Goal: Task Accomplishment & Management: Complete application form

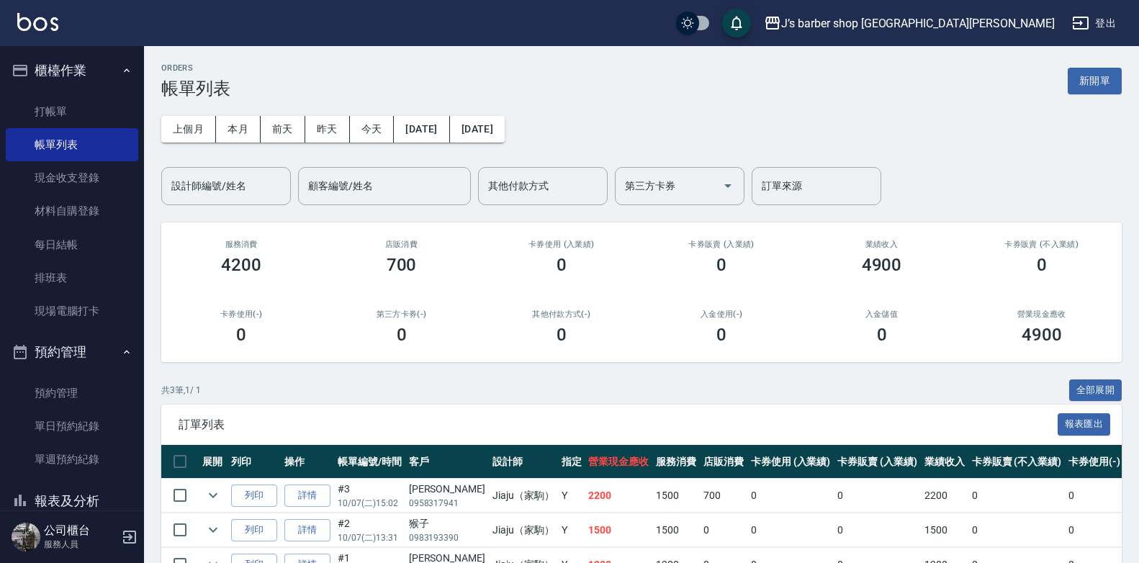
scroll to position [86, 0]
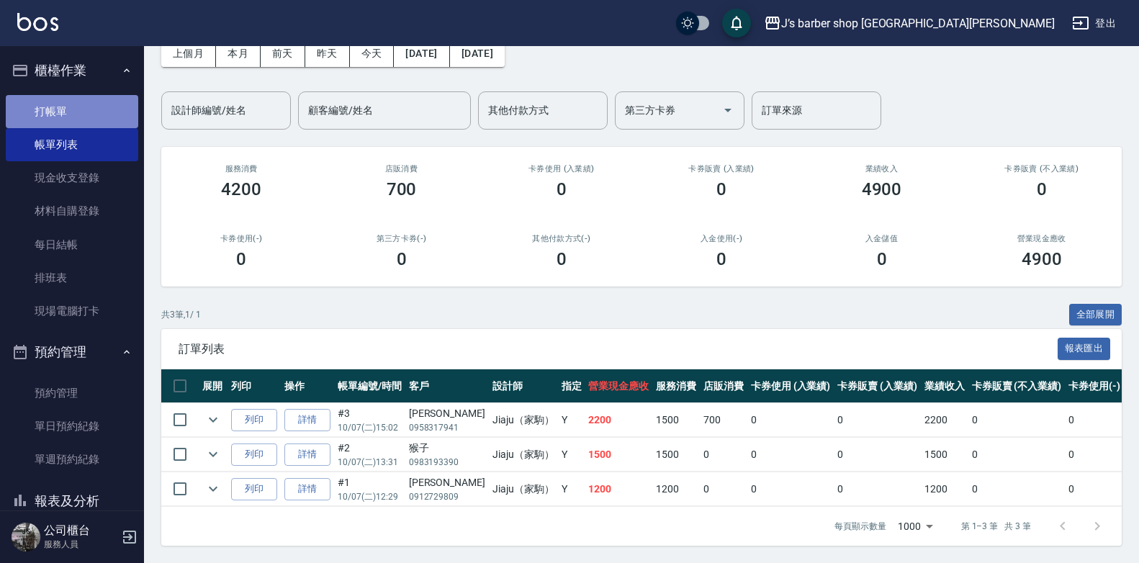
click at [105, 112] on link "打帳單" at bounding box center [72, 111] width 132 height 33
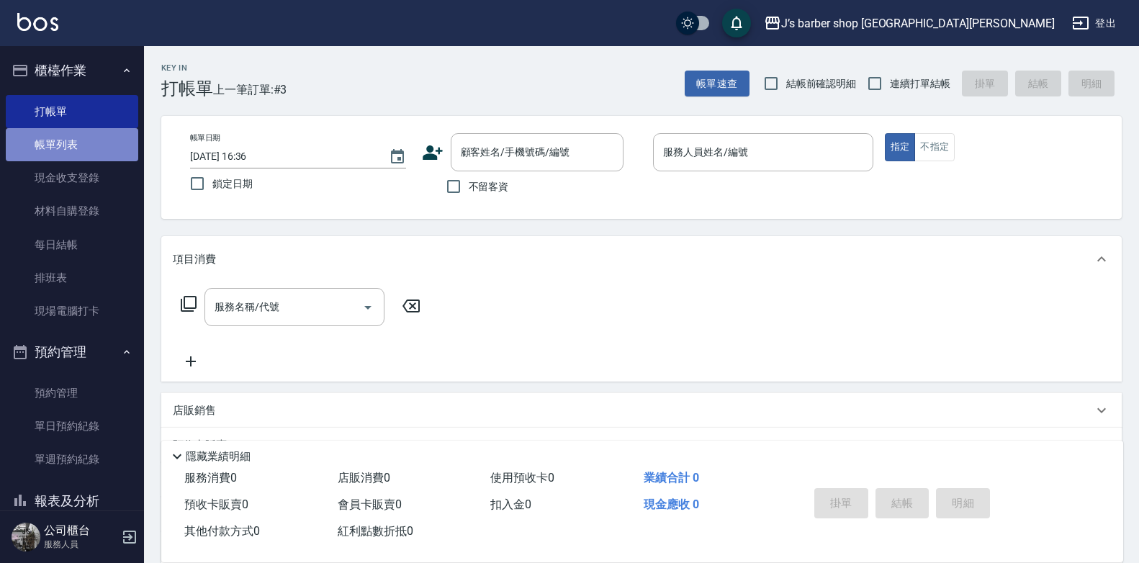
click at [101, 156] on link "帳單列表" at bounding box center [72, 144] width 132 height 33
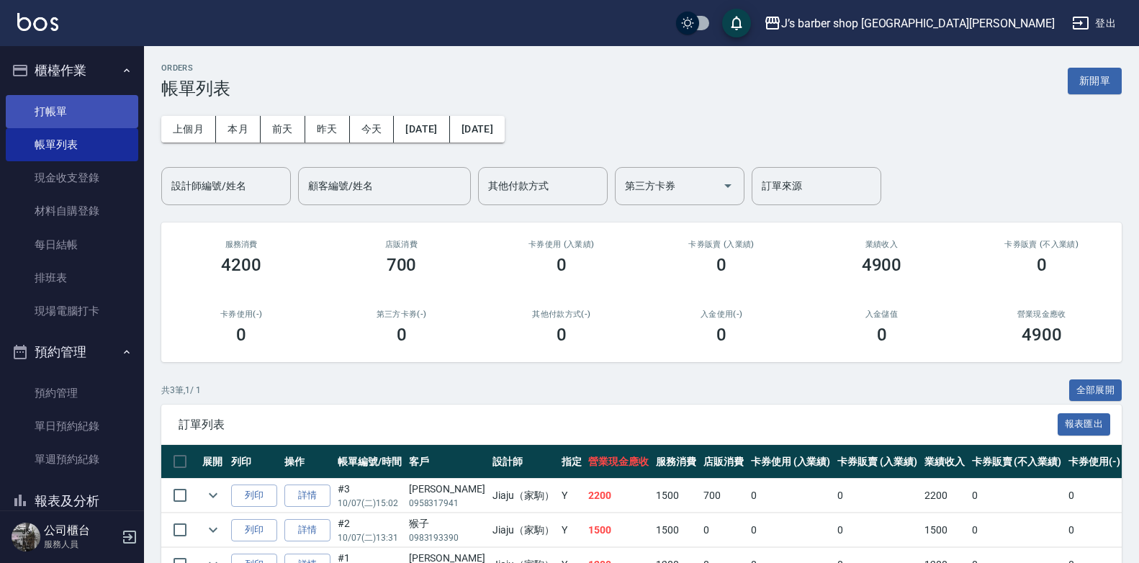
click at [91, 105] on link "打帳單" at bounding box center [72, 111] width 132 height 33
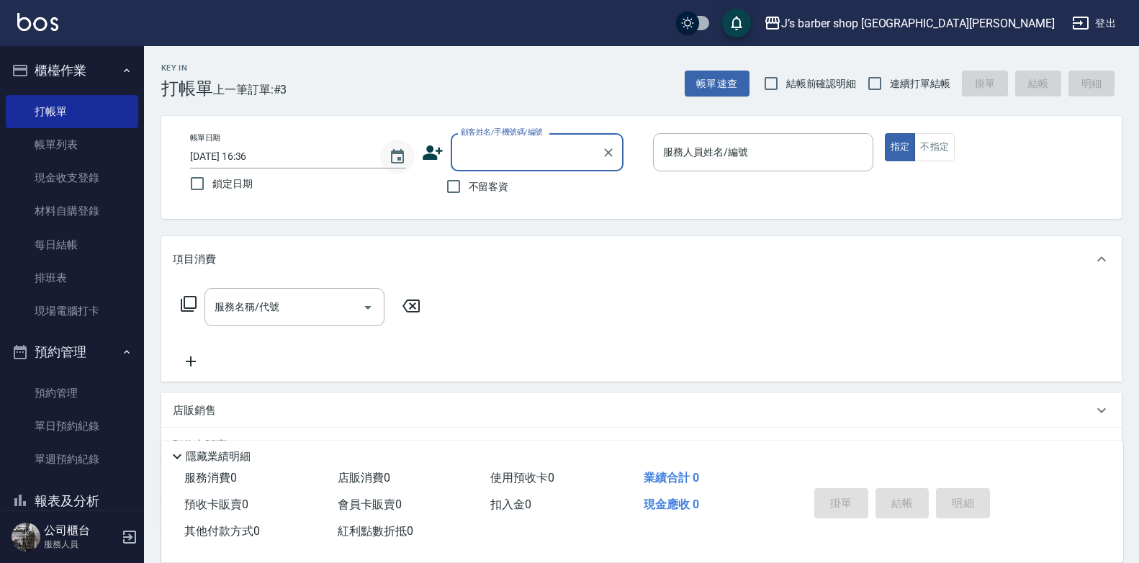
click at [397, 158] on icon "Choose date, selected date is 2025-10-07" at bounding box center [397, 156] width 17 height 17
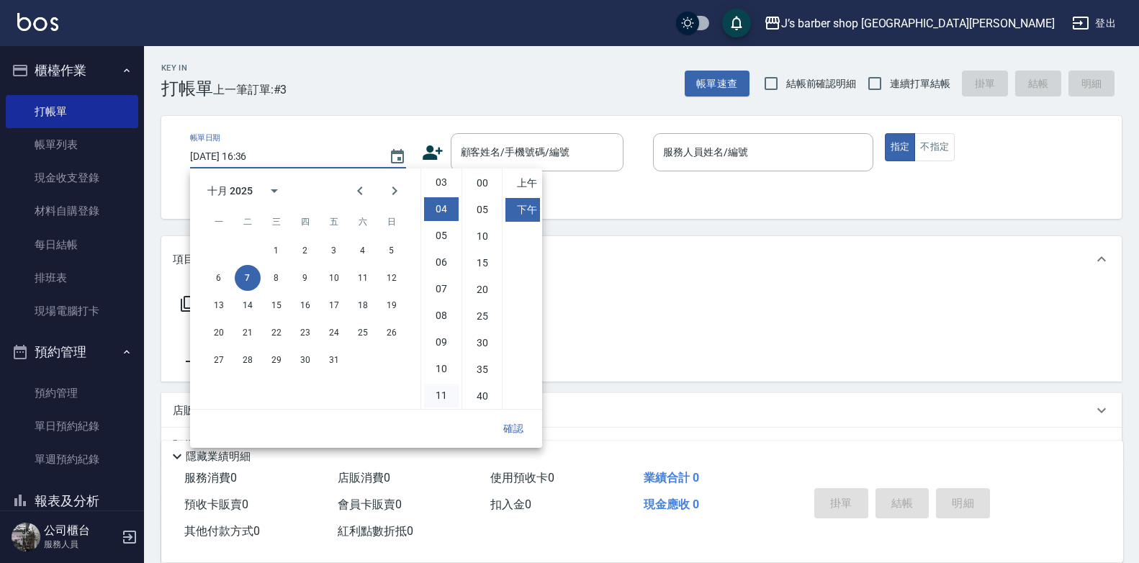
click at [441, 394] on li "11" at bounding box center [441, 396] width 35 height 24
click at [488, 185] on li "00" at bounding box center [482, 183] width 35 height 24
click at [510, 187] on li "上午" at bounding box center [522, 183] width 35 height 24
type input "[DATE] 11:00"
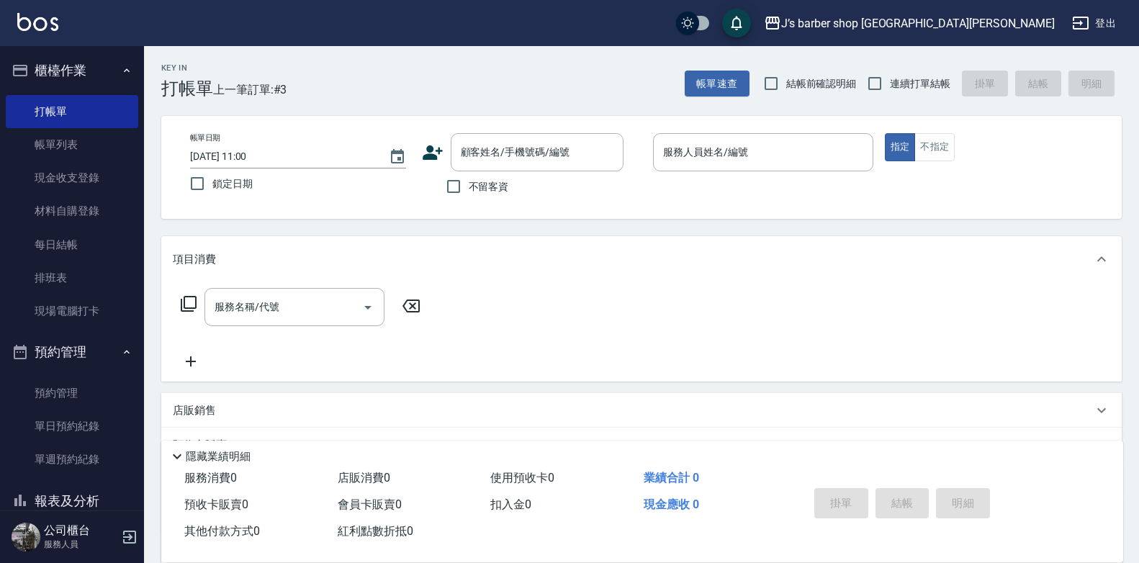
click at [482, 184] on span "不留客資" at bounding box center [489, 186] width 40 height 15
click at [469, 184] on input "不留客資" at bounding box center [453, 186] width 30 height 30
checkbox input "true"
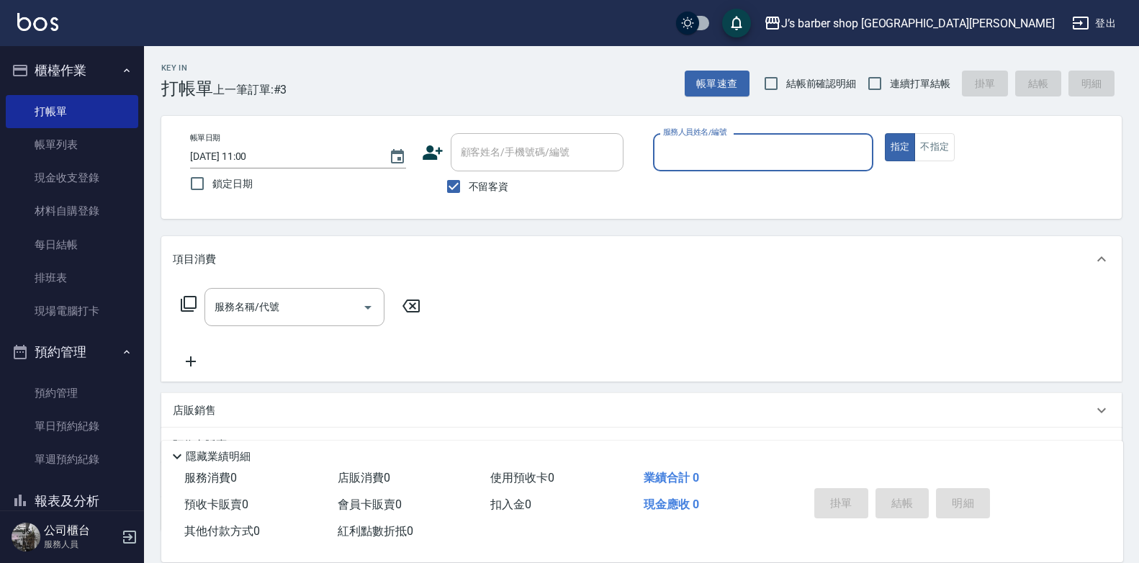
click at [710, 144] on input "服務人員姓名/編號" at bounding box center [762, 152] width 207 height 25
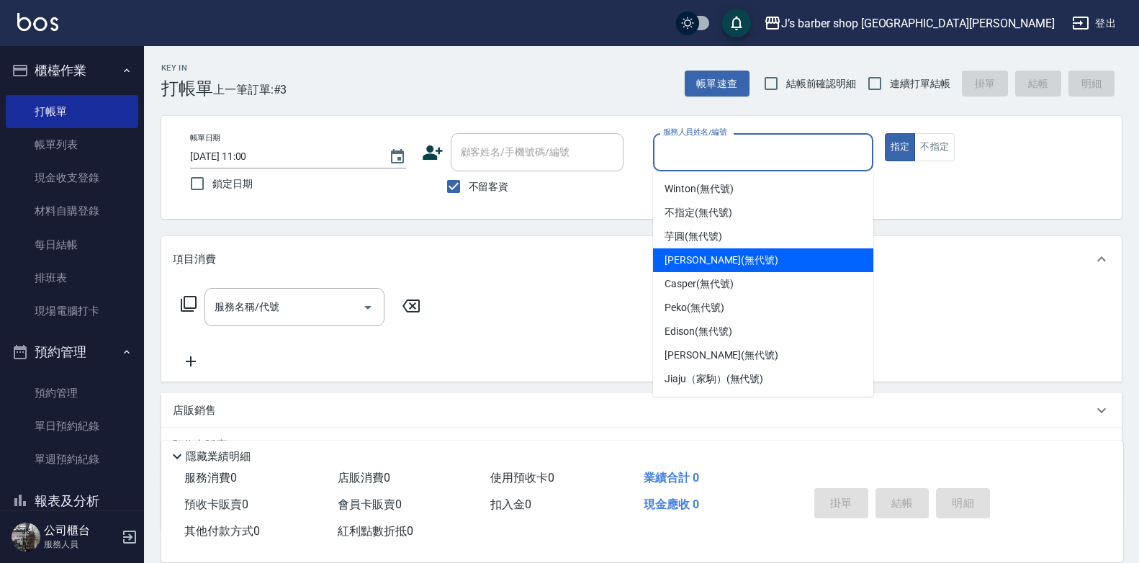
click at [703, 254] on span "[PERSON_NAME] (無代號)" at bounding box center [721, 260] width 114 height 15
type input "[PERSON_NAME](無代號)"
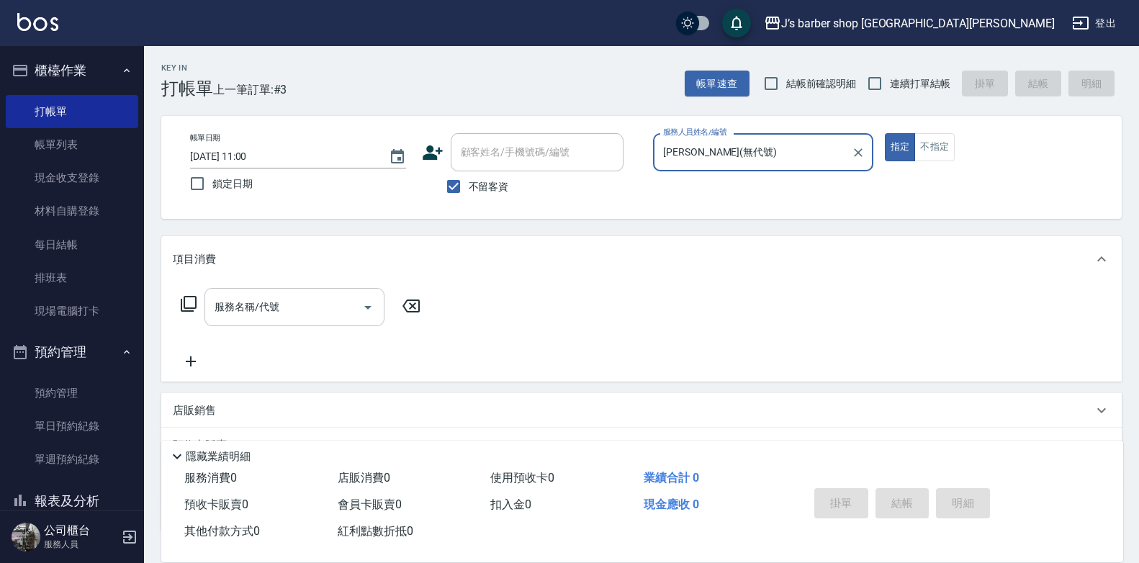
click at [333, 297] on input "服務名稱/代號" at bounding box center [283, 306] width 145 height 25
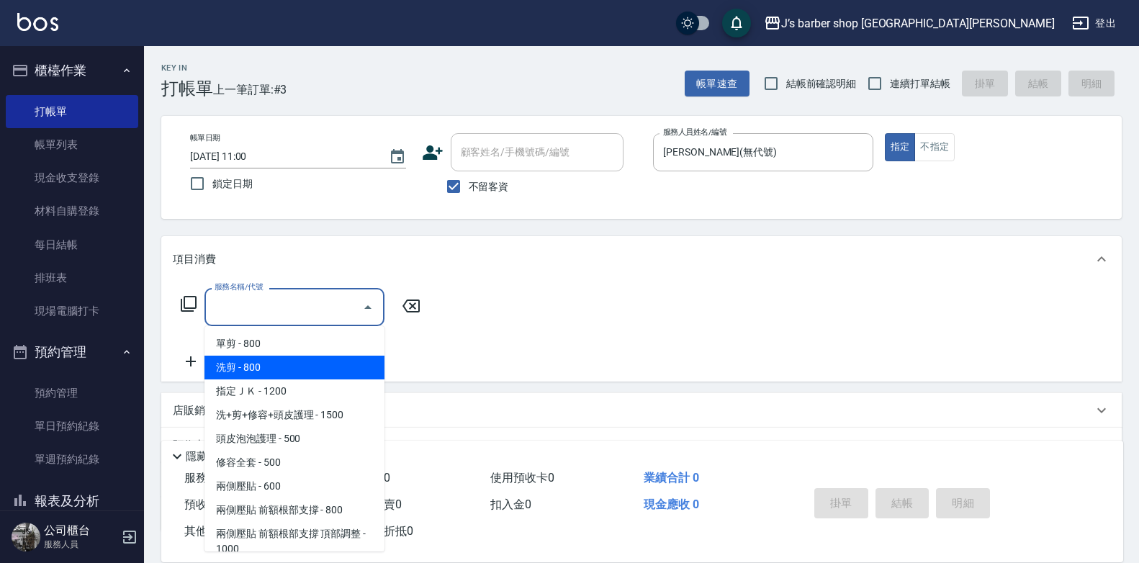
click at [291, 364] on span "洗剪 - 800" at bounding box center [294, 368] width 180 height 24
type input "洗剪(101)"
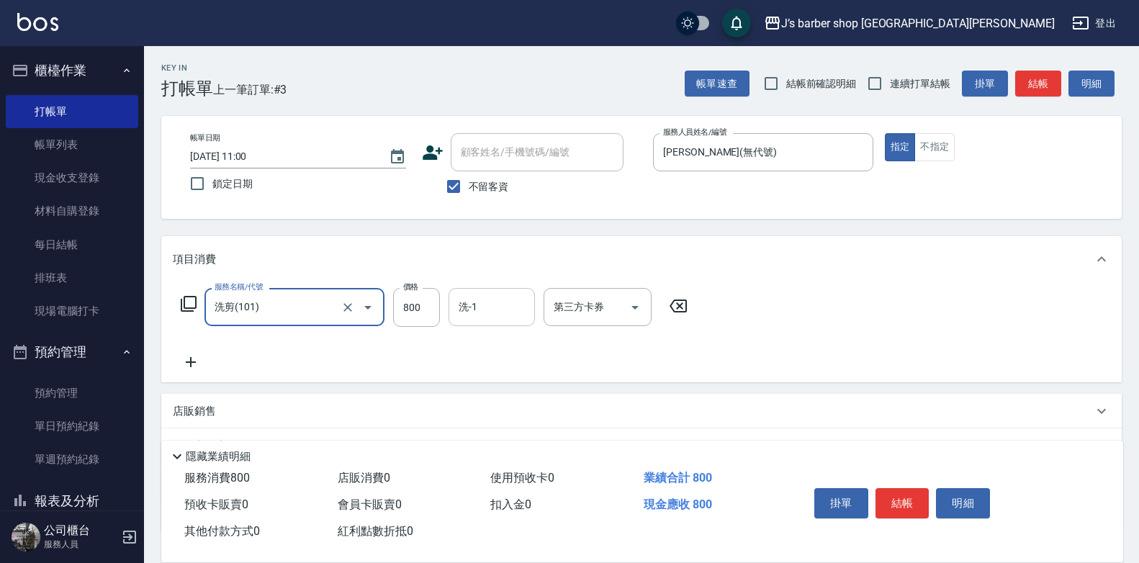
click at [492, 310] on input "洗-1" at bounding box center [491, 306] width 73 height 25
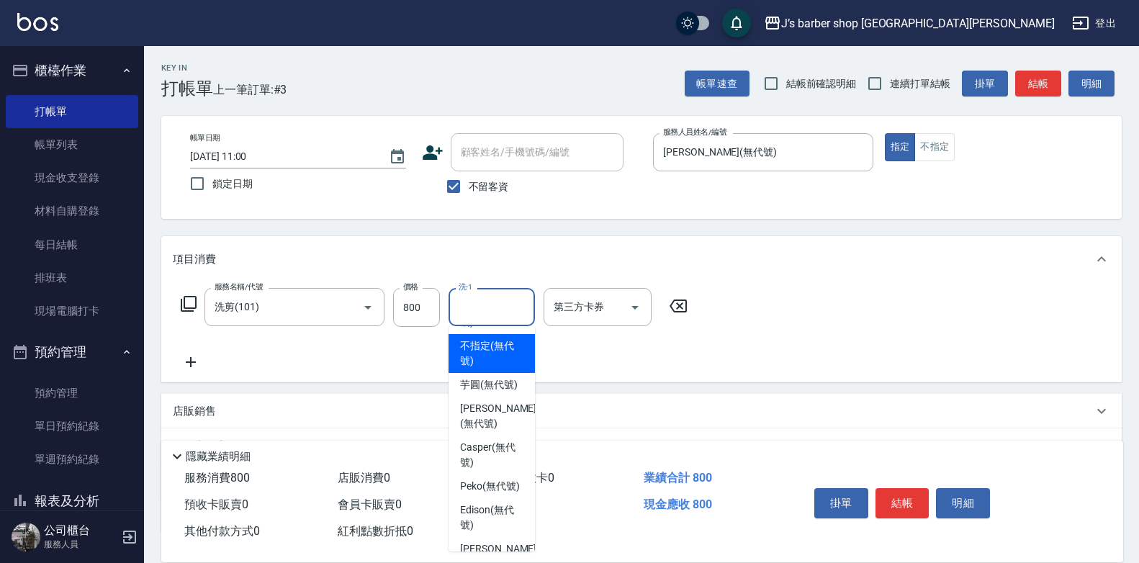
scroll to position [72, 0]
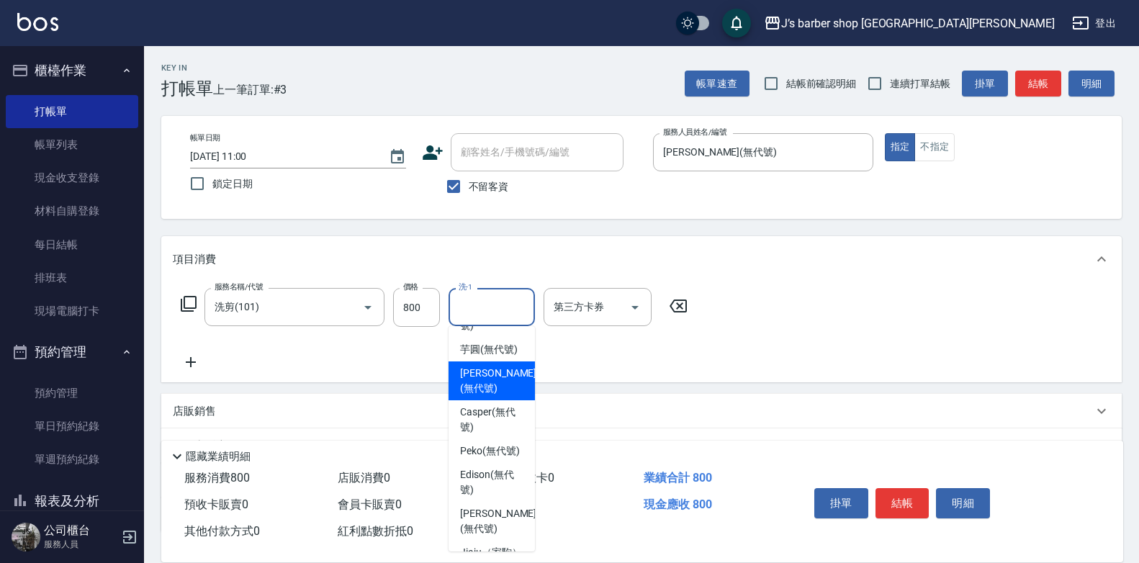
click at [495, 396] on span "[PERSON_NAME] (無代號)" at bounding box center [498, 381] width 76 height 30
type input "[PERSON_NAME](無代號)"
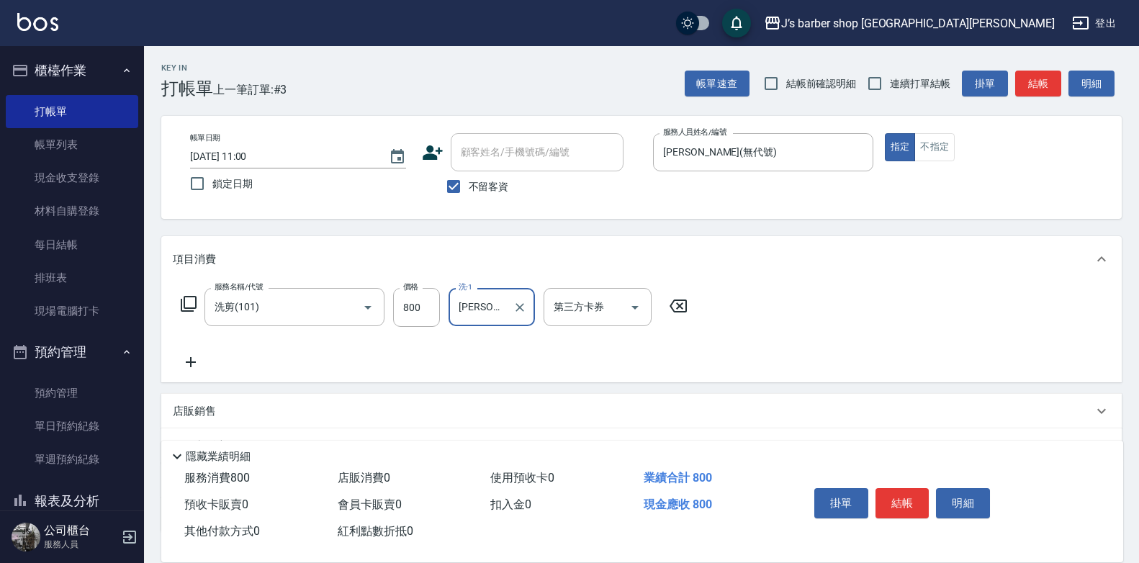
drag, startPoint x: 903, startPoint y: 495, endPoint x: 870, endPoint y: 475, distance: 39.0
click at [903, 494] on button "結帳" at bounding box center [902, 503] width 54 height 30
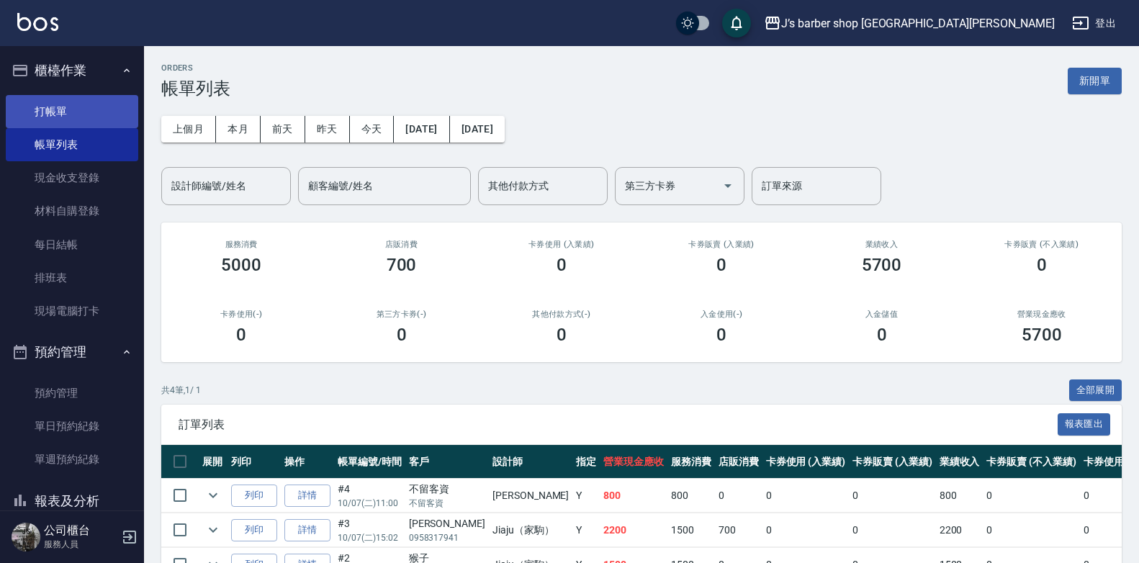
click at [71, 104] on link "打帳單" at bounding box center [72, 111] width 132 height 33
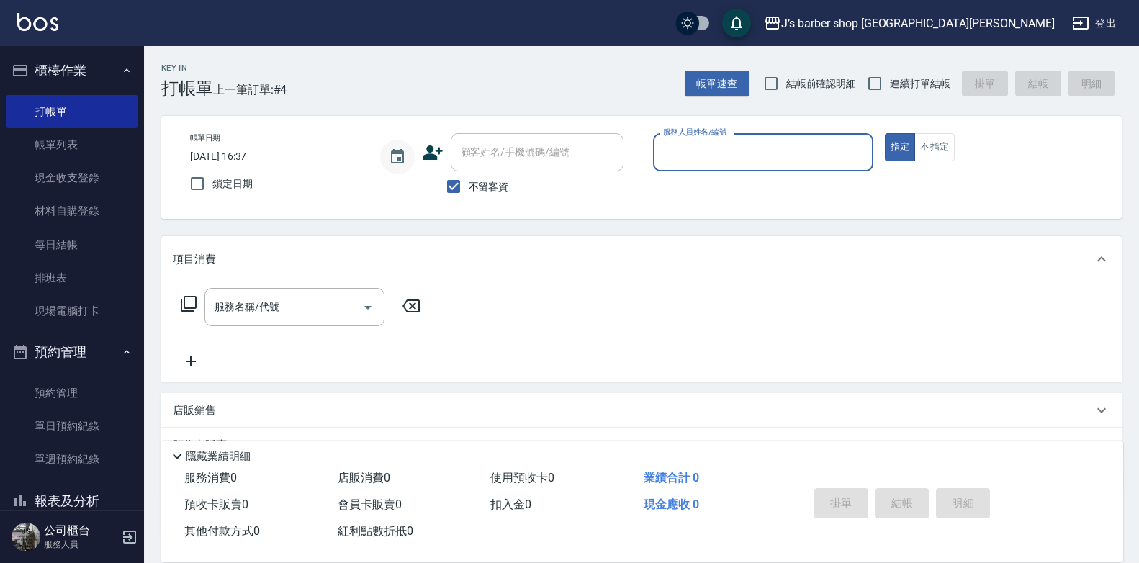
click at [395, 148] on icon "Choose date, selected date is 2025-10-07" at bounding box center [397, 156] width 17 height 17
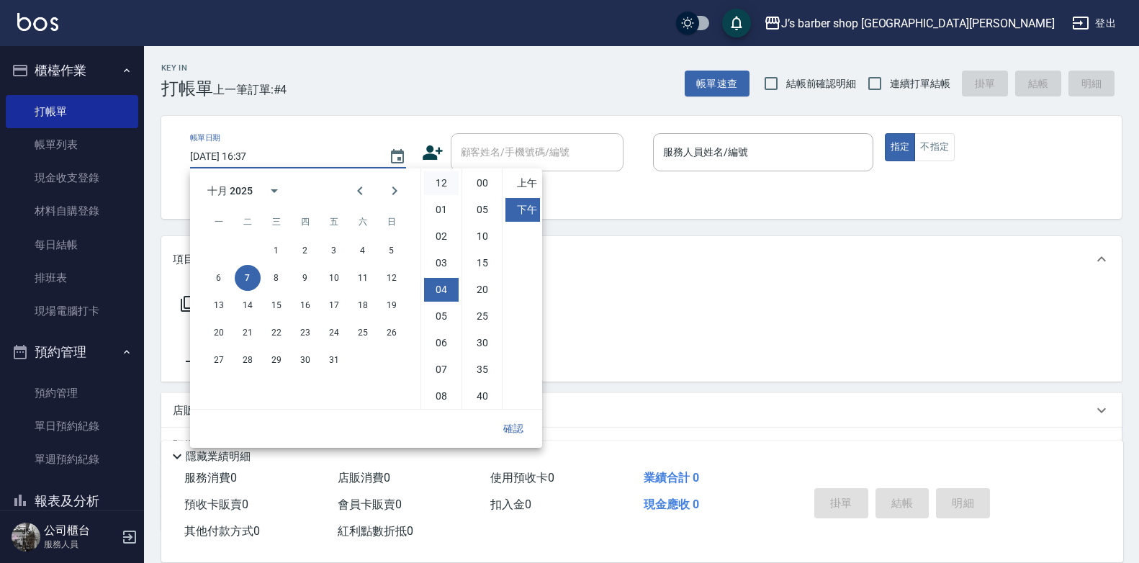
drag, startPoint x: 436, startPoint y: 186, endPoint x: 446, endPoint y: 185, distance: 10.1
click at [437, 185] on li "12" at bounding box center [441, 183] width 35 height 24
click at [471, 180] on li "00" at bounding box center [482, 183] width 35 height 24
type input "[DATE] 12:00"
click at [512, 424] on button "確認" at bounding box center [513, 428] width 46 height 27
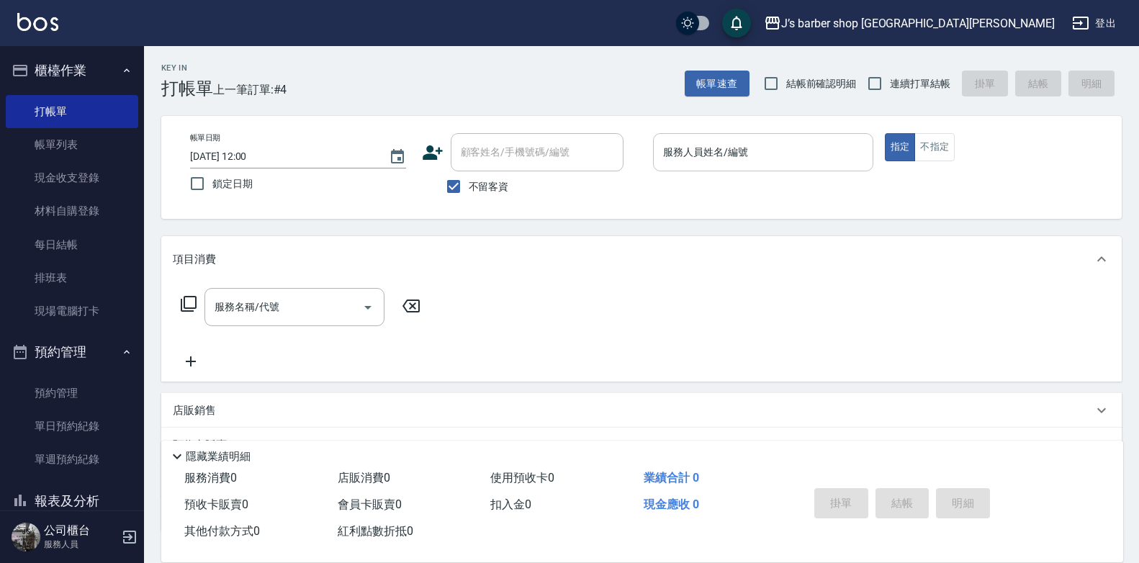
click at [722, 139] on div "服務人員姓名/編號" at bounding box center [763, 152] width 220 height 38
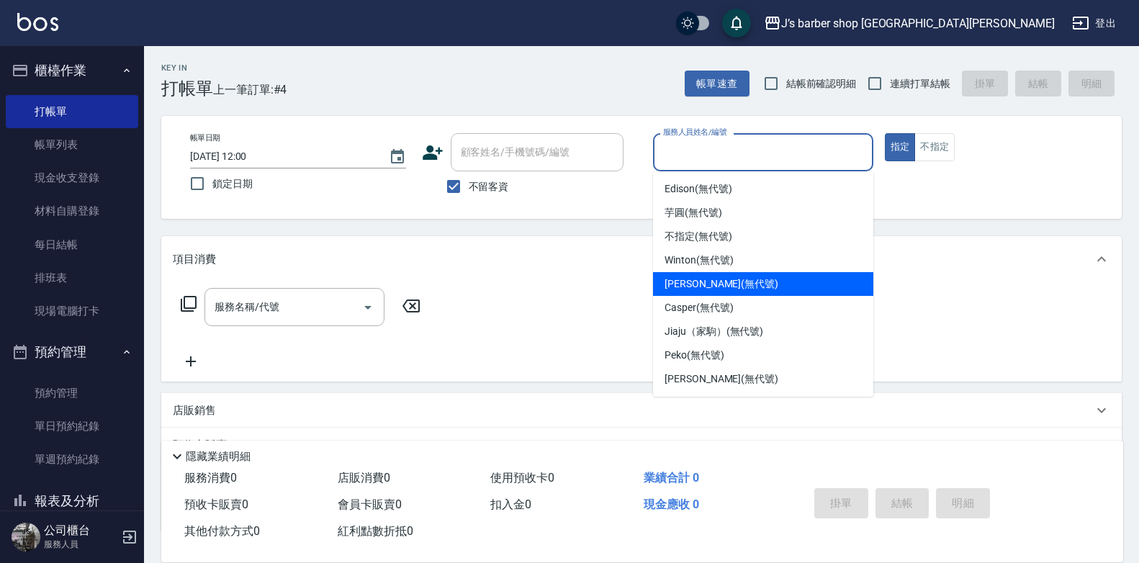
click at [703, 280] on span "[PERSON_NAME] (無代號)" at bounding box center [721, 283] width 114 height 15
type input "[PERSON_NAME](無代號)"
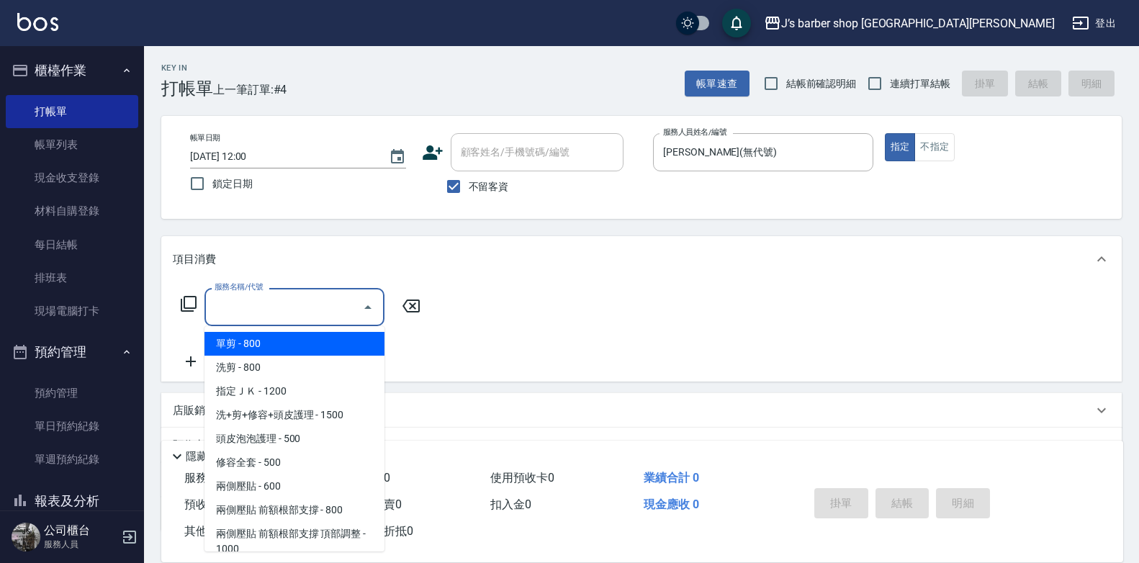
click at [279, 313] on input "服務名稱/代號" at bounding box center [283, 306] width 145 height 25
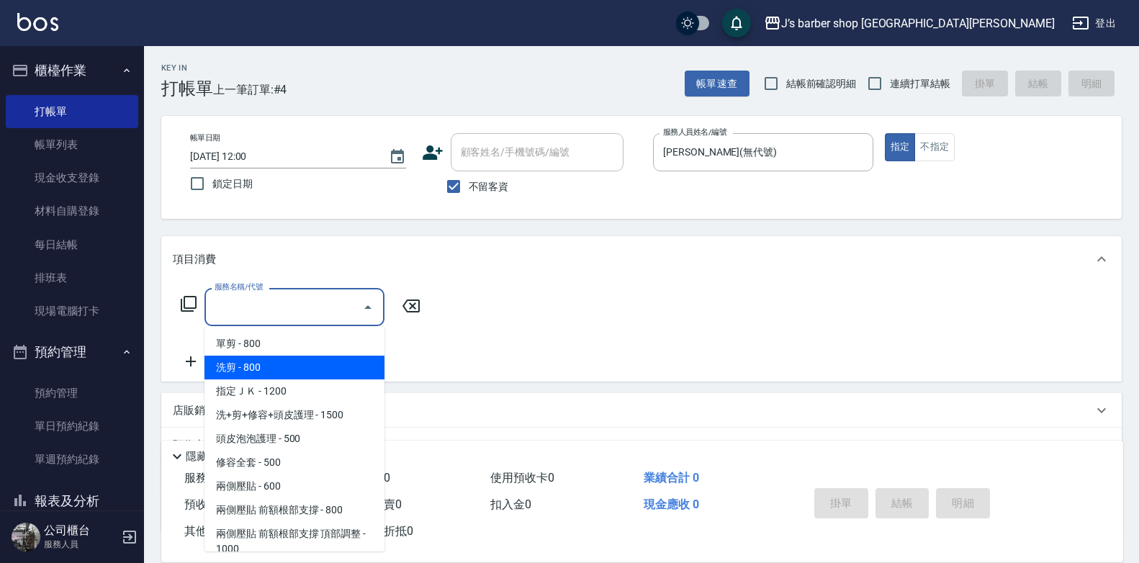
click at [274, 364] on span "洗剪 - 800" at bounding box center [294, 368] width 180 height 24
type input "洗剪(101)"
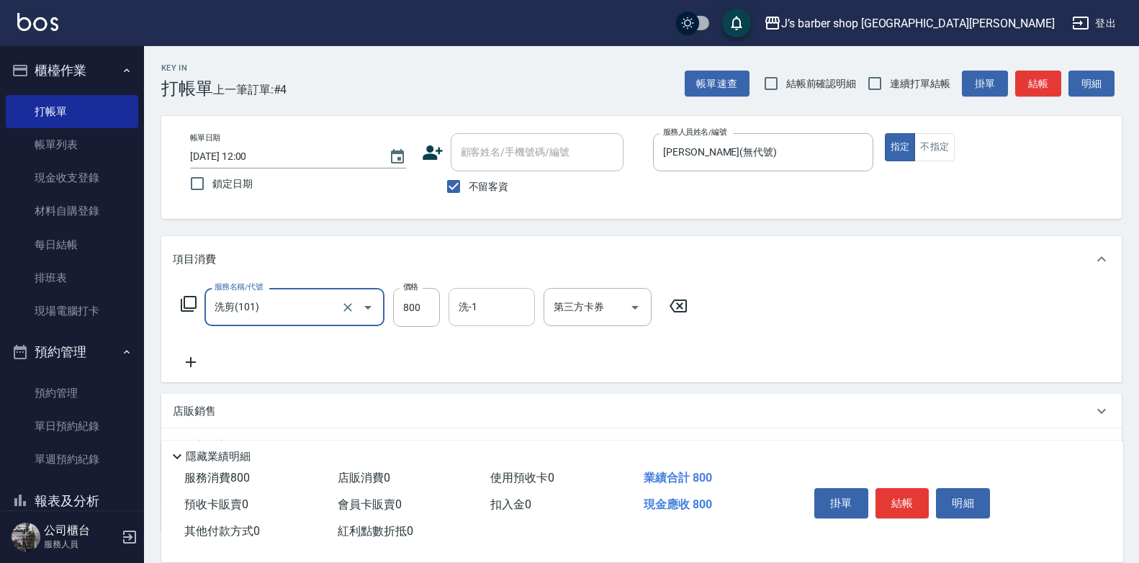
click at [489, 307] on input "洗-1" at bounding box center [491, 306] width 73 height 25
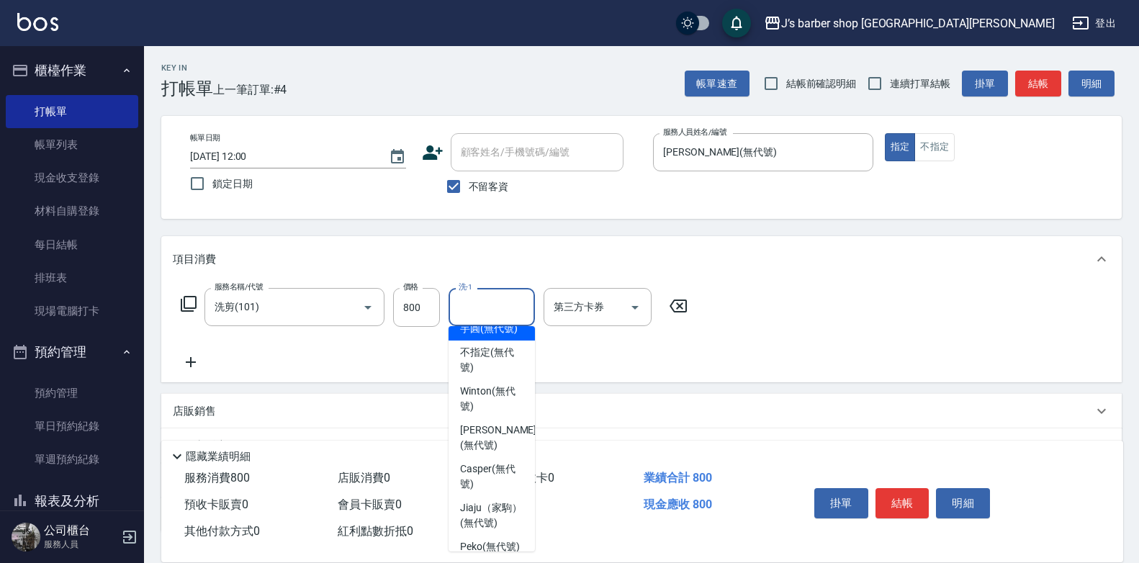
scroll to position [144, 0]
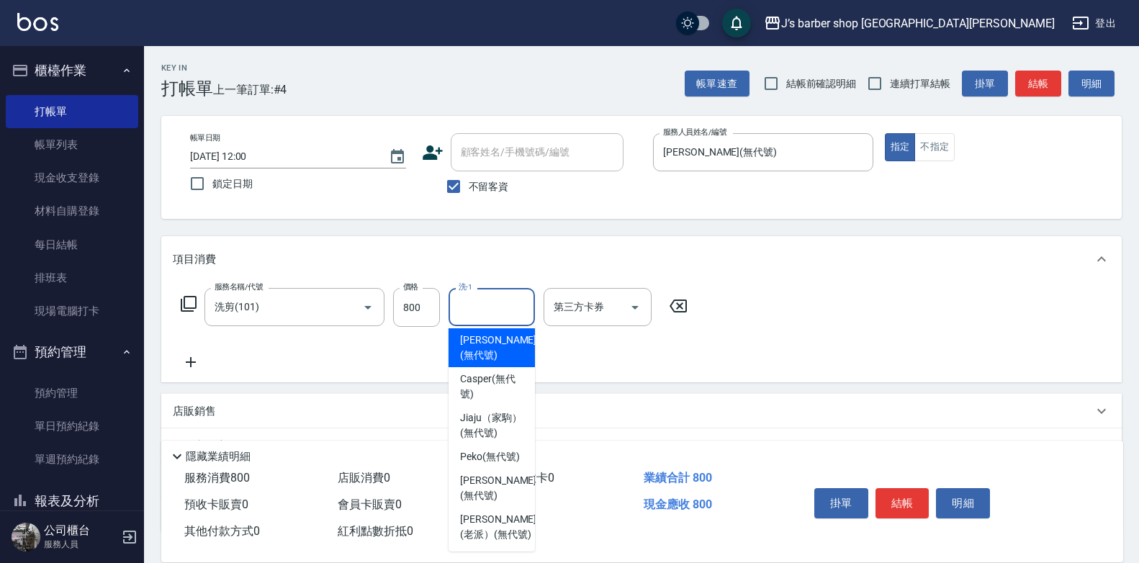
click at [499, 363] on span "[PERSON_NAME] (無代號)" at bounding box center [498, 348] width 76 height 30
type input "[PERSON_NAME](無代號)"
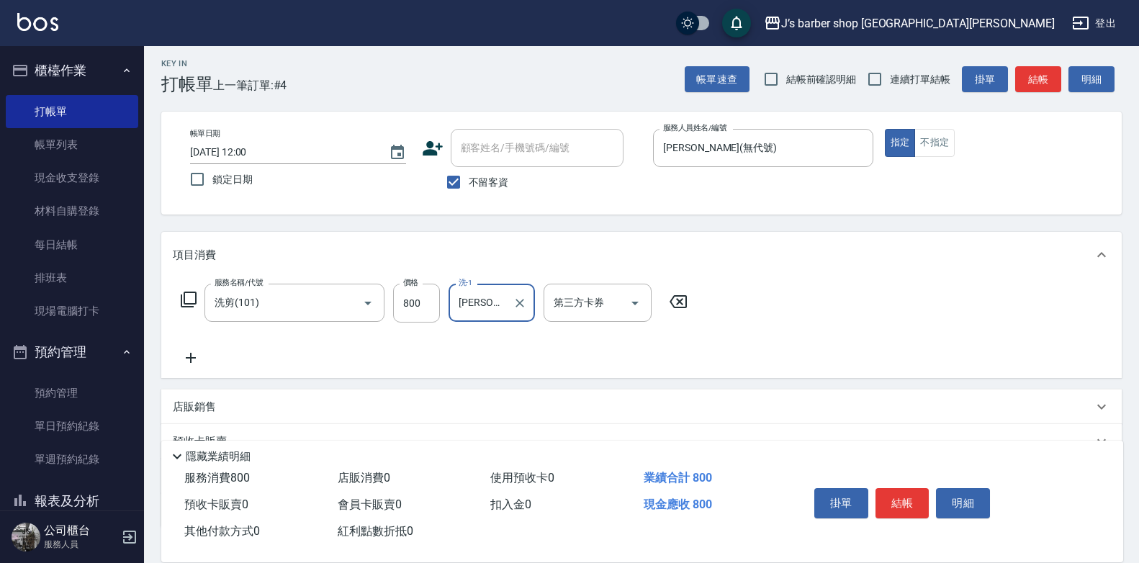
scroll to position [107, 0]
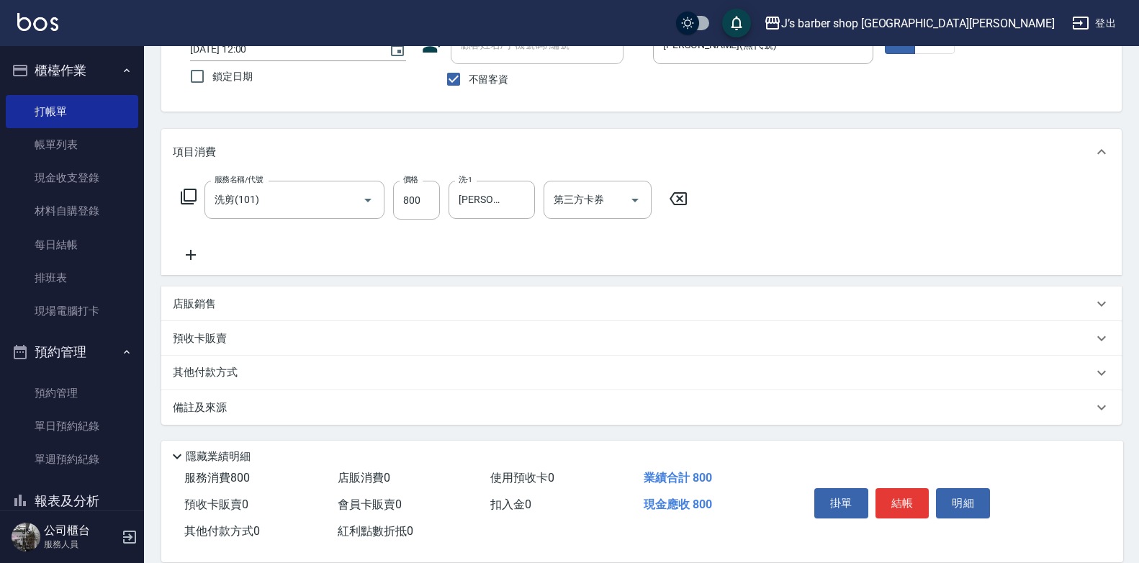
click at [287, 397] on div "備註及來源" at bounding box center [641, 407] width 960 height 35
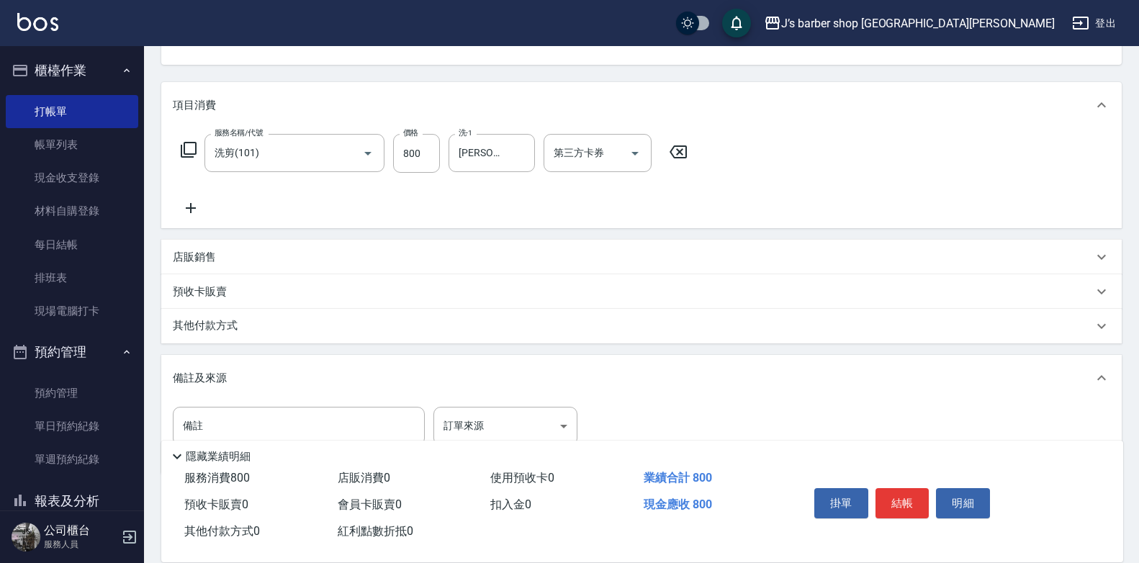
scroll to position [204, 0]
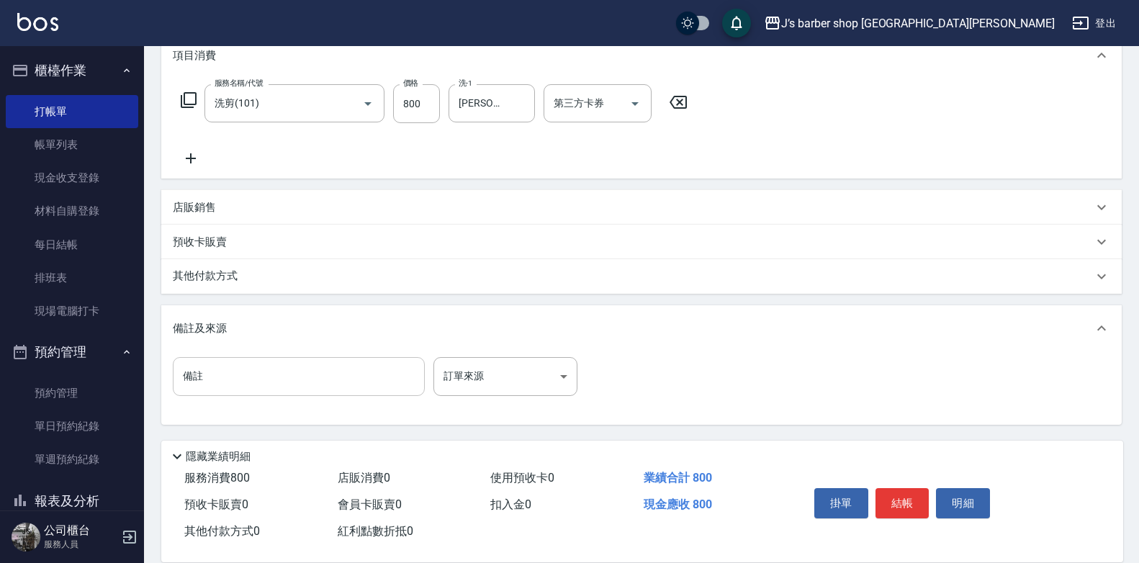
click at [302, 369] on input "備註" at bounding box center [299, 376] width 252 height 39
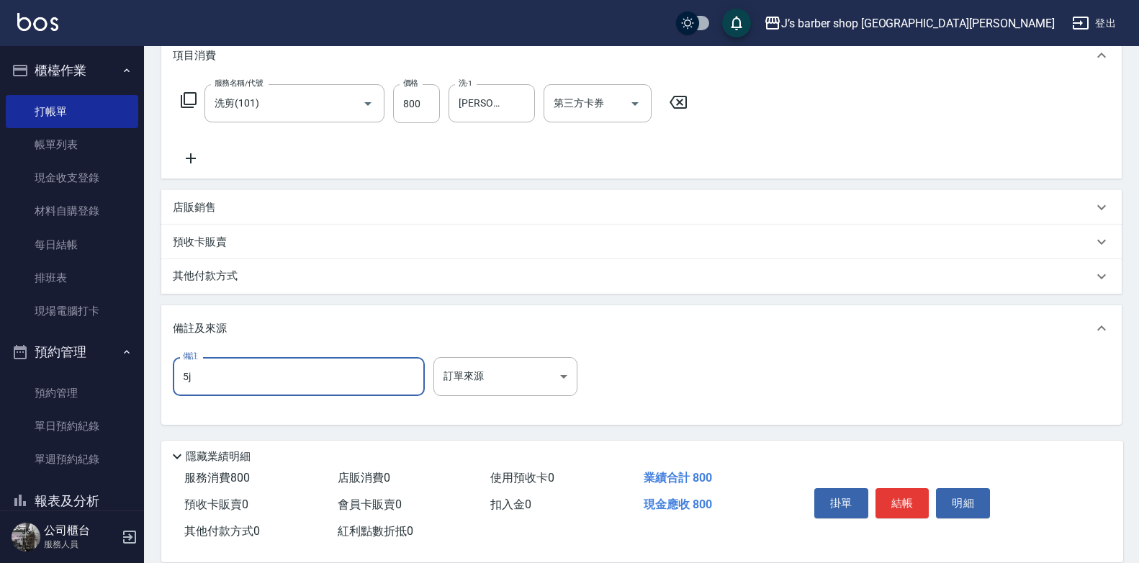
type input "5"
type input "ㄑ"
type input "轉帳"
click at [914, 496] on button "結帳" at bounding box center [902, 503] width 54 height 30
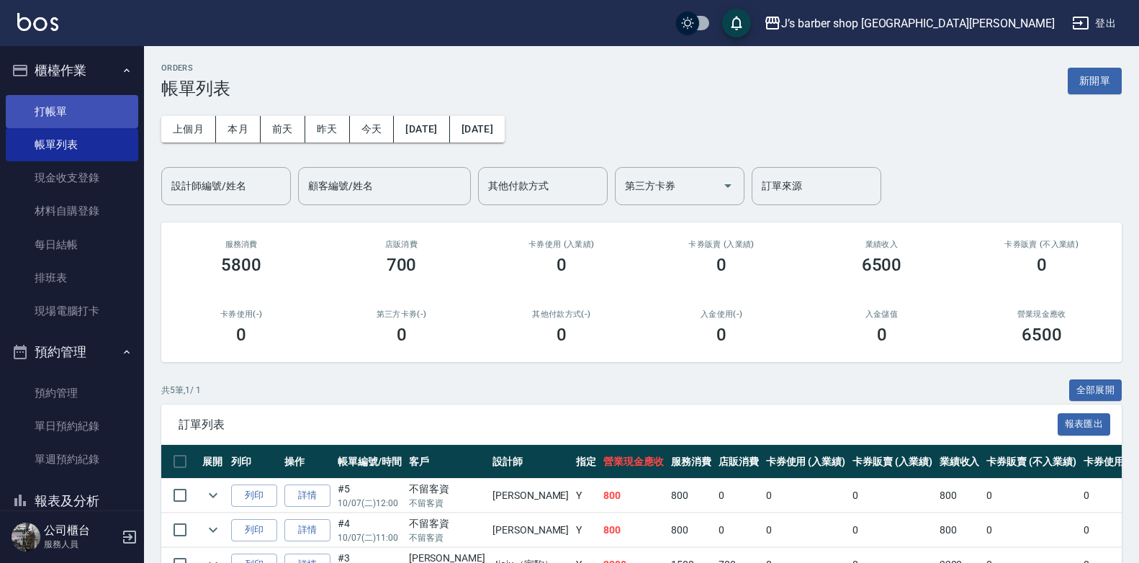
click at [79, 119] on link "打帳單" at bounding box center [72, 111] width 132 height 33
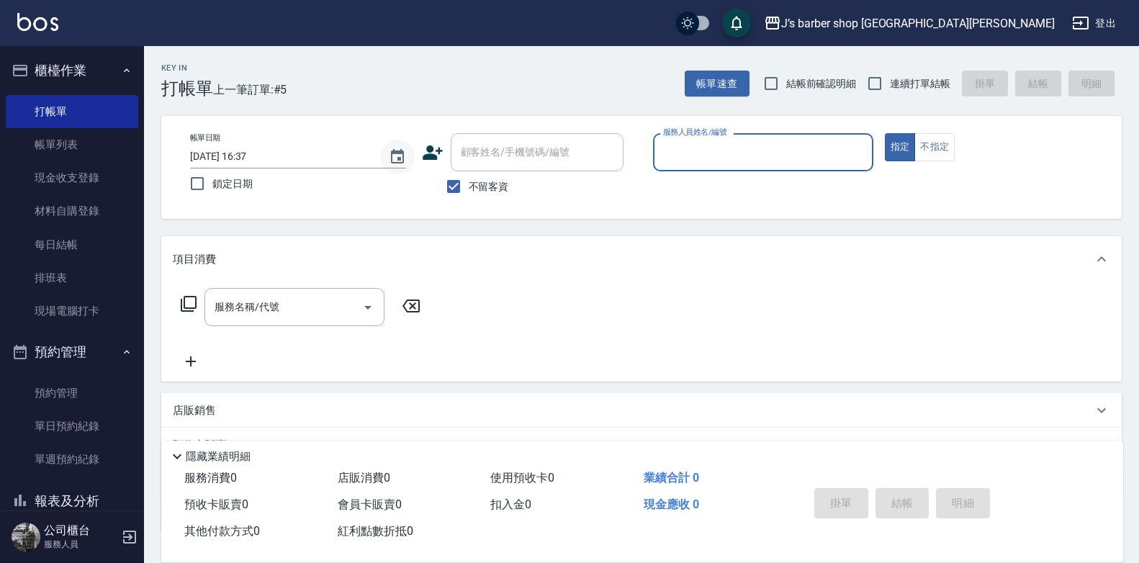
click at [413, 163] on button "Choose date, selected date is 2025-10-07" at bounding box center [397, 157] width 35 height 35
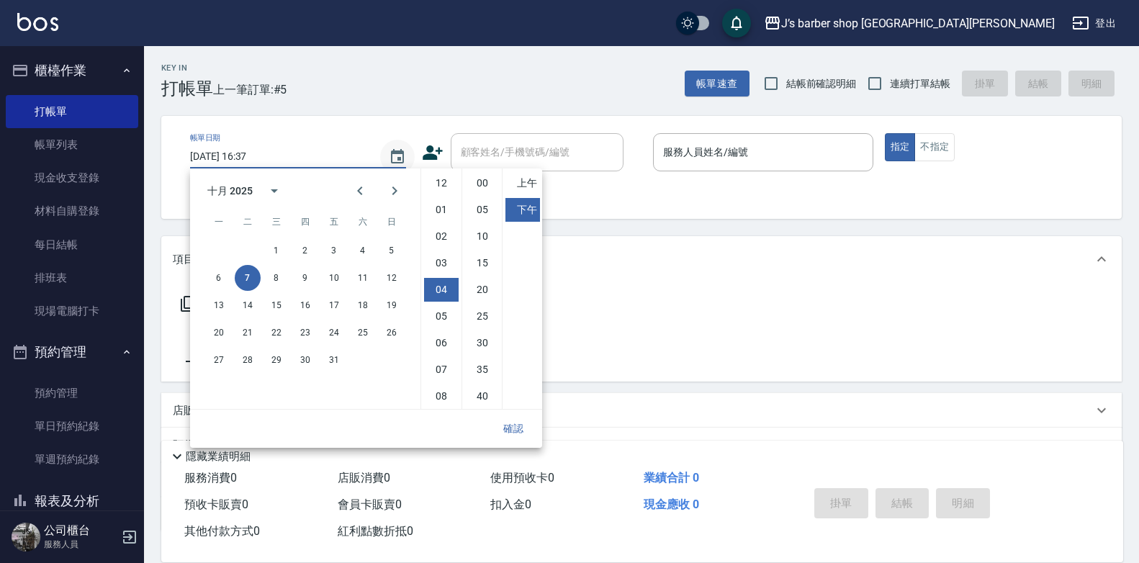
scroll to position [81, 0]
click at [436, 187] on li "03" at bounding box center [441, 183] width 35 height 24
click at [474, 189] on li "00" at bounding box center [482, 183] width 35 height 24
type input "[DATE] 15:00"
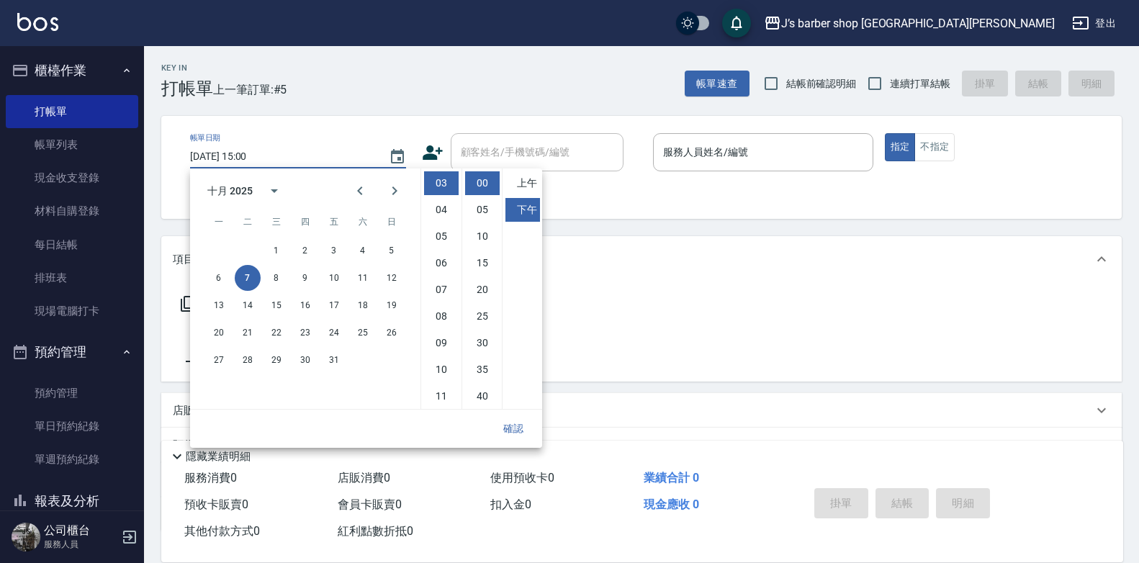
click at [509, 427] on button "確認" at bounding box center [513, 428] width 46 height 27
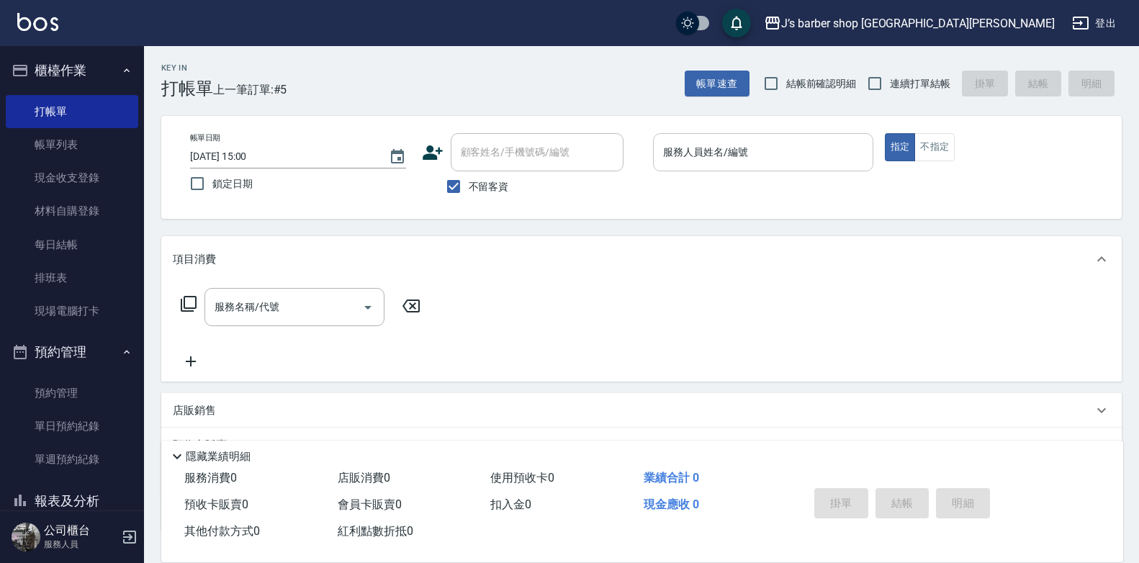
click at [677, 166] on div "服務人員姓名/編號" at bounding box center [763, 152] width 220 height 38
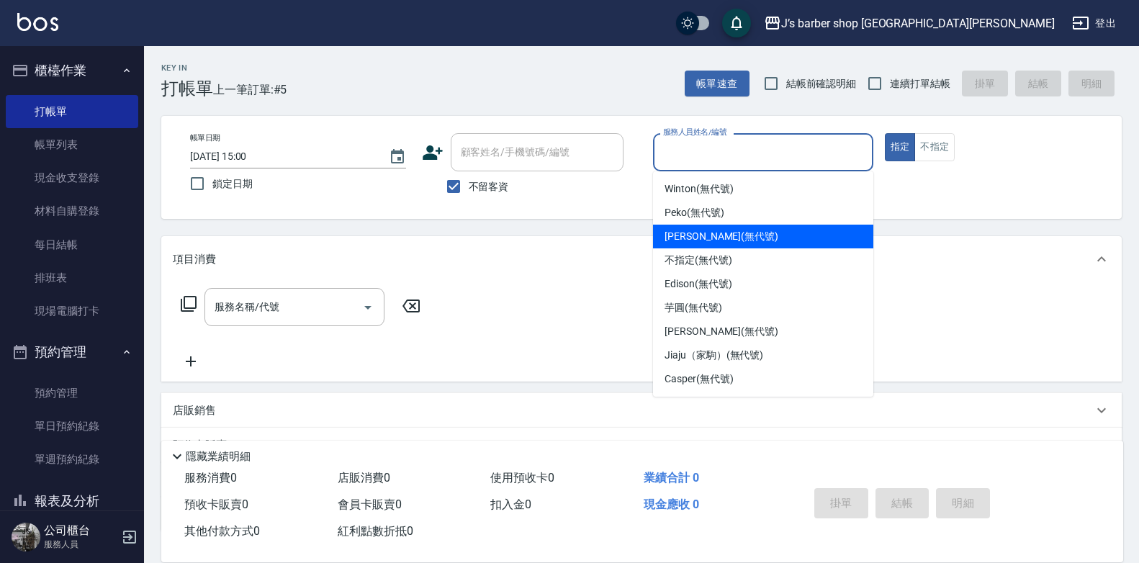
click at [684, 233] on span "[PERSON_NAME] (無代號)" at bounding box center [721, 236] width 114 height 15
type input "[PERSON_NAME](無代號)"
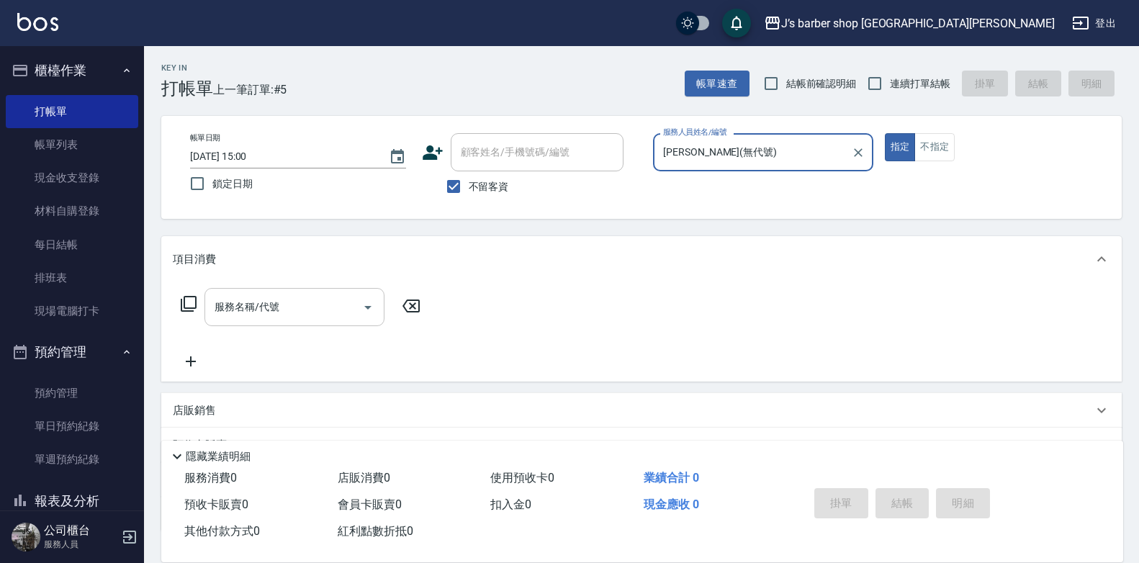
click at [337, 318] on input "服務名稱/代號" at bounding box center [283, 306] width 145 height 25
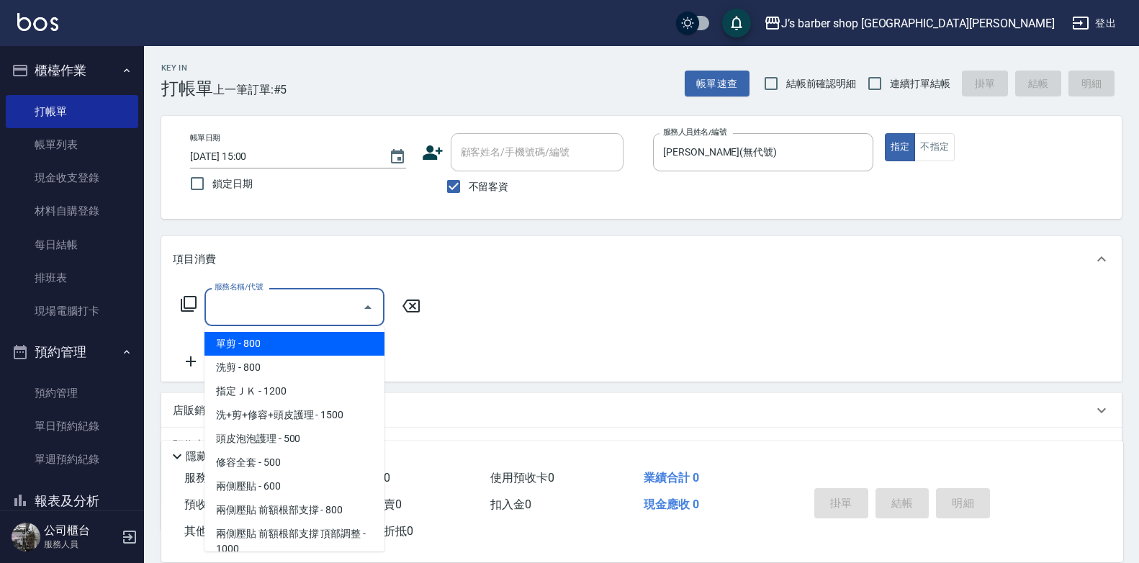
click at [289, 370] on span "洗剪 - 800" at bounding box center [294, 368] width 180 height 24
type input "洗剪(101)"
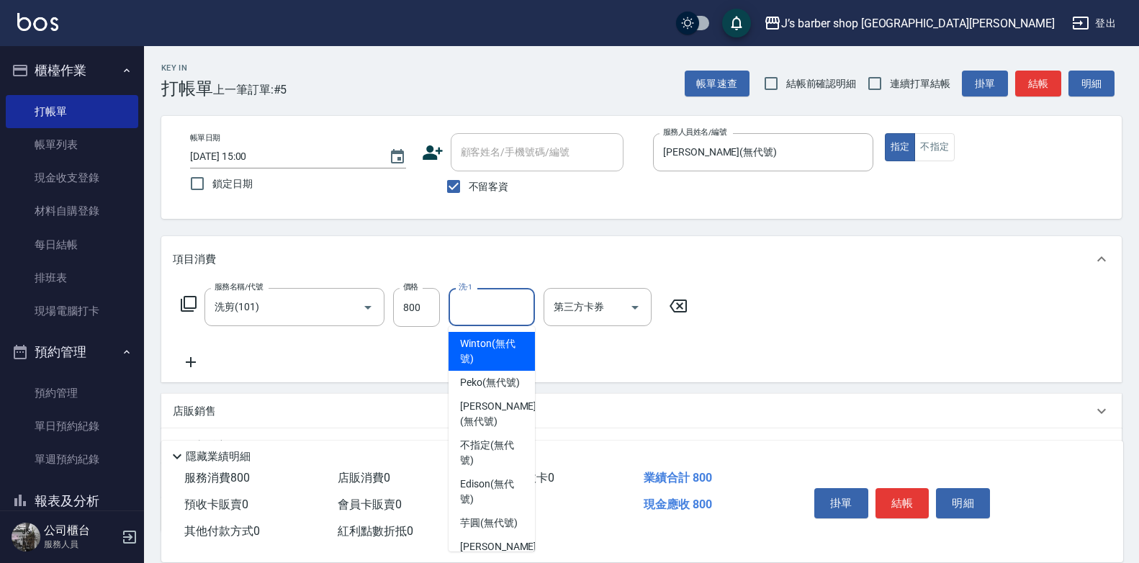
click at [461, 311] on input "洗-1" at bounding box center [491, 306] width 73 height 25
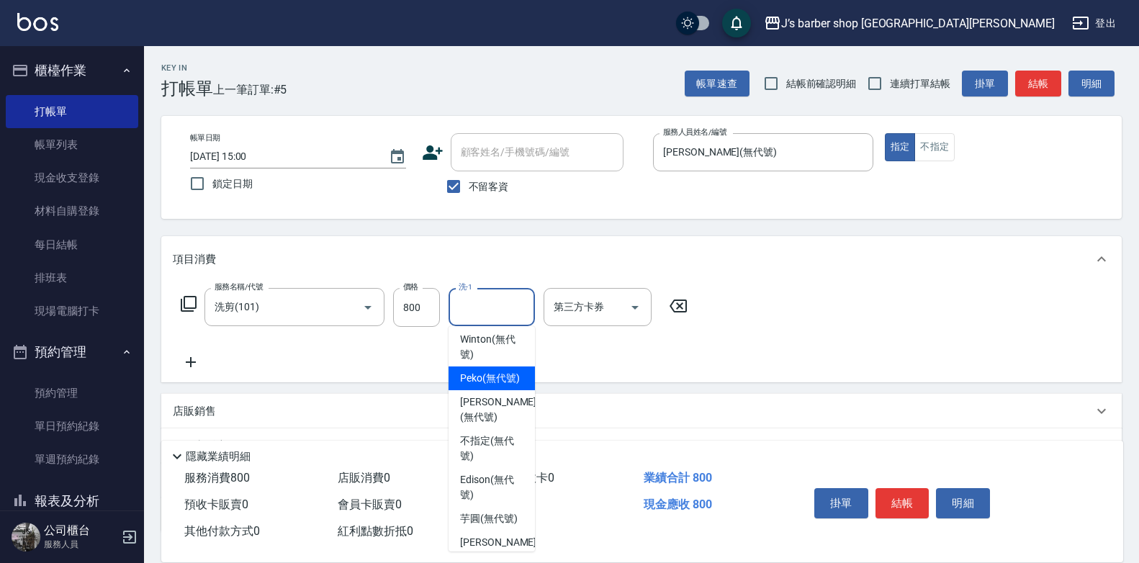
scroll to position [0, 0]
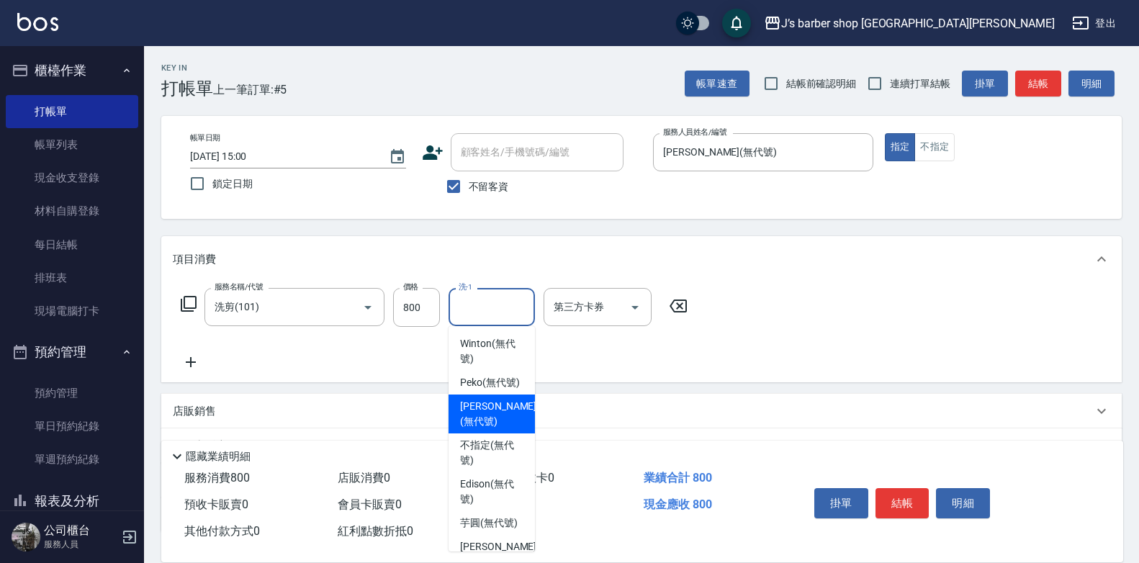
click at [497, 429] on span "[PERSON_NAME] (無代號)" at bounding box center [498, 414] width 76 height 30
type input "[PERSON_NAME](無代號)"
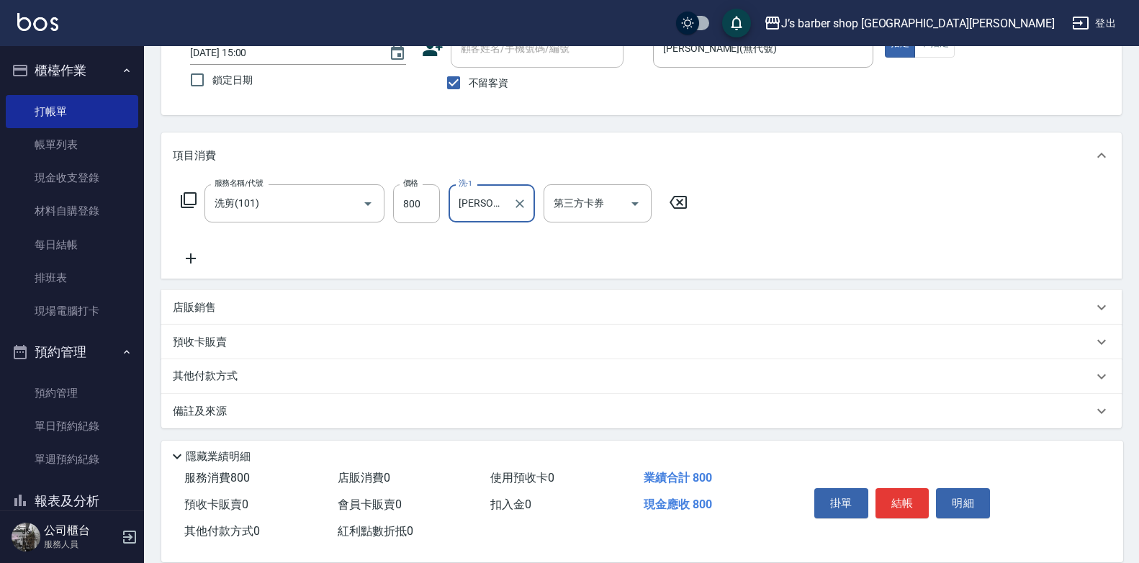
scroll to position [107, 0]
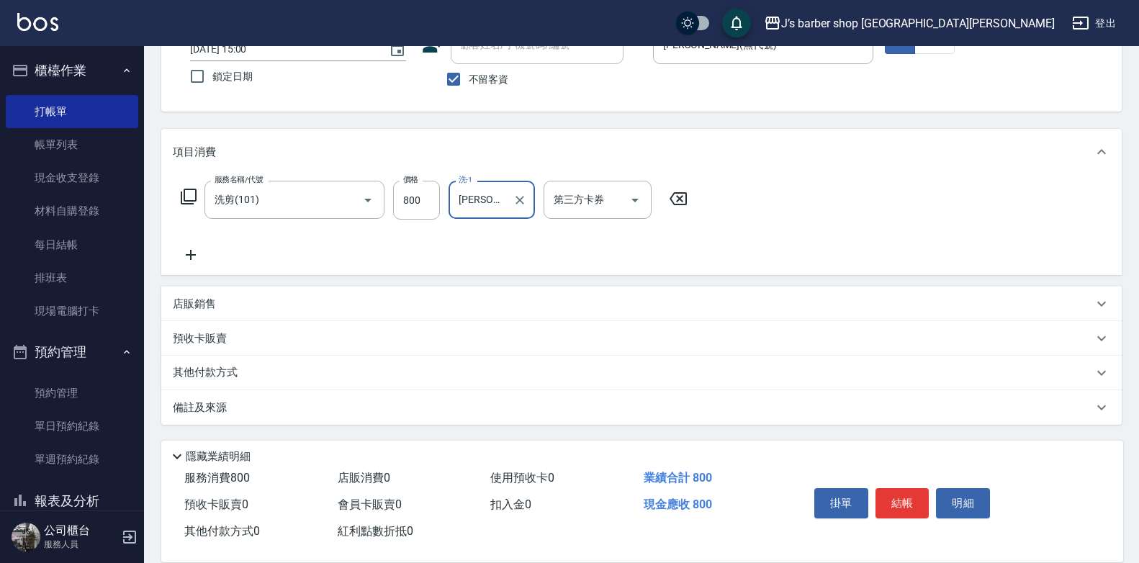
click at [209, 299] on p "店販銷售" at bounding box center [194, 304] width 43 height 15
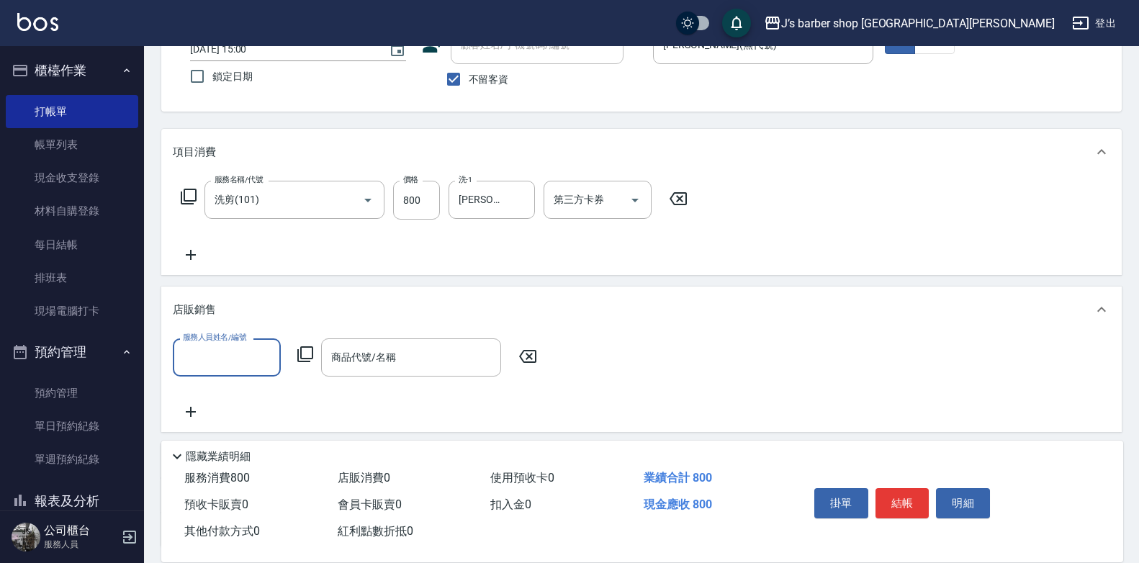
scroll to position [0, 0]
click at [229, 351] on input "服務人員姓名/編號" at bounding box center [226, 357] width 95 height 25
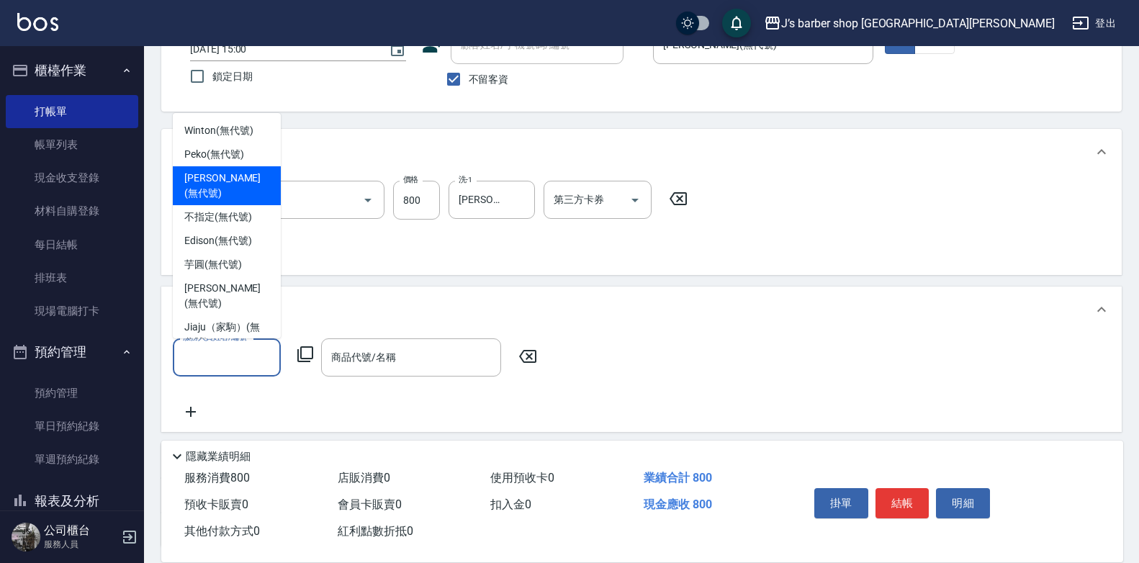
drag, startPoint x: 222, startPoint y: 176, endPoint x: 320, endPoint y: 241, distance: 118.0
click at [222, 176] on span "[PERSON_NAME] (無代號)" at bounding box center [226, 186] width 85 height 30
type input "[PERSON_NAME](無代號)"
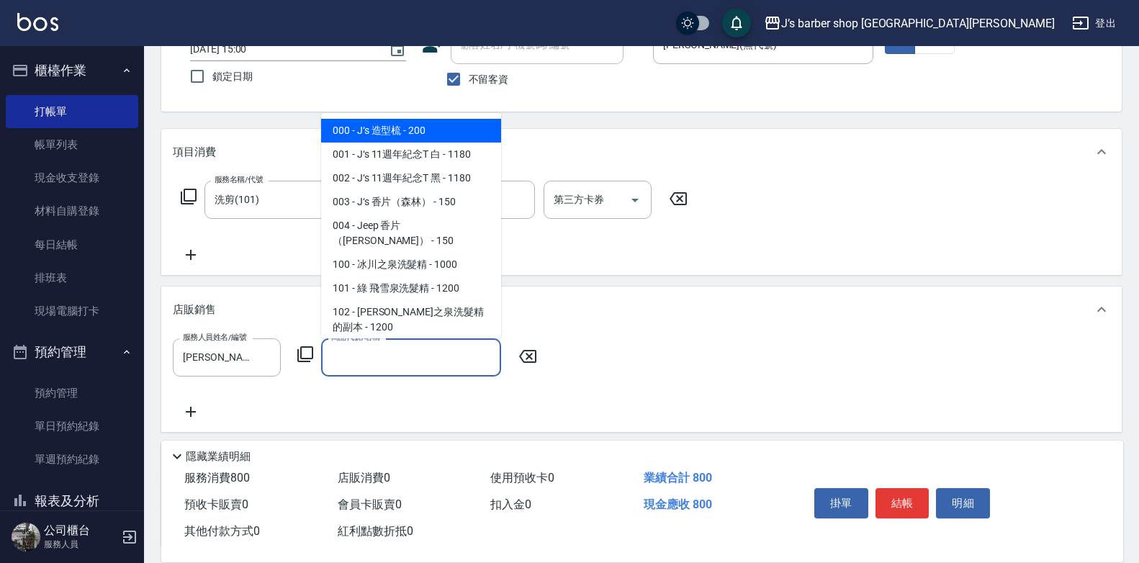
click at [366, 365] on input "商品代號/名稱" at bounding box center [411, 357] width 167 height 25
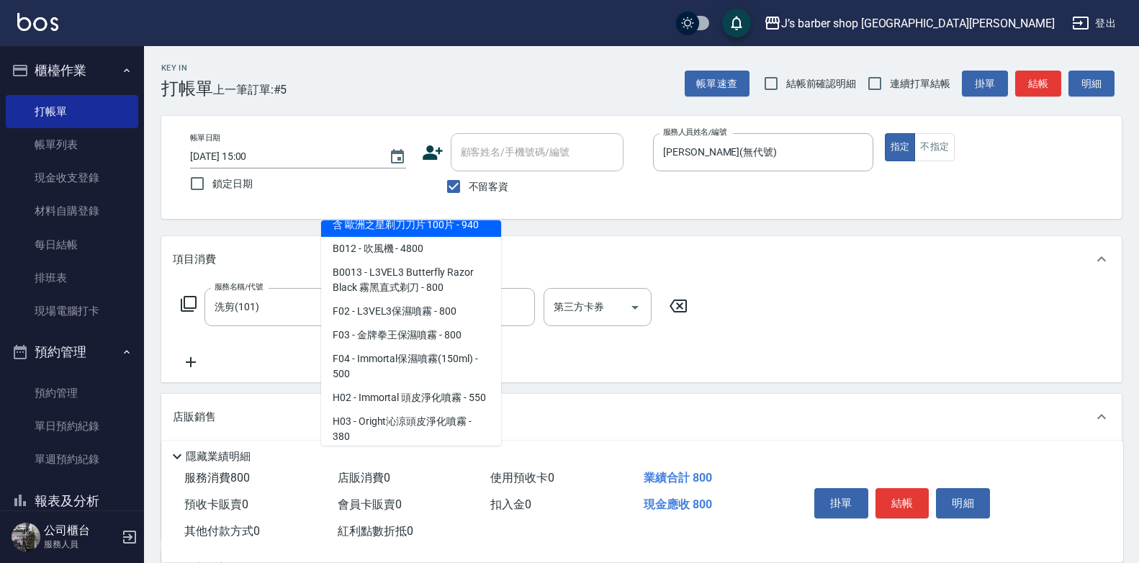
scroll to position [1008, 0]
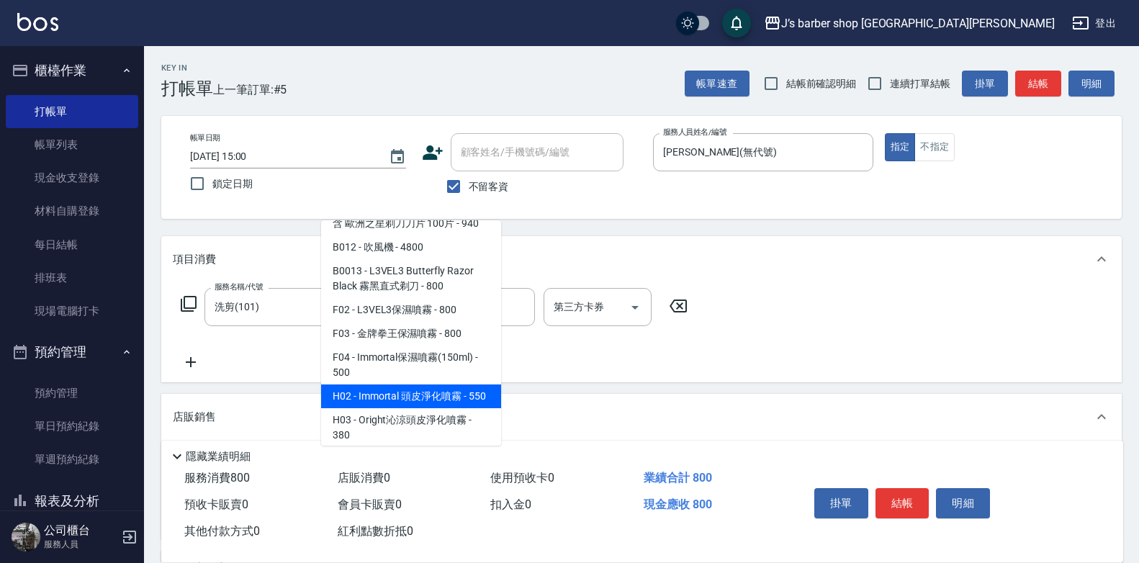
click at [410, 397] on span "H02 - Immortal 頭皮淨化噴霧 - 550" at bounding box center [411, 396] width 180 height 24
type input "Immortal 頭皮淨化噴霧"
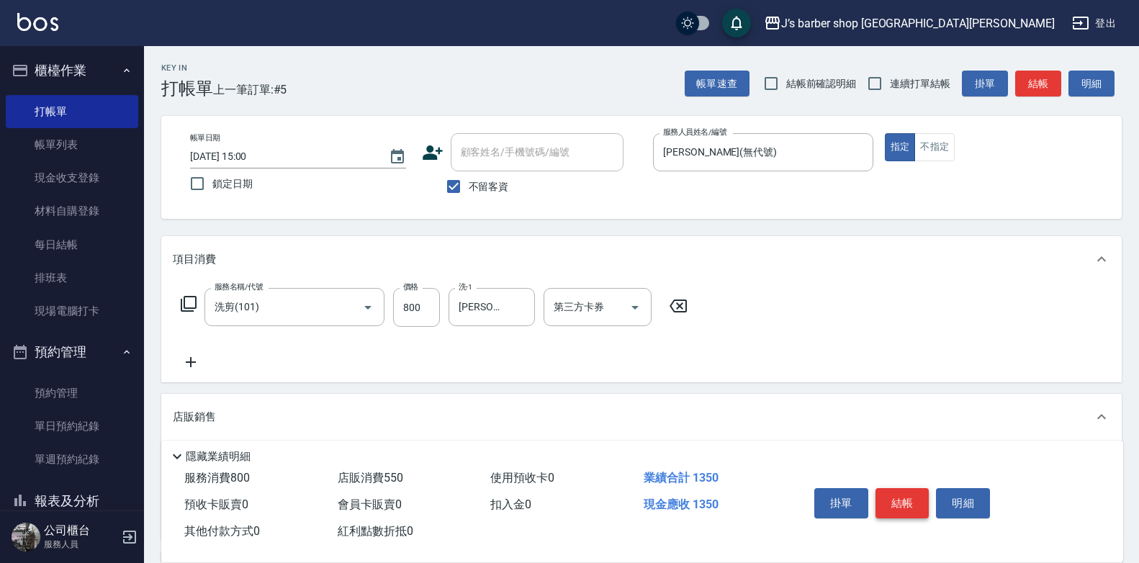
click at [885, 488] on button "結帳" at bounding box center [902, 503] width 54 height 30
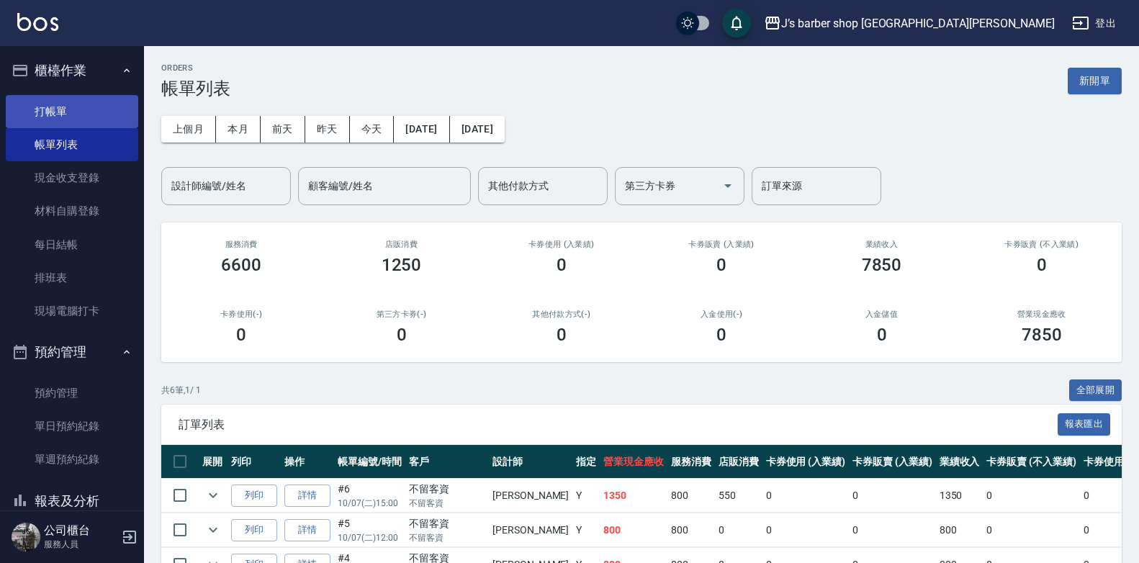
click at [67, 112] on link "打帳單" at bounding box center [72, 111] width 132 height 33
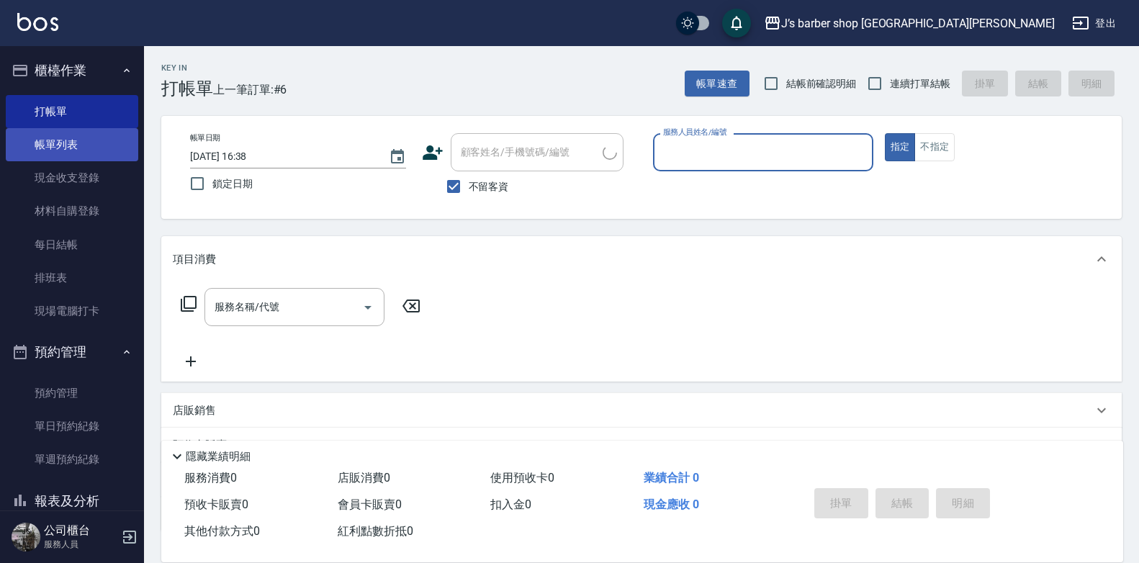
click at [76, 139] on link "帳單列表" at bounding box center [72, 144] width 132 height 33
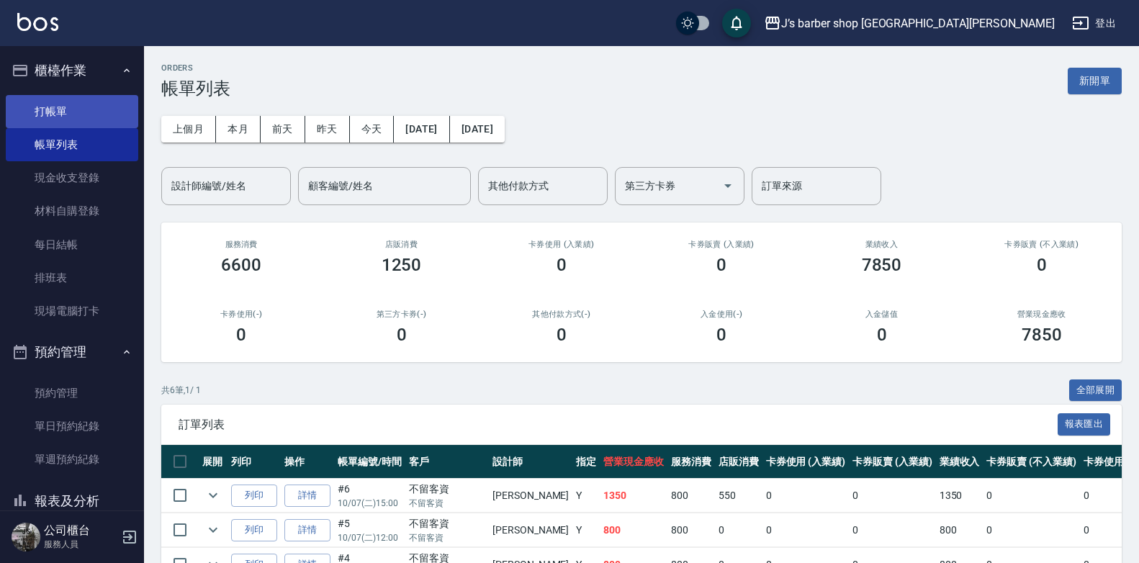
click at [31, 106] on link "打帳單" at bounding box center [72, 111] width 132 height 33
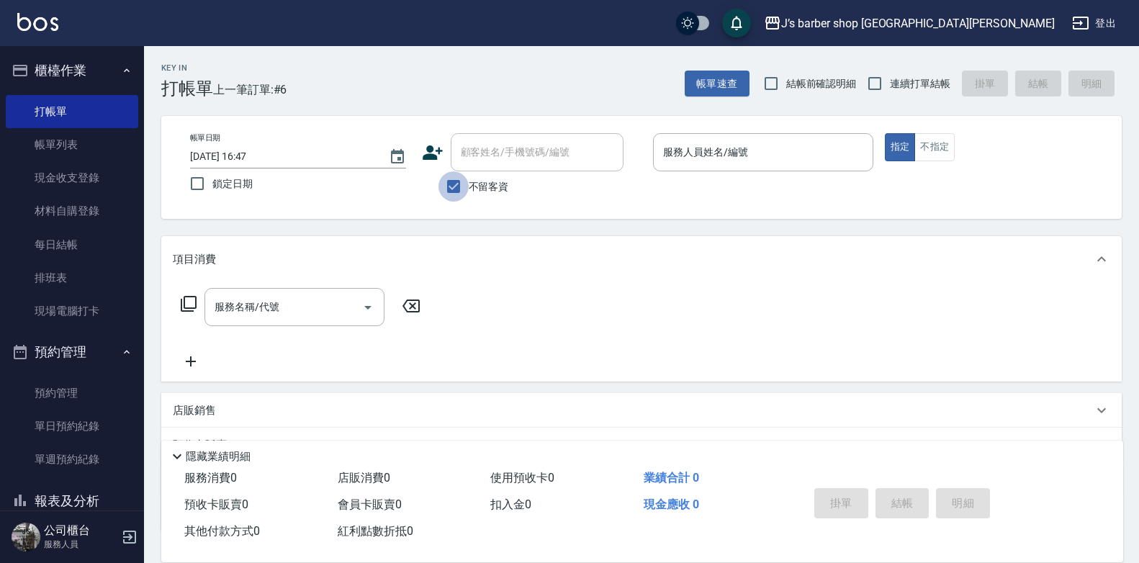
click at [460, 179] on input "不留客資" at bounding box center [453, 186] width 30 height 30
checkbox input "false"
click at [530, 160] on input "顧客姓名/手機號碼/編號" at bounding box center [526, 152] width 138 height 25
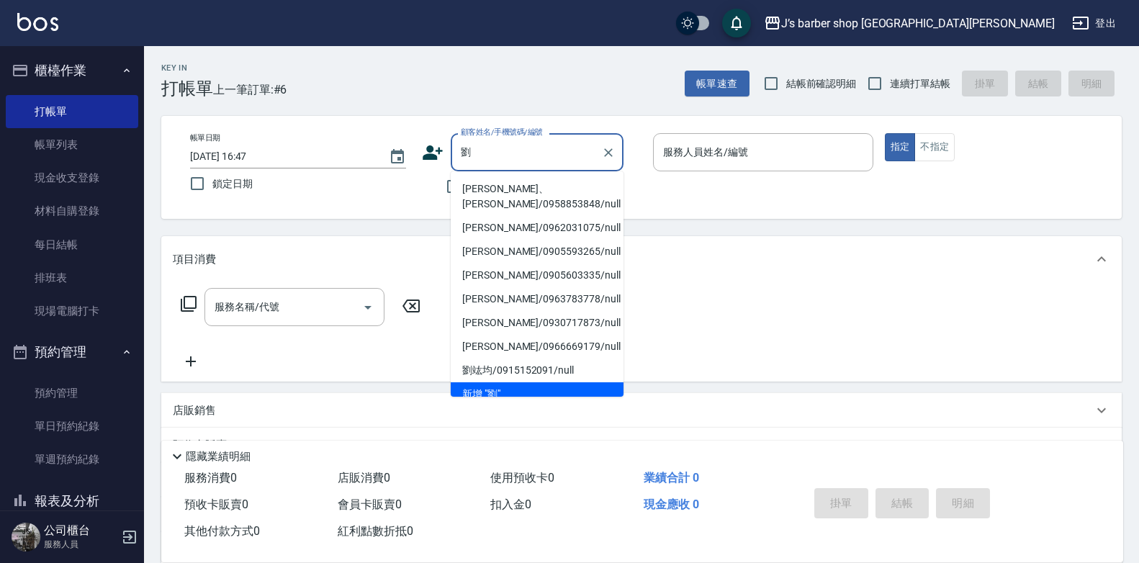
click at [528, 190] on li "[PERSON_NAME]、[PERSON_NAME]/0958853848/null" at bounding box center [537, 196] width 173 height 39
type input "[PERSON_NAME]、[PERSON_NAME]/0958853848/null"
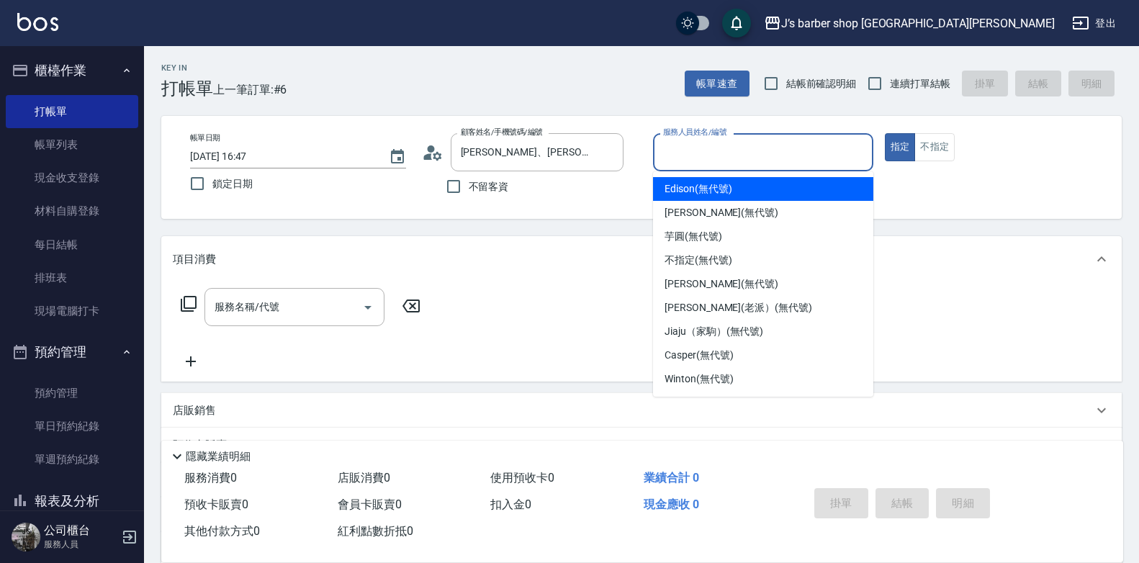
click at [767, 145] on input "服務人員姓名/編號" at bounding box center [762, 152] width 207 height 25
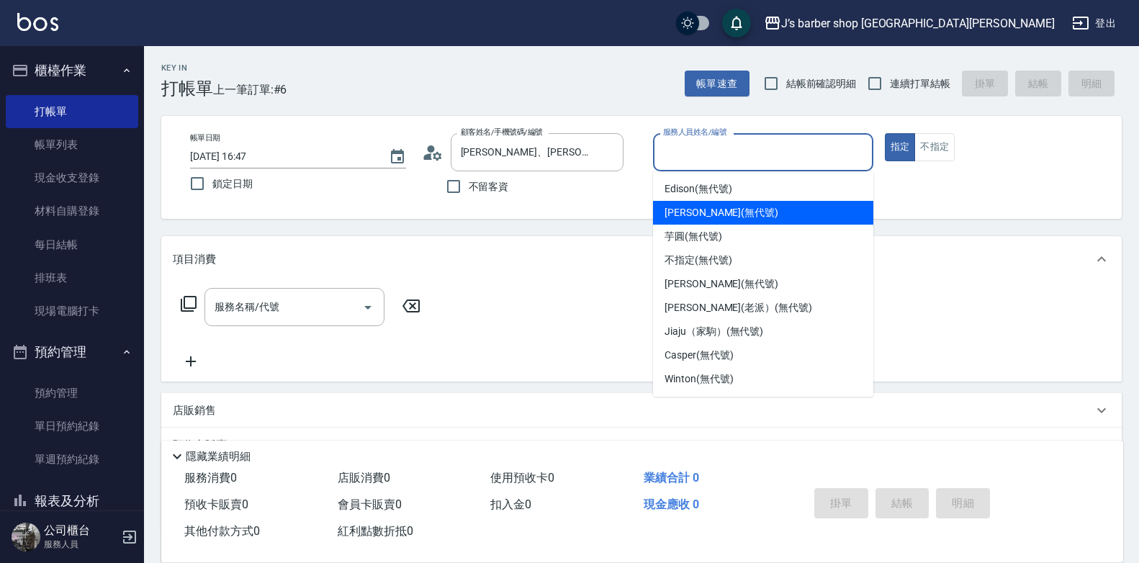
click at [763, 190] on div "Edison (無代號)" at bounding box center [763, 189] width 220 height 24
type input "Edison(無代號)"
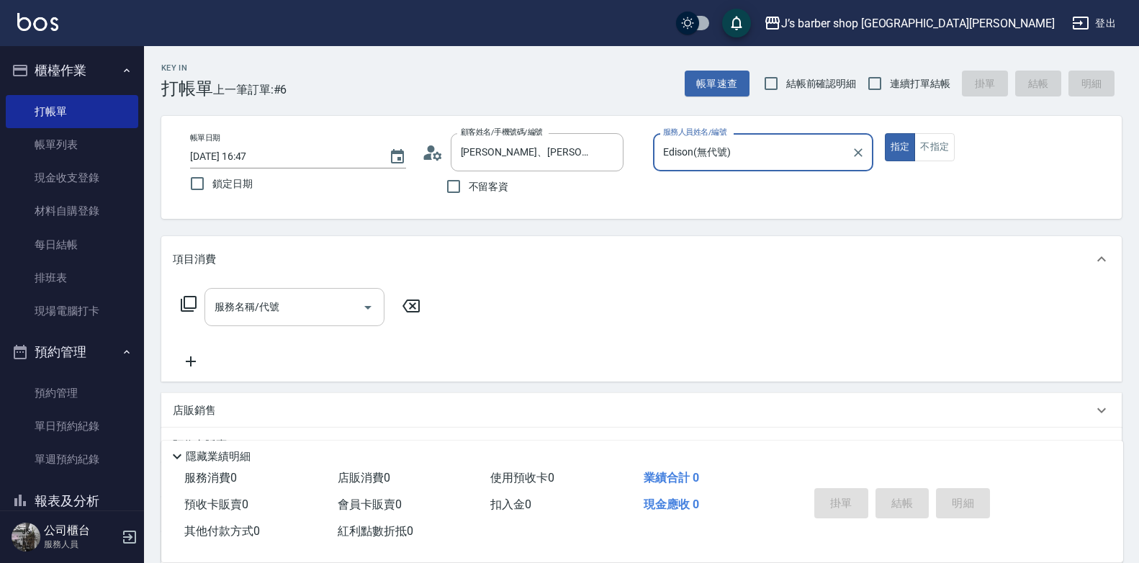
click at [327, 315] on input "服務名稱/代號" at bounding box center [283, 306] width 145 height 25
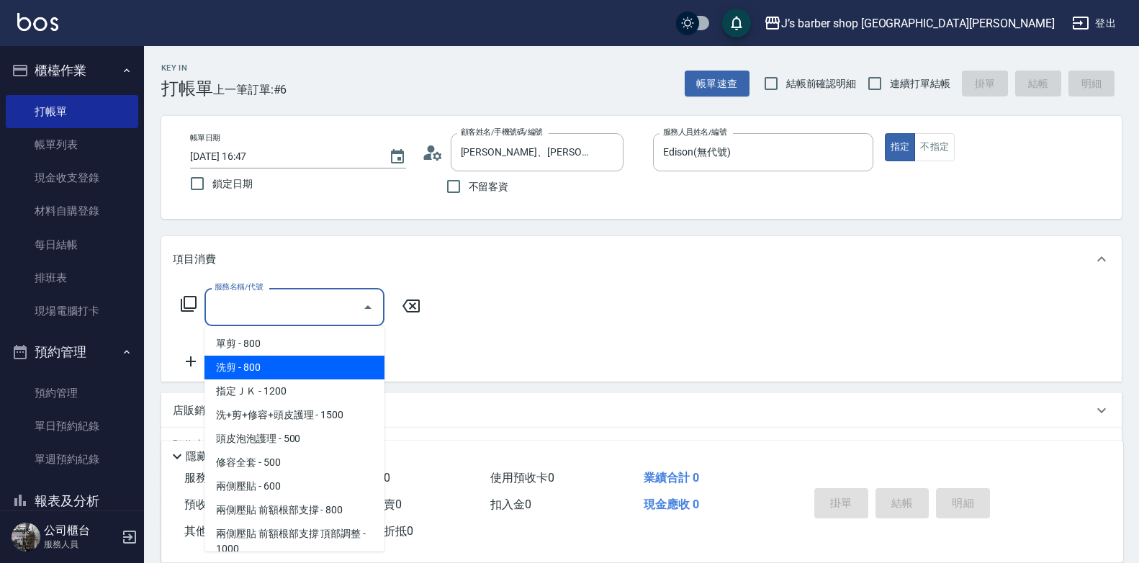
click at [310, 369] on span "洗剪 - 800" at bounding box center [294, 368] width 180 height 24
type input "洗剪(101)"
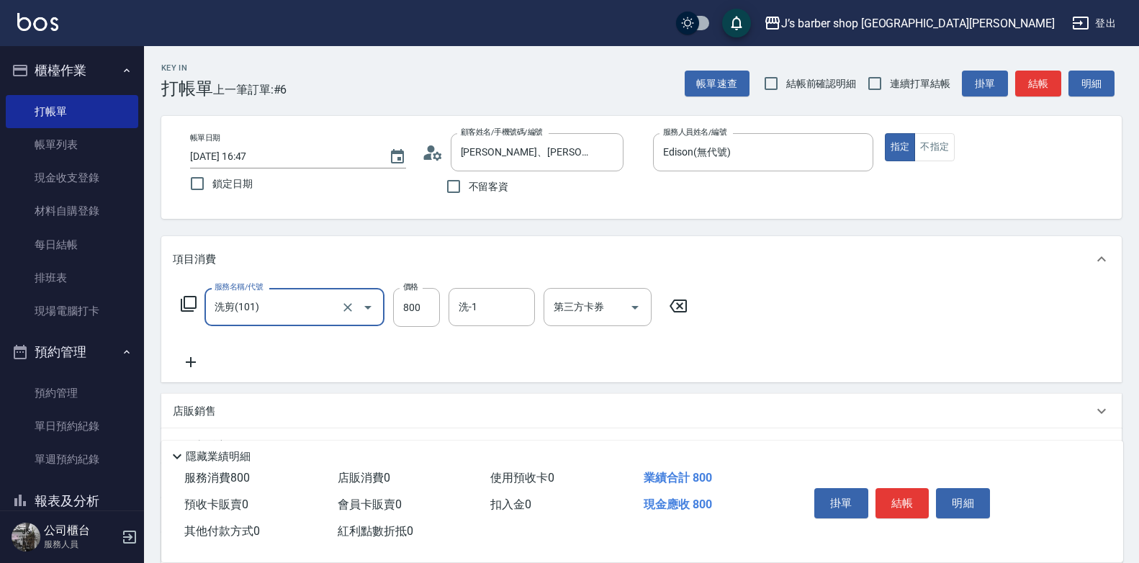
click at [199, 369] on icon at bounding box center [191, 361] width 36 height 17
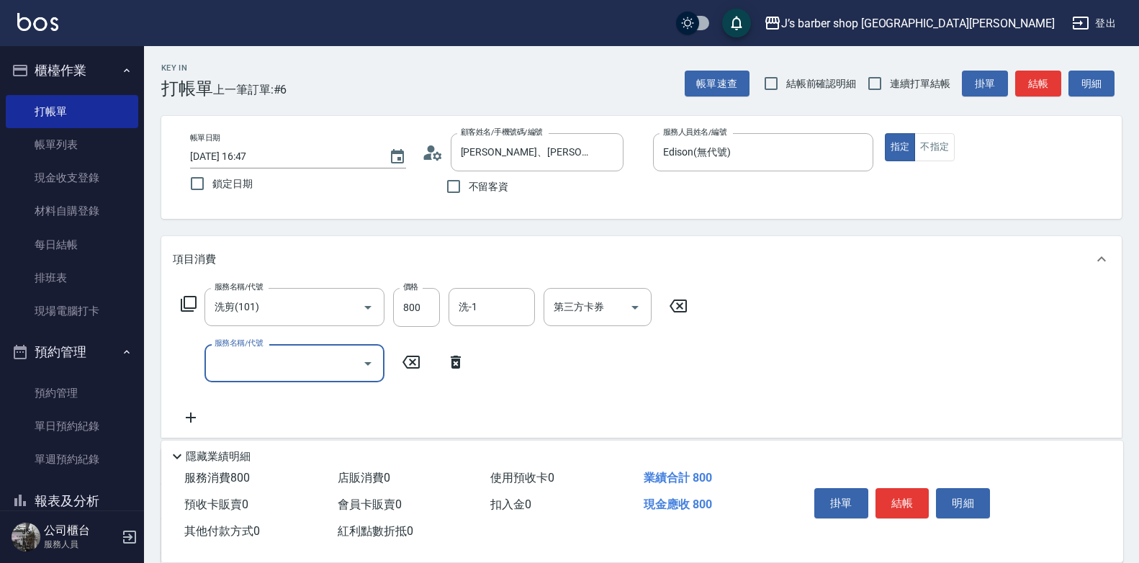
click at [284, 363] on input "服務名稱/代號" at bounding box center [283, 363] width 145 height 25
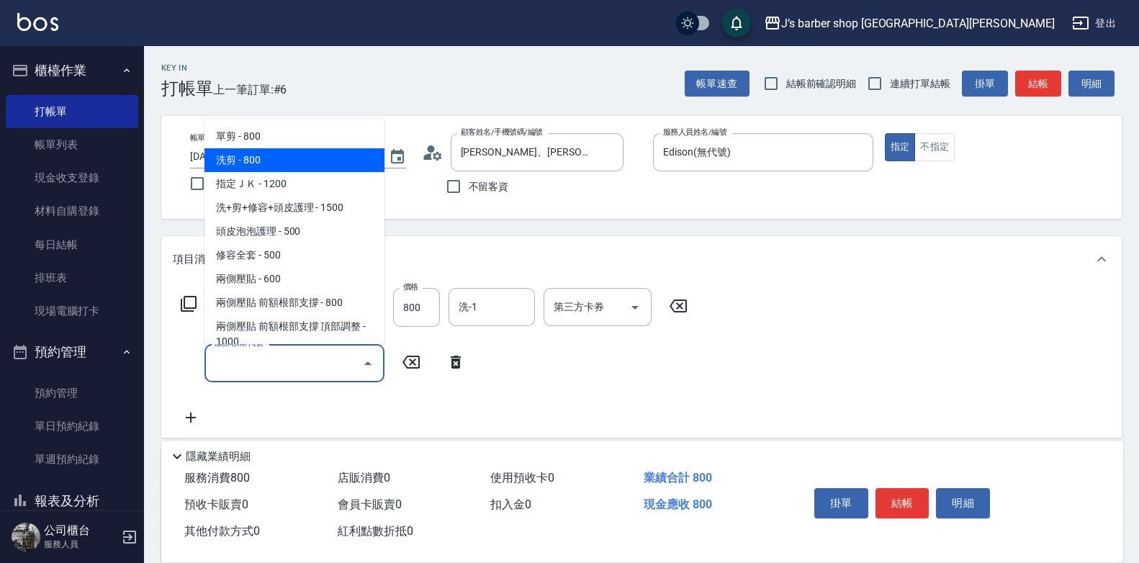
click at [307, 166] on span "洗剪 - 800" at bounding box center [294, 160] width 180 height 24
type input "洗剪(101)"
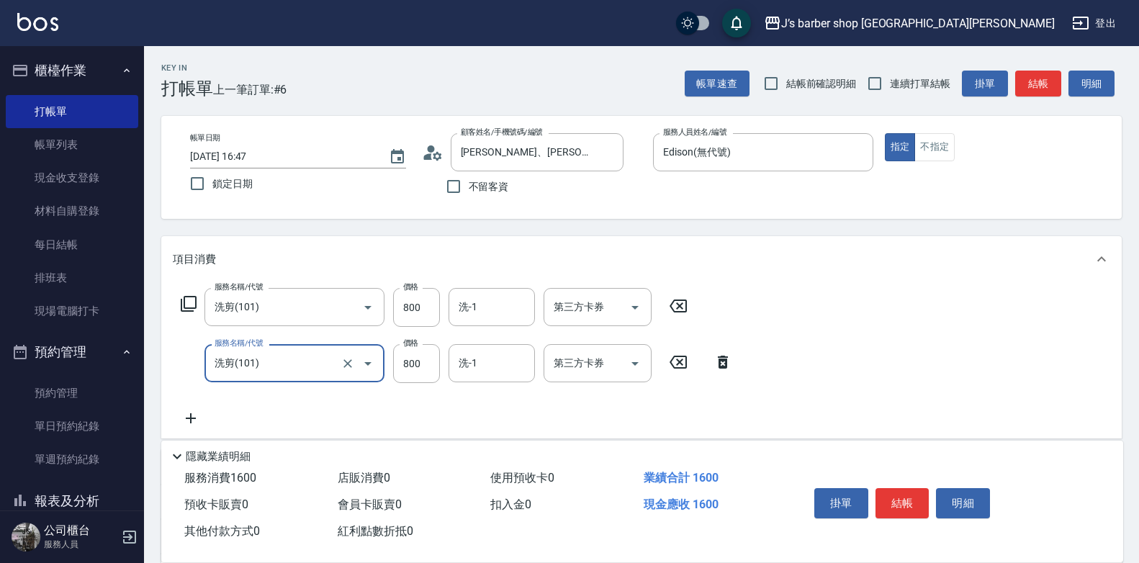
click at [191, 418] on icon at bounding box center [191, 418] width 10 height 10
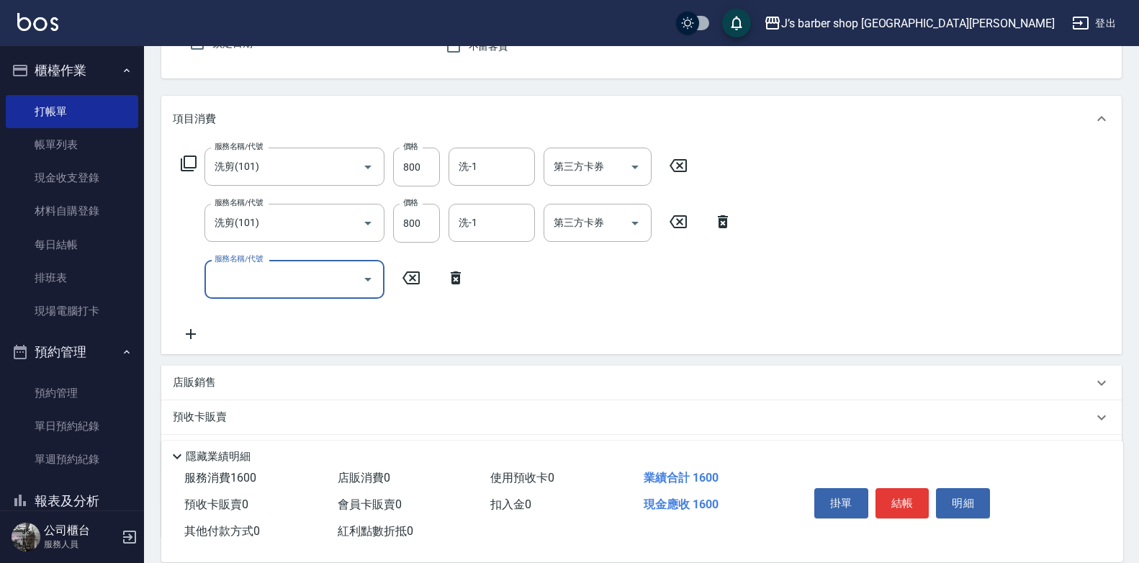
scroll to position [72, 0]
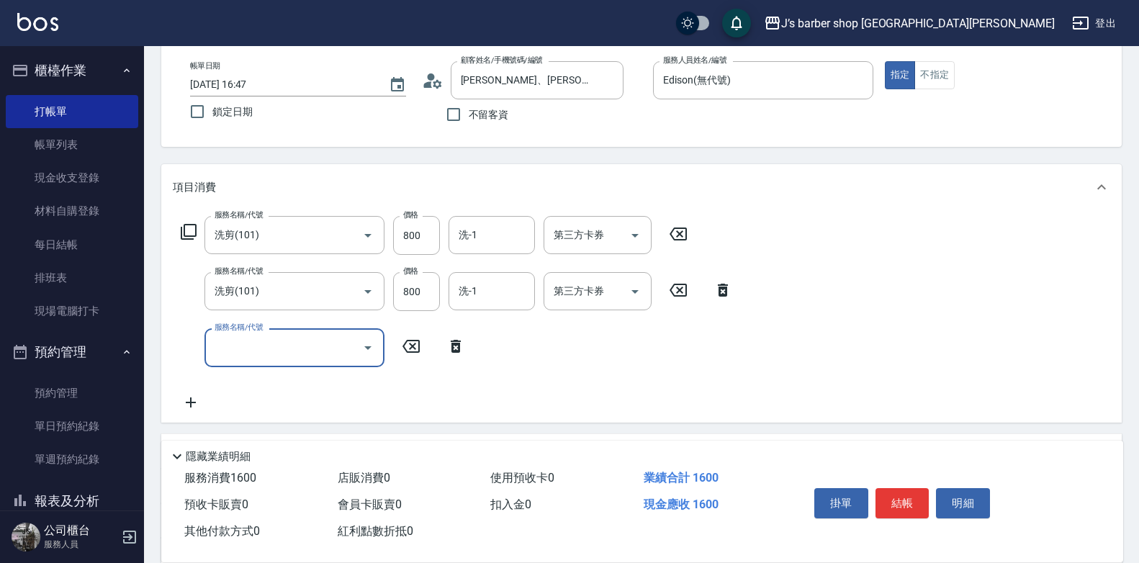
click at [302, 343] on input "服務名稱/代號" at bounding box center [283, 347] width 145 height 25
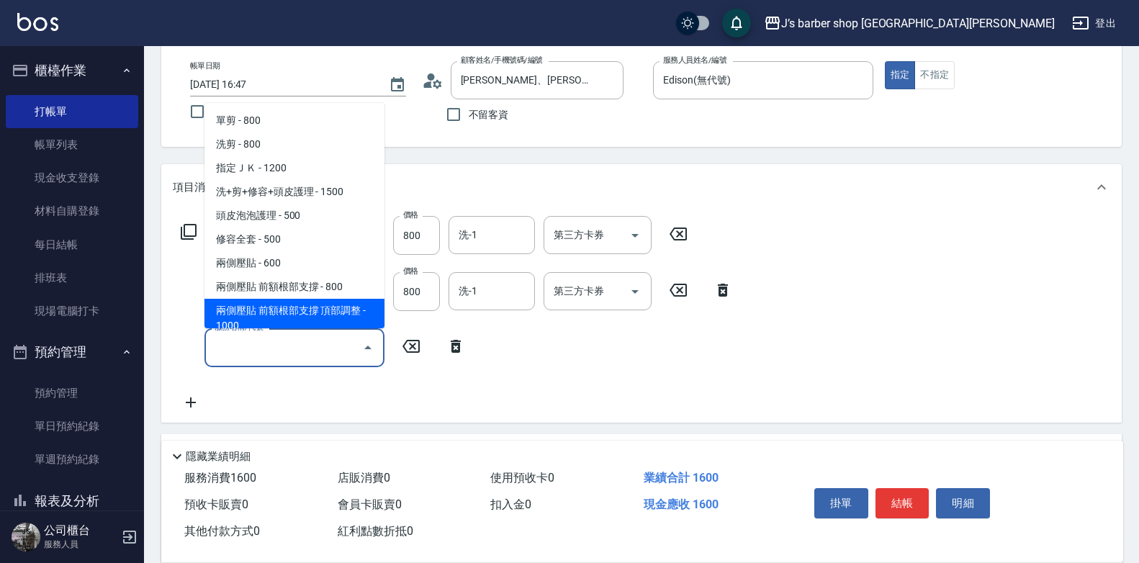
click at [309, 311] on span "兩側壓貼 前額根部支撐 頂部調整 - 1000" at bounding box center [294, 318] width 180 height 39
type input "兩側壓貼 前額根部支撐 頂部調整(Gp2)"
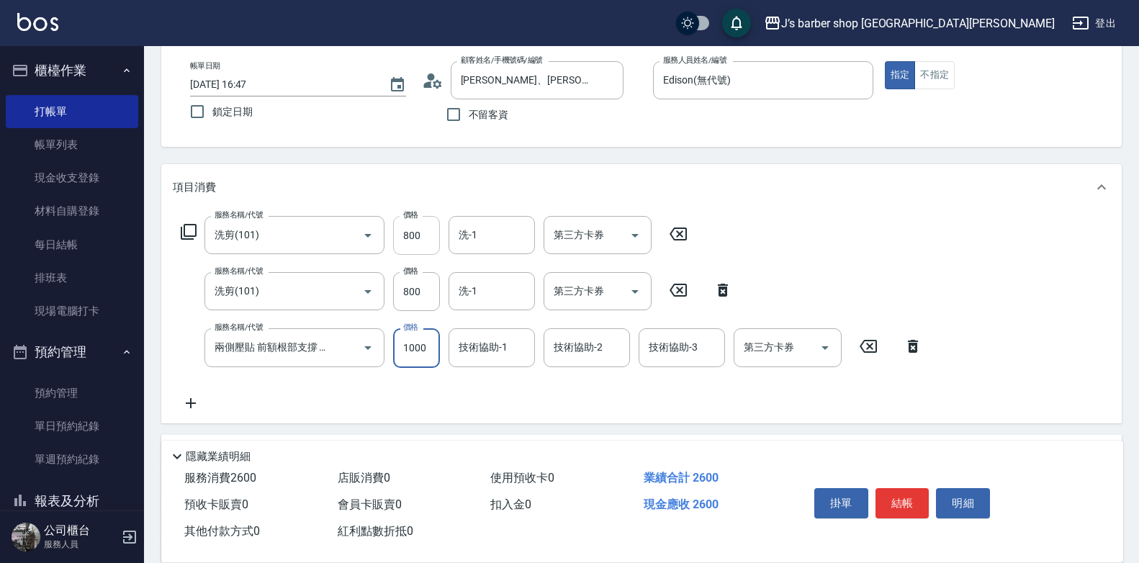
click at [423, 248] on input "800" at bounding box center [416, 235] width 47 height 39
type input "600"
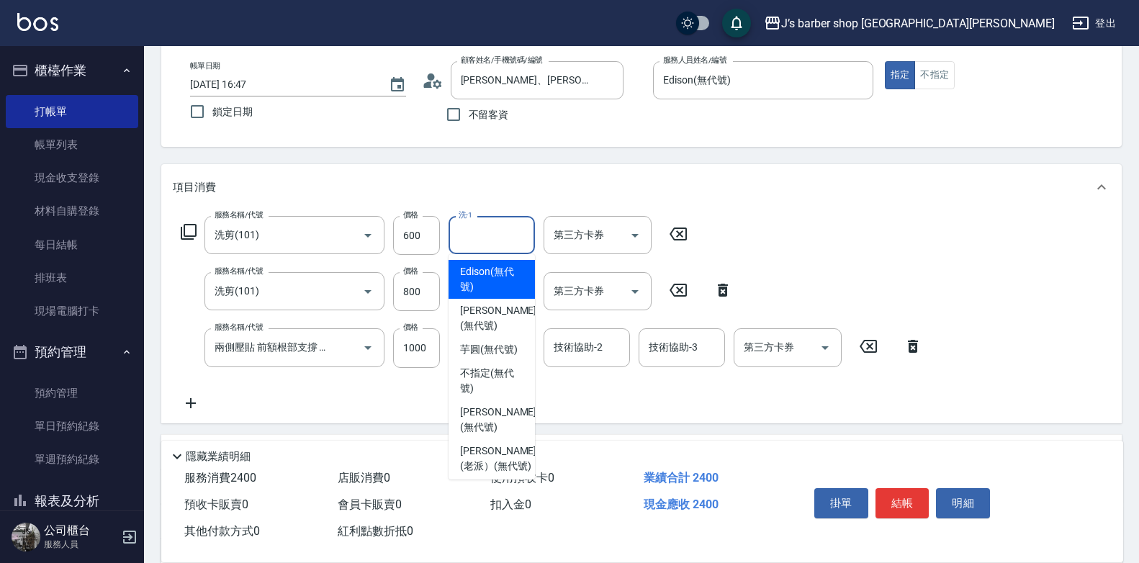
click at [500, 238] on input "洗-1" at bounding box center [491, 234] width 73 height 25
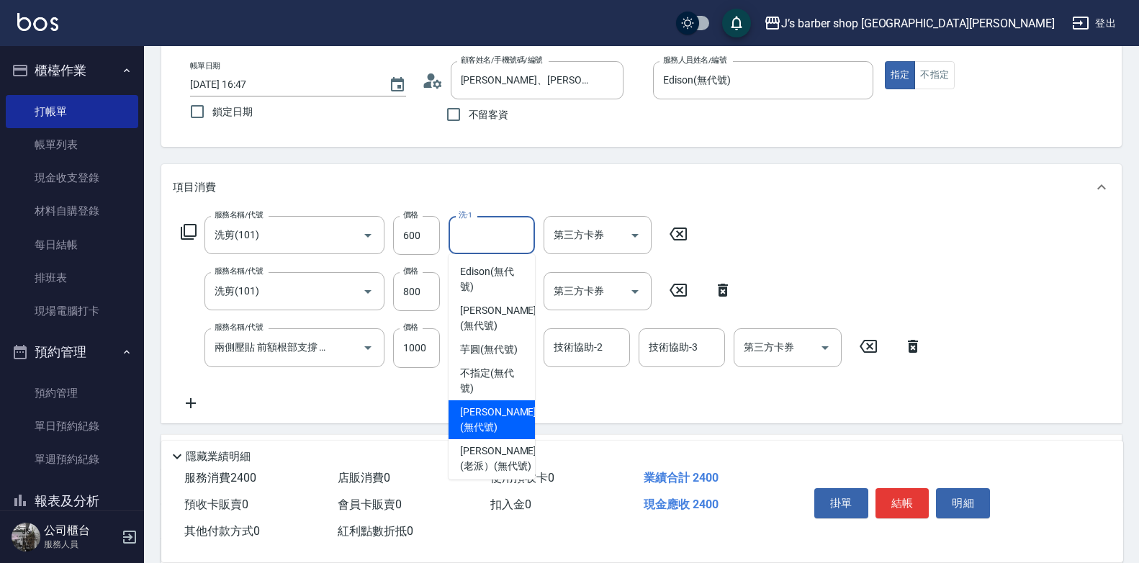
scroll to position [205, 0]
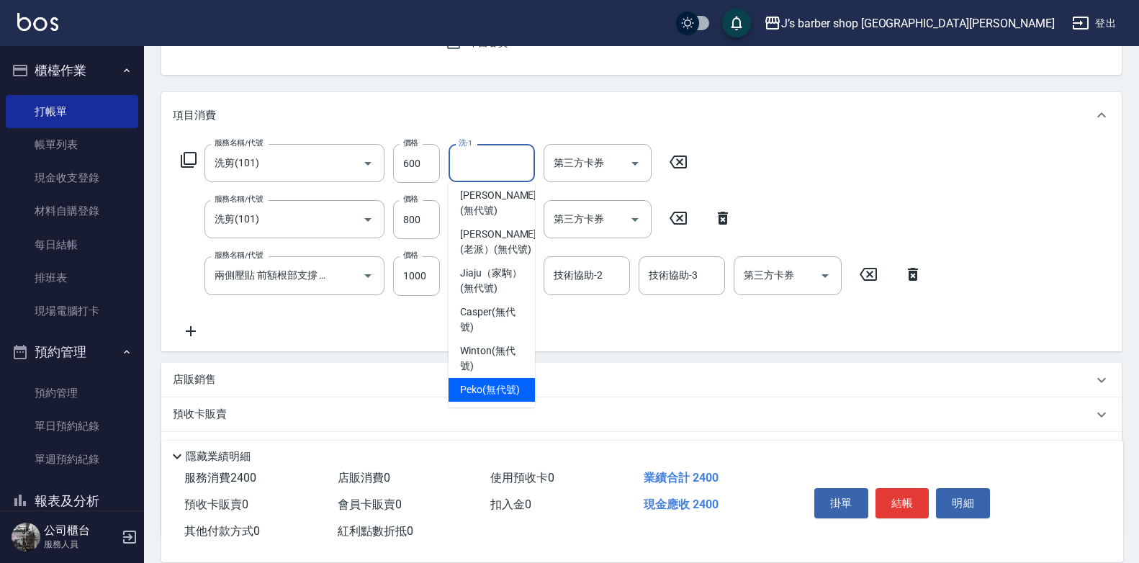
click at [505, 382] on span "Peko (無代號)" at bounding box center [490, 389] width 60 height 15
type input "Peko(無代號)"
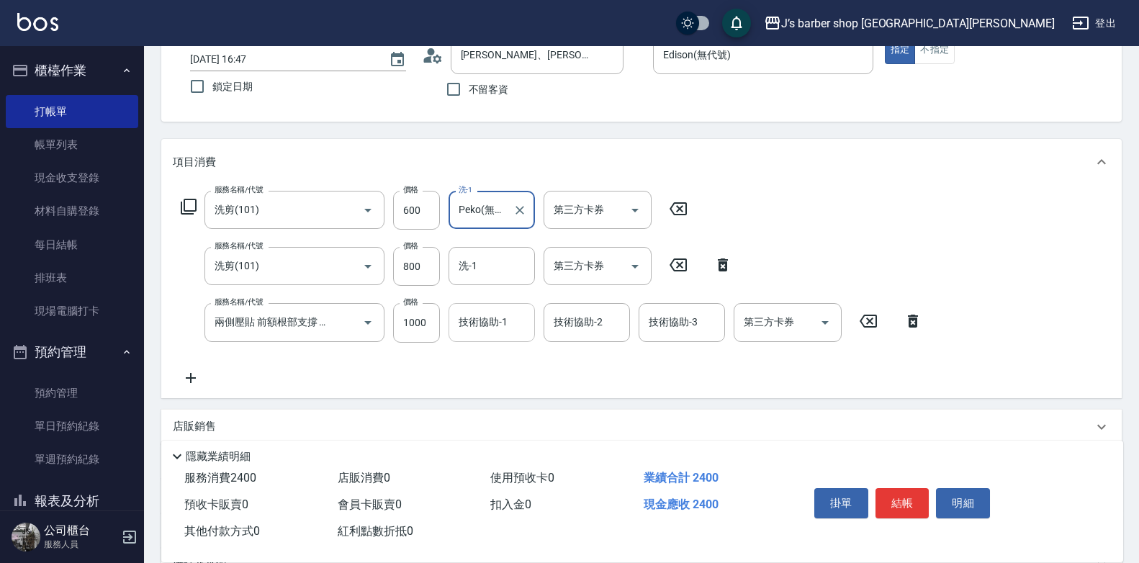
scroll to position [72, 0]
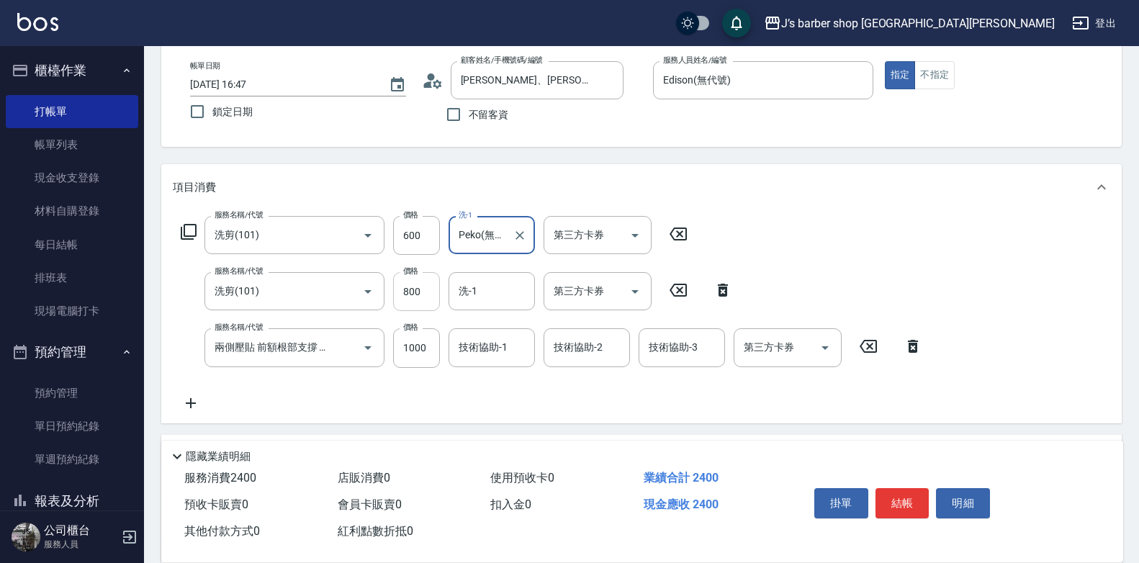
click at [423, 291] on input "800" at bounding box center [416, 291] width 47 height 39
type input "500"
click at [899, 266] on div "服務名稱/代號 洗剪(101) 服務名稱/代號 價格 600 價格 洗-1 Peko(無代號) 洗-1 第三方卡券 第三方卡券 服務名稱/代號 洗剪(101)…" at bounding box center [552, 313] width 758 height 195
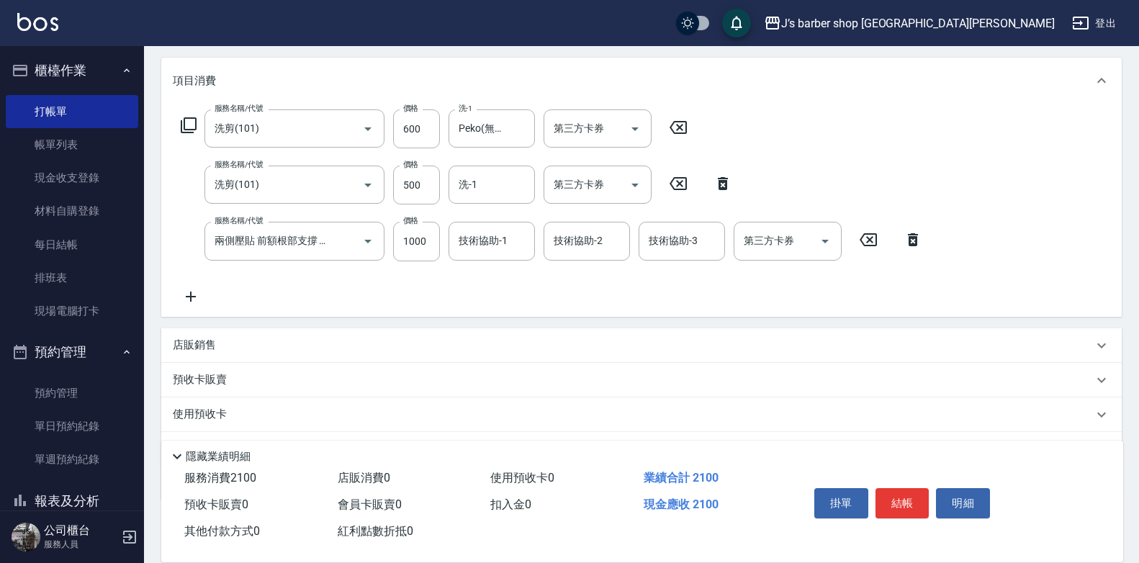
scroll to position [255, 0]
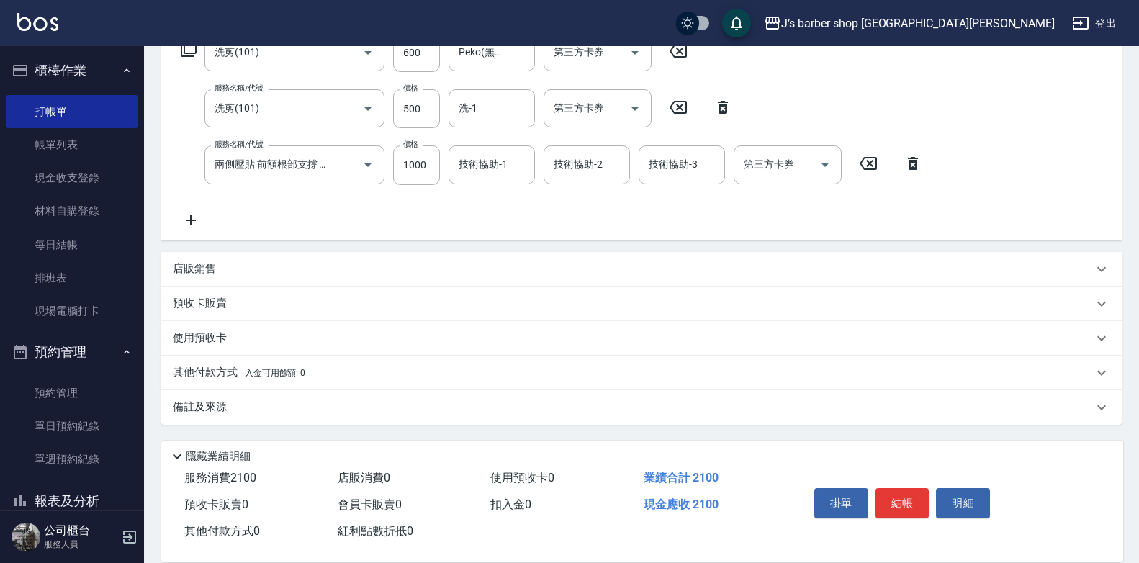
click at [214, 400] on p "備註及來源" at bounding box center [200, 407] width 54 height 15
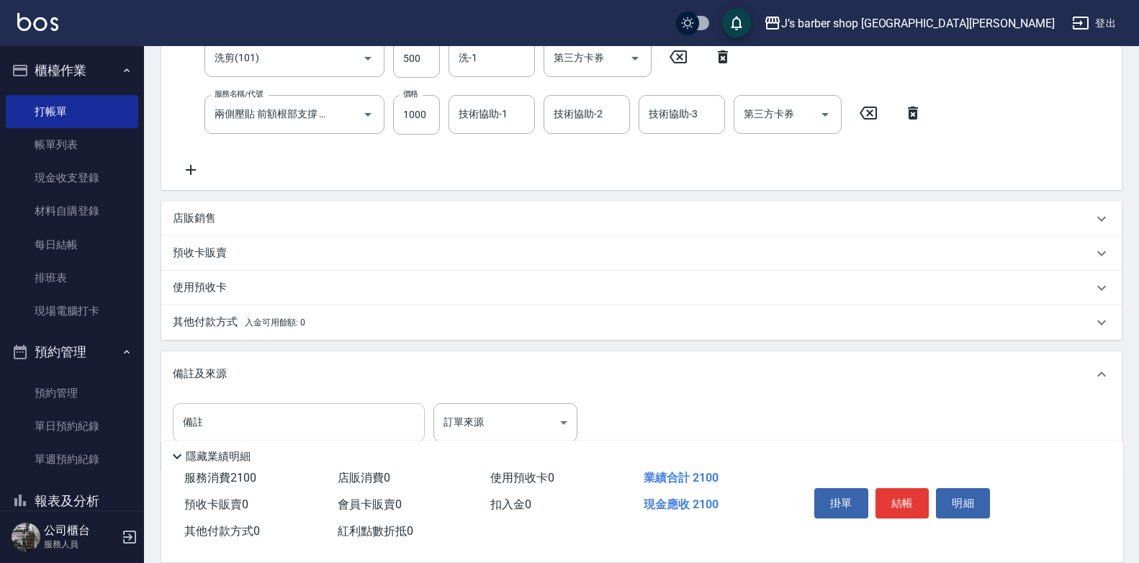
scroll to position [351, 0]
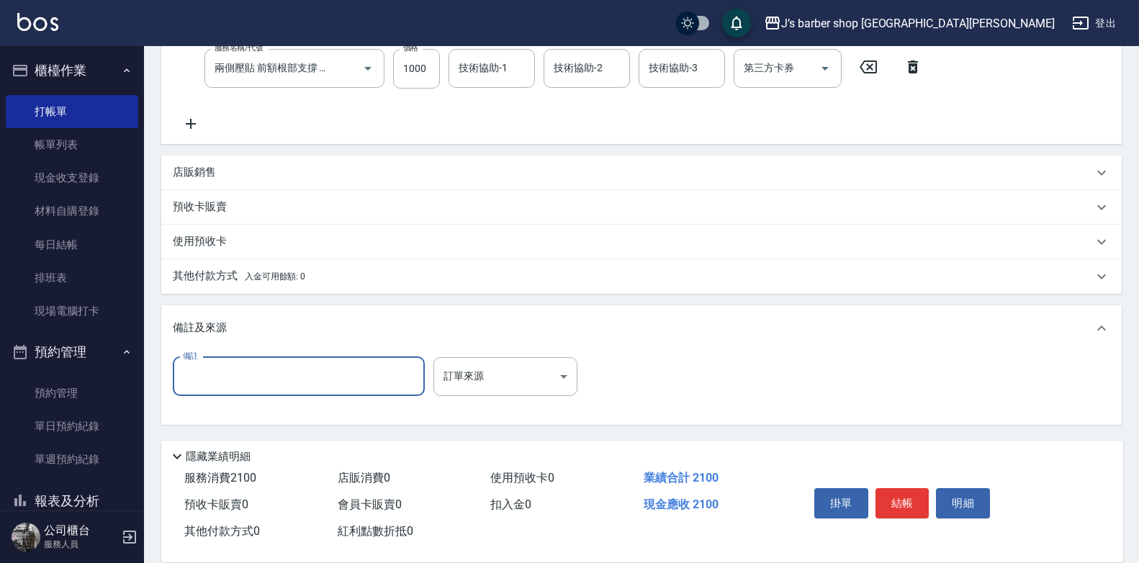
click at [250, 392] on input "備註" at bounding box center [299, 376] width 252 height 39
type input "轉帳"
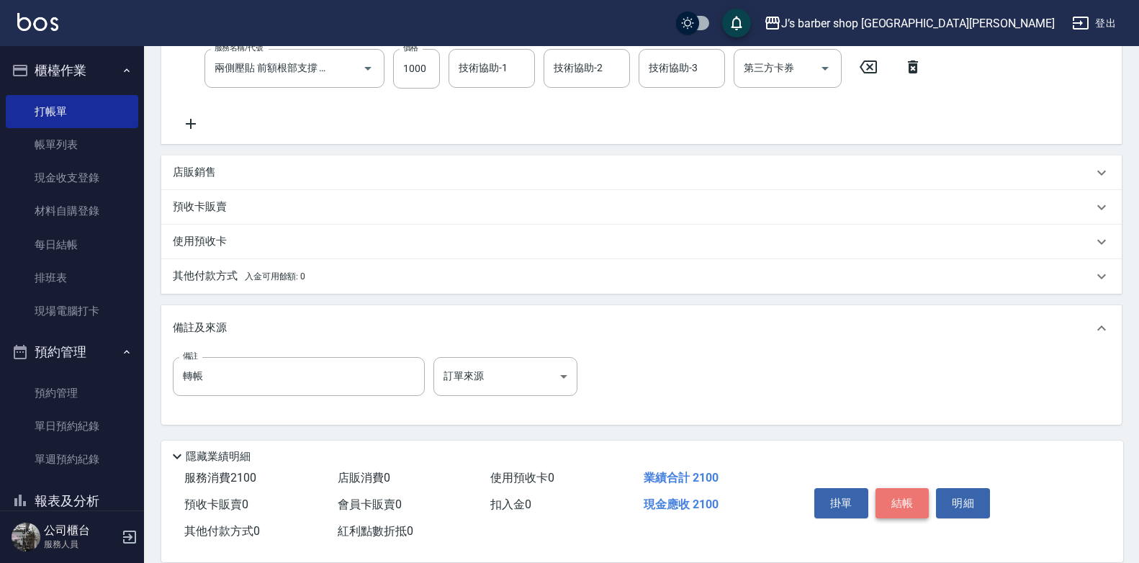
click at [922, 488] on button "結帳" at bounding box center [902, 503] width 54 height 30
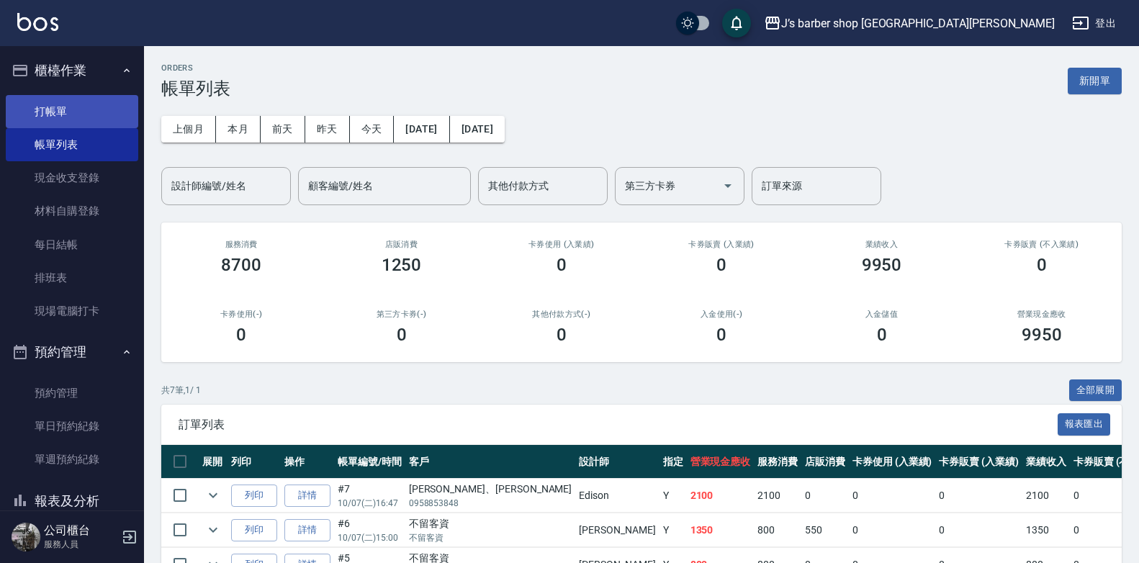
click at [73, 119] on link "打帳單" at bounding box center [72, 111] width 132 height 33
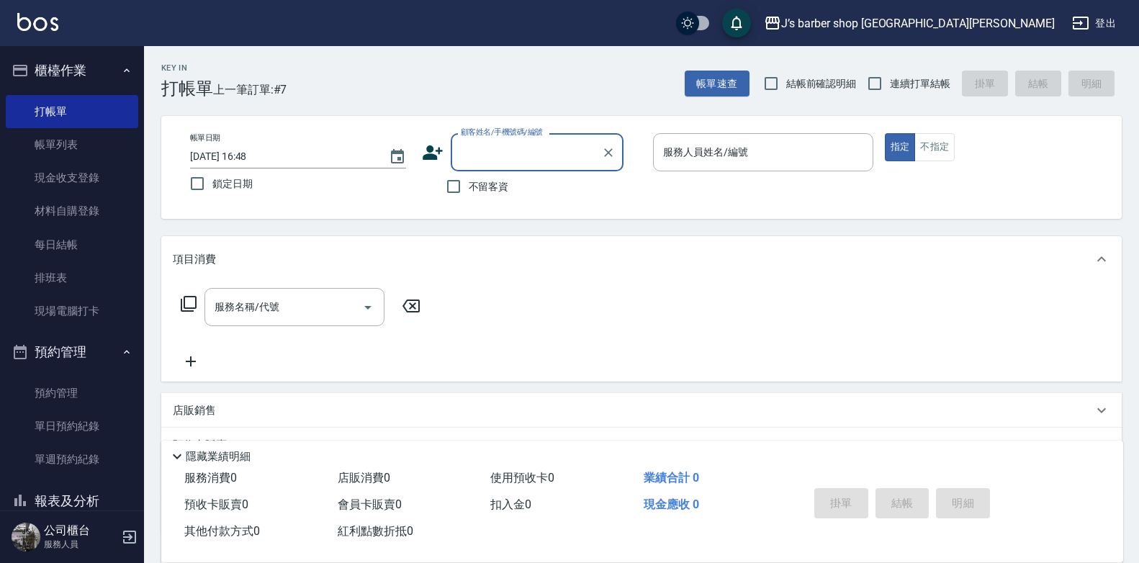
click at [474, 159] on input "顧客姓名/手機號碼/編號" at bounding box center [526, 152] width 138 height 25
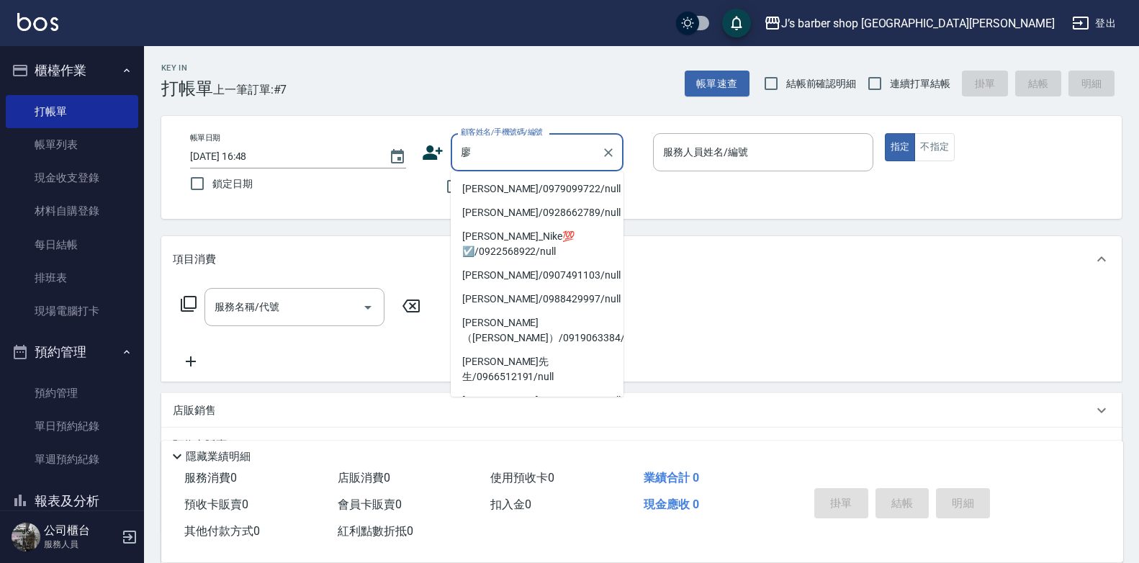
click at [496, 191] on li "[PERSON_NAME]/0979099722/null" at bounding box center [537, 189] width 173 height 24
type input "[PERSON_NAME]/0979099722/null"
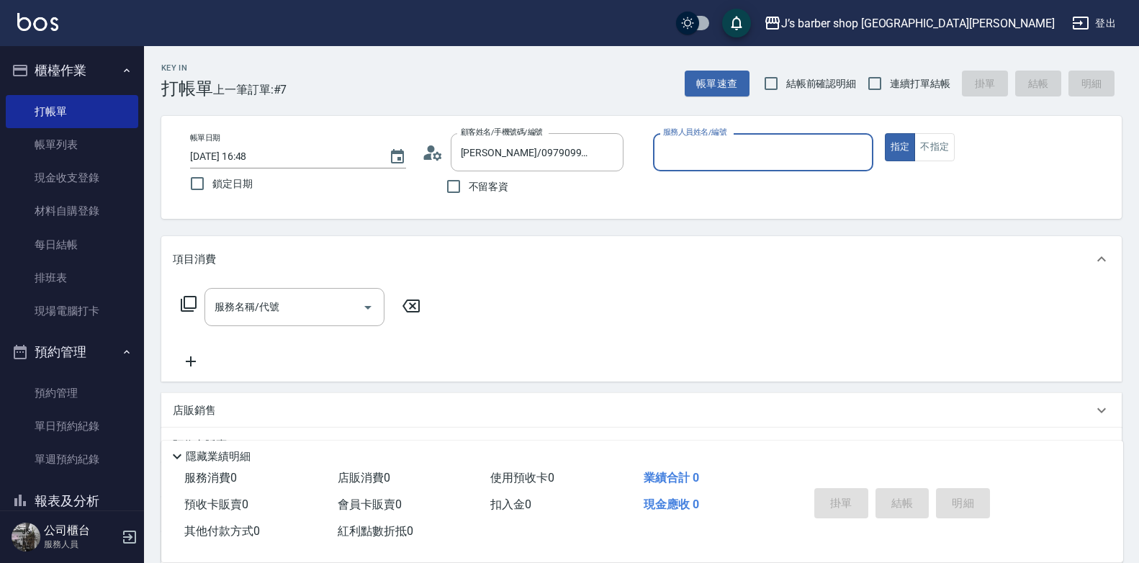
click at [823, 152] on input "服務人員姓名/編號" at bounding box center [762, 152] width 207 height 25
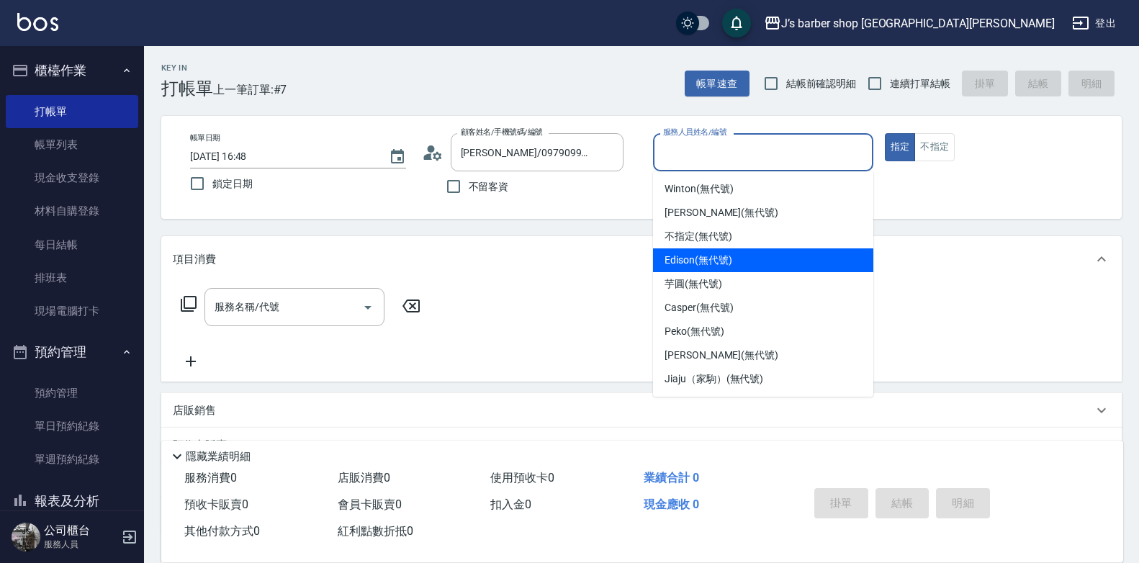
click at [744, 261] on div "Edison (無代號)" at bounding box center [763, 260] width 220 height 24
type input "Edison(無代號)"
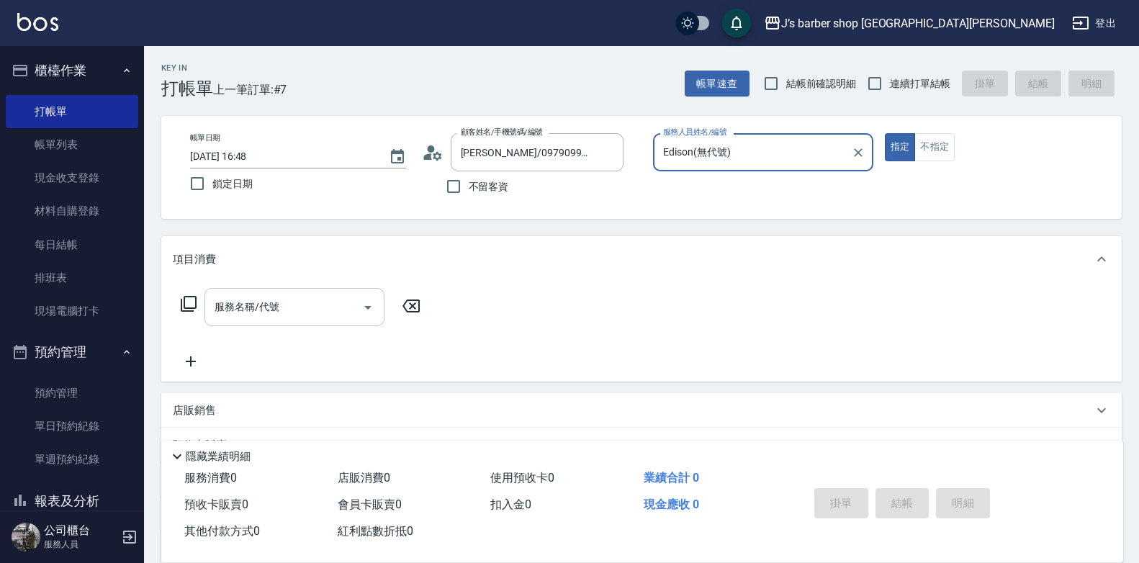
click at [255, 299] on div "服務名稱/代號 服務名稱/代號" at bounding box center [294, 307] width 180 height 38
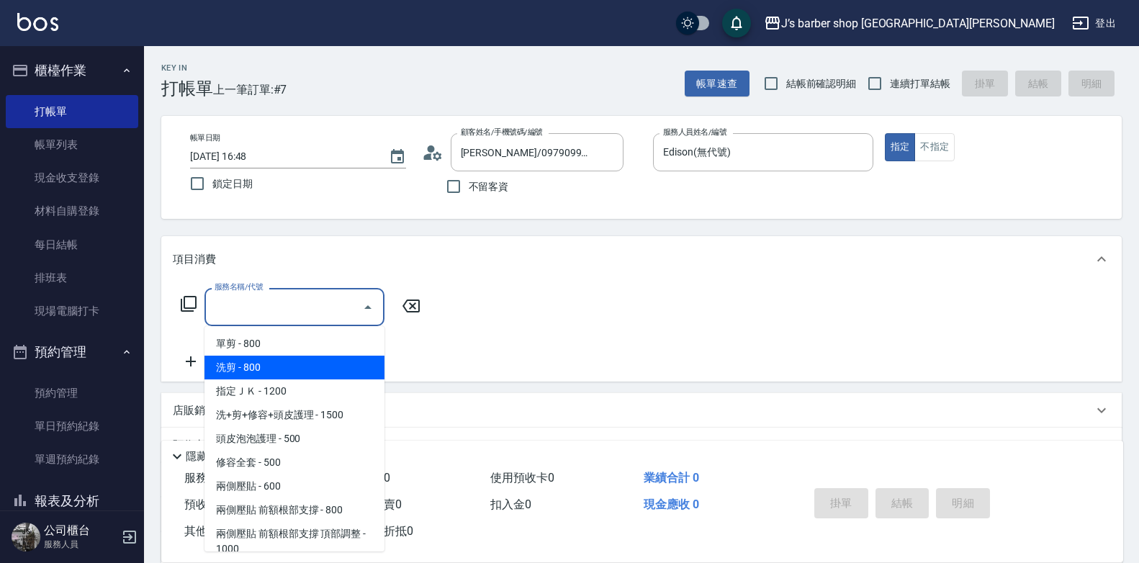
click at [272, 361] on span "洗剪 - 800" at bounding box center [294, 368] width 180 height 24
type input "洗剪(101)"
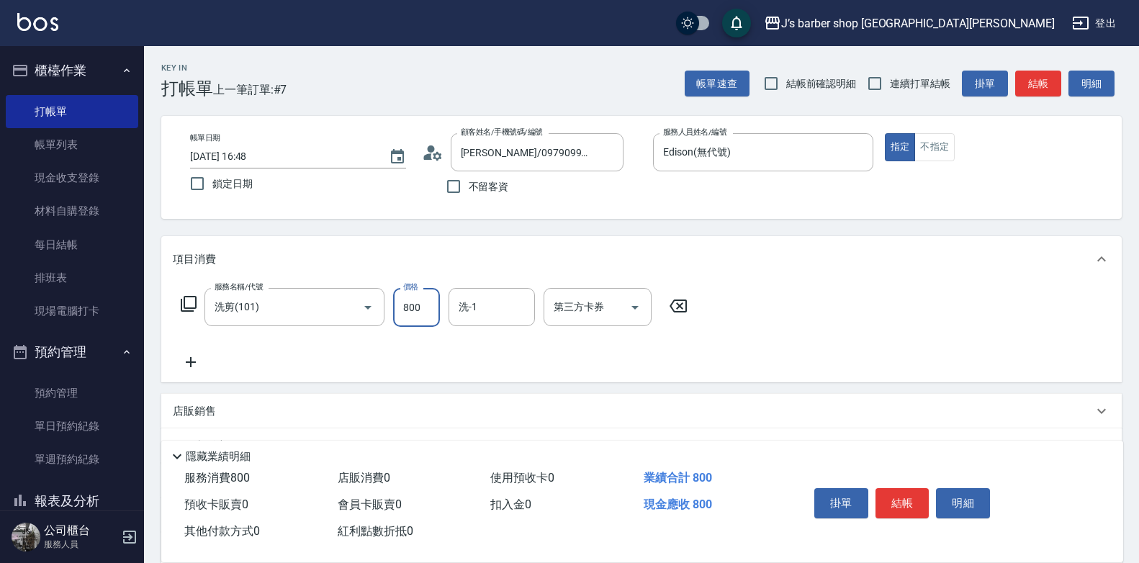
click at [405, 307] on input "800" at bounding box center [416, 307] width 47 height 39
type input "700"
click at [908, 492] on button "結帳" at bounding box center [902, 503] width 54 height 30
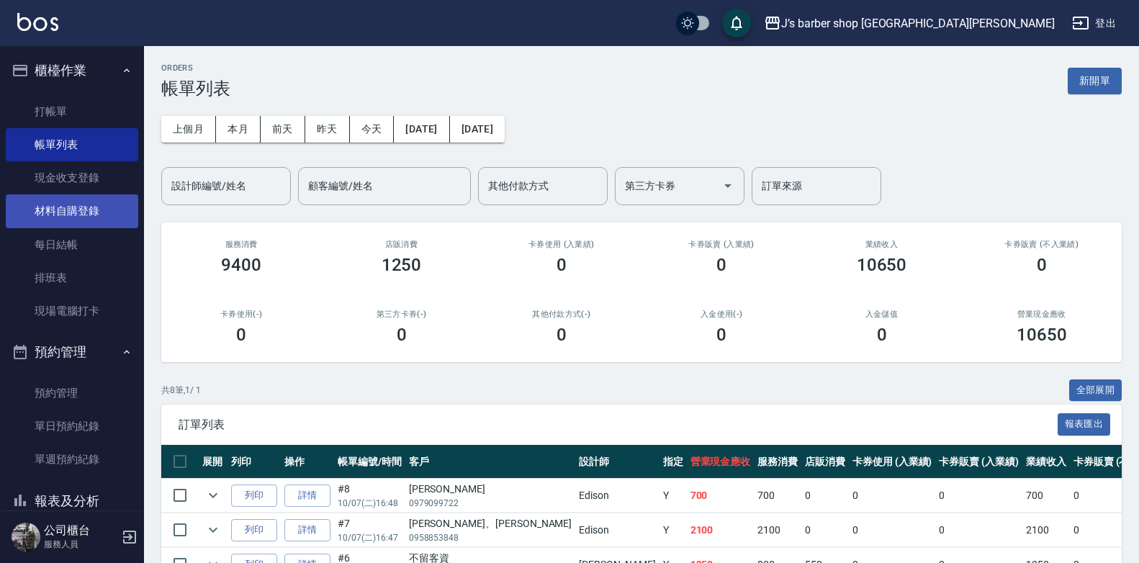
click at [109, 217] on link "材料自購登錄" at bounding box center [72, 210] width 132 height 33
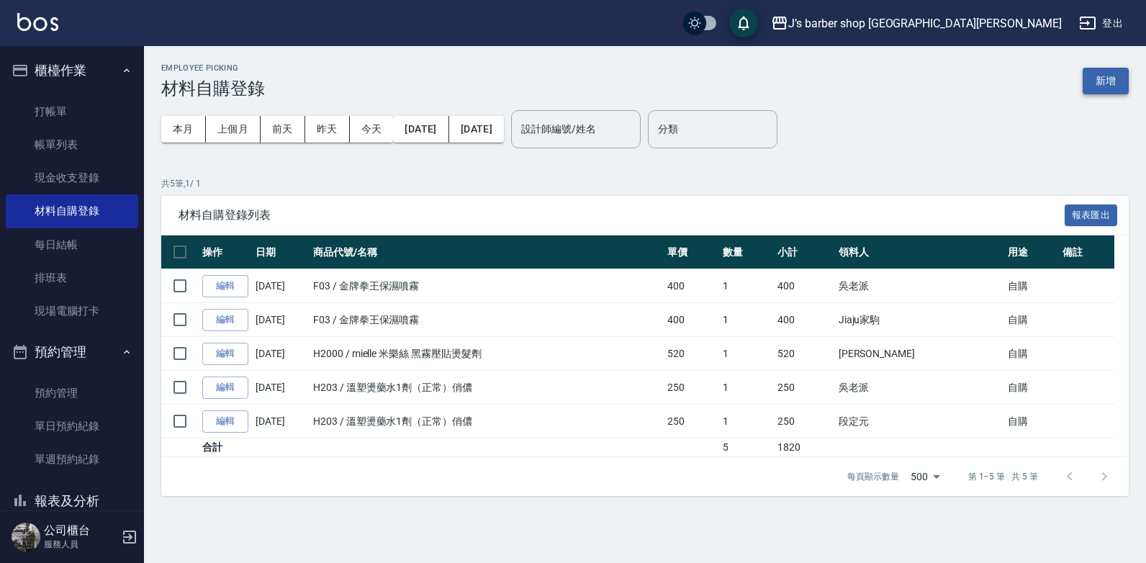
click at [1111, 84] on button "新增" at bounding box center [1106, 81] width 46 height 27
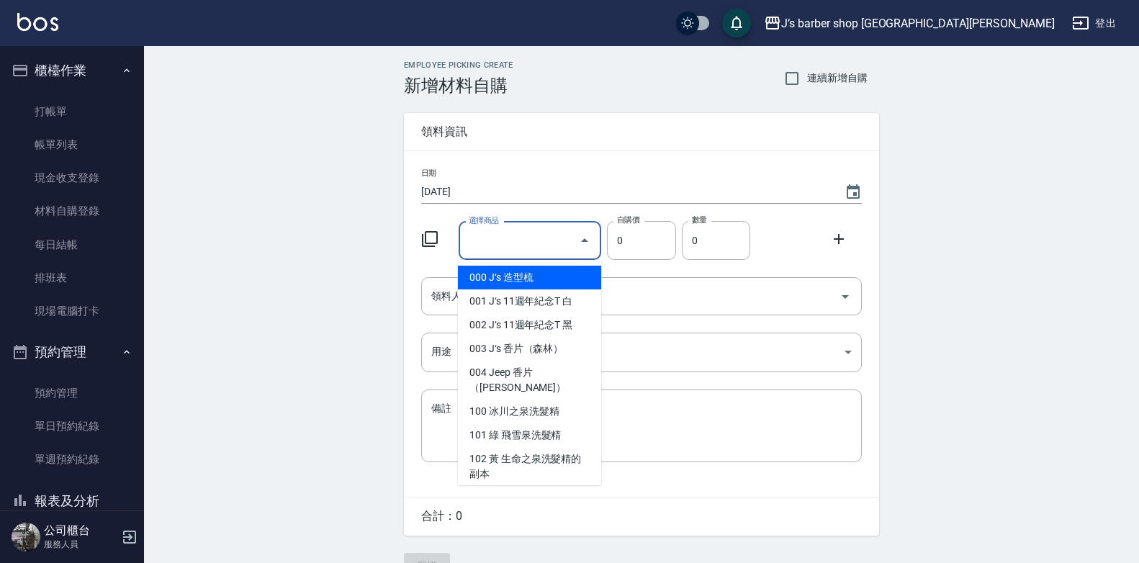
click at [536, 235] on input "選擇商品" at bounding box center [519, 240] width 109 height 25
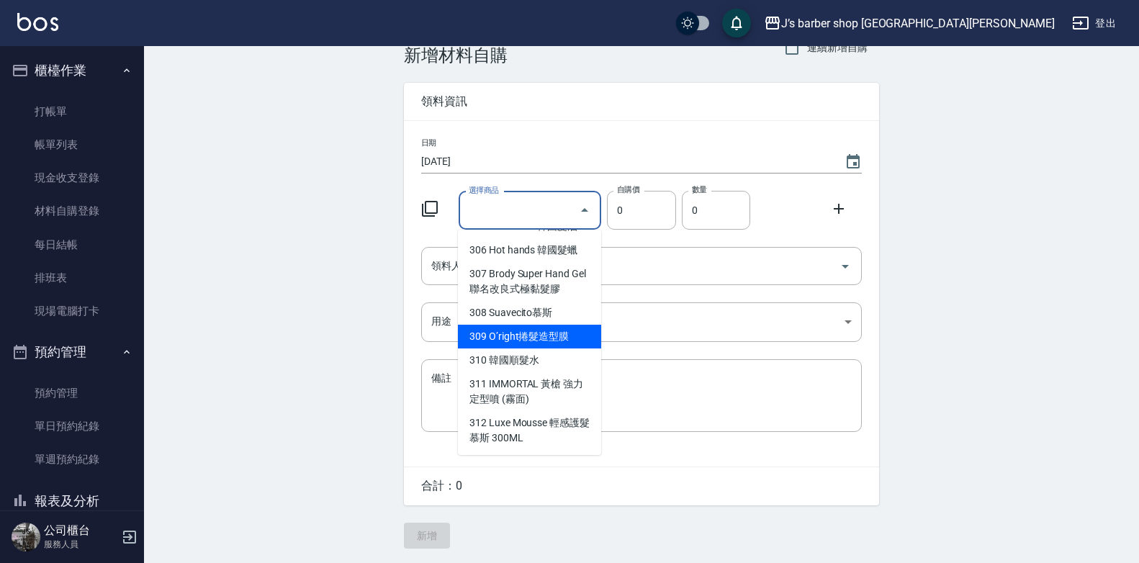
scroll to position [373, 0]
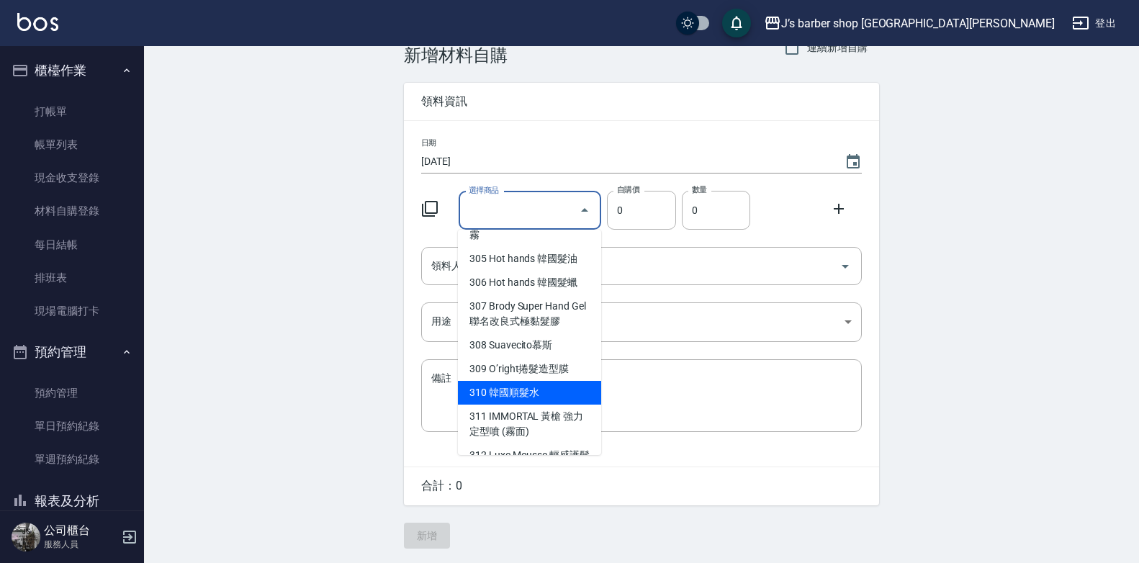
click at [481, 381] on li "310 韓國順髮水" at bounding box center [529, 393] width 143 height 24
type input "韓國順髮水"
type input "340"
type input "1"
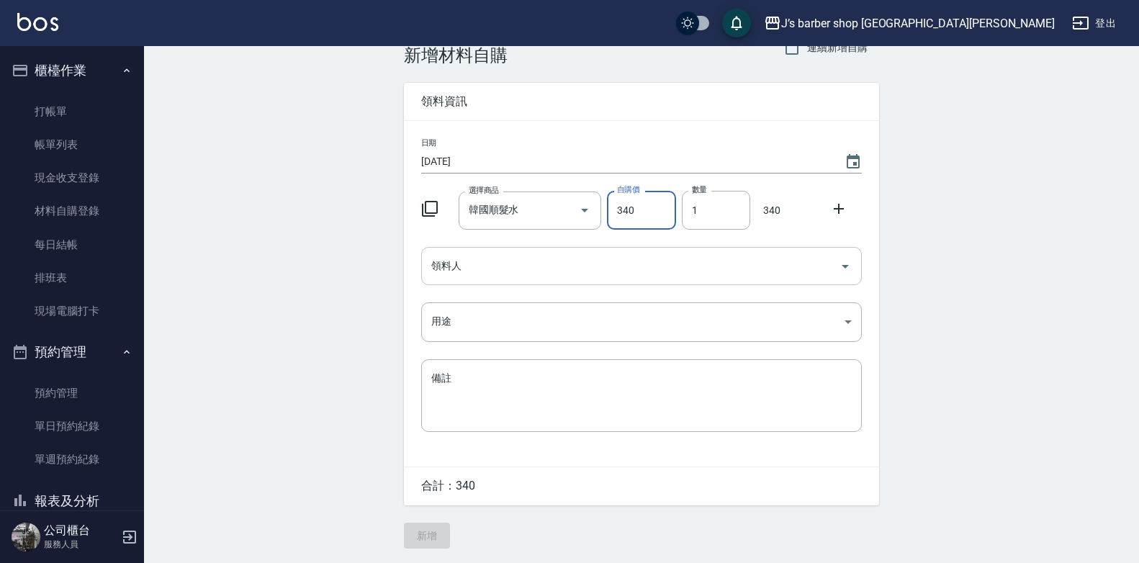
click at [509, 261] on input "領料人" at bounding box center [631, 265] width 406 height 25
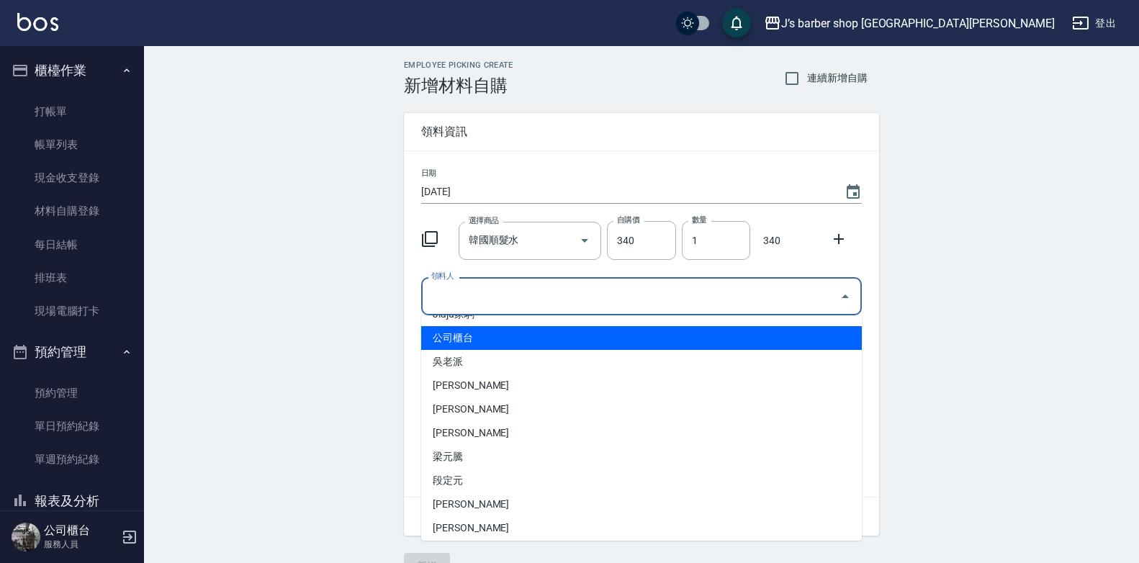
scroll to position [24, 0]
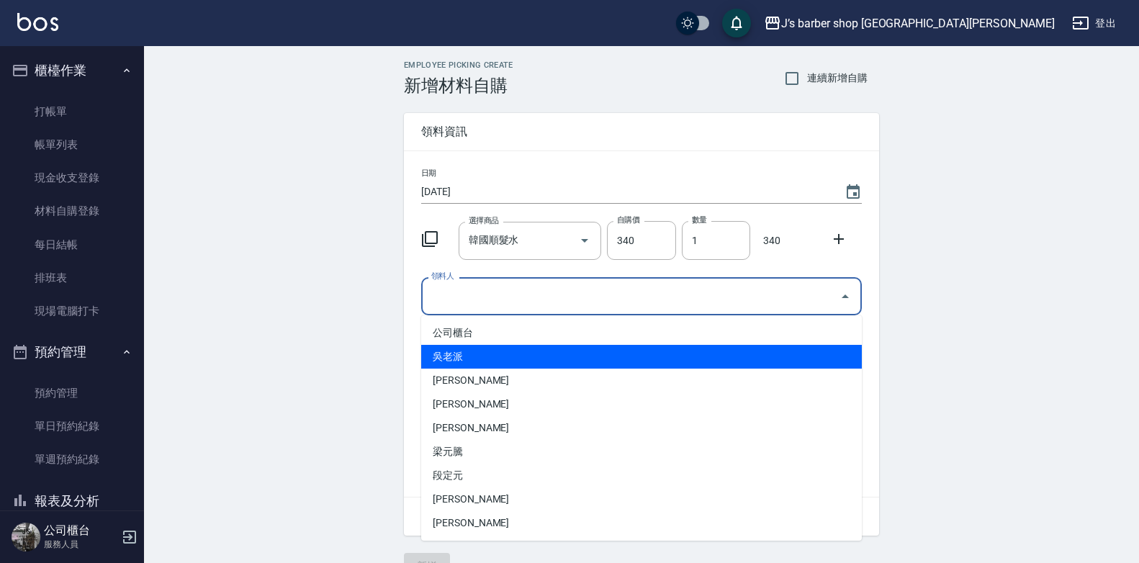
click at [461, 357] on li "吳老派" at bounding box center [641, 357] width 441 height 24
type input "吳老派"
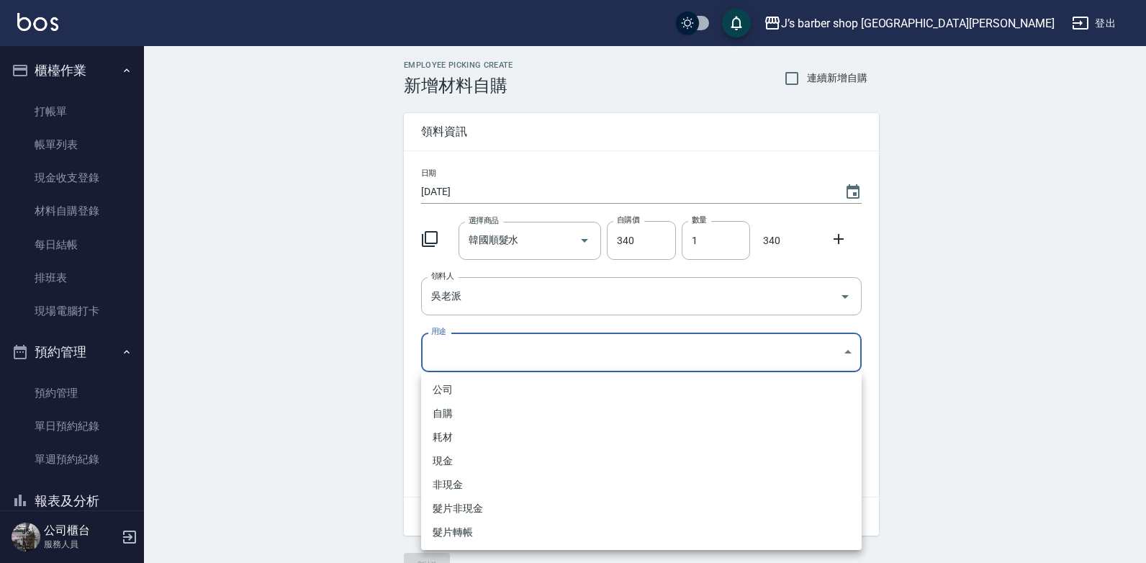
click at [480, 337] on body "J’s barber shop 台中大隆 登出 櫃檯作業 打帳單 帳單列表 現金收支登錄 材料自購登錄 每日結帳 排班表 現場電腦打卡 預約管理 預約管理 單…" at bounding box center [573, 296] width 1146 height 593
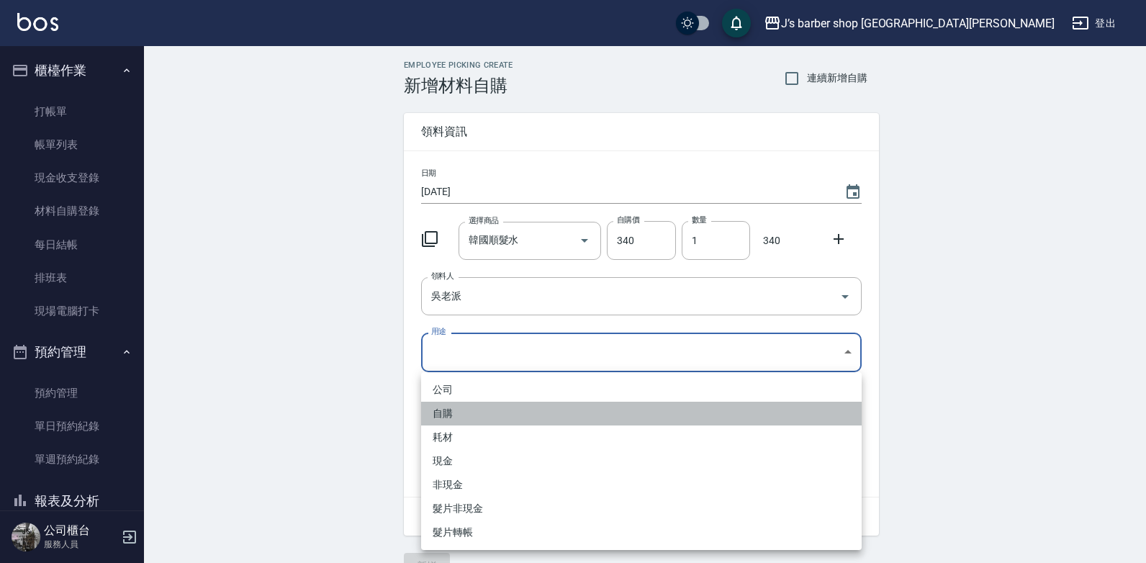
click at [463, 410] on li "自購" at bounding box center [641, 414] width 441 height 24
type input "自購"
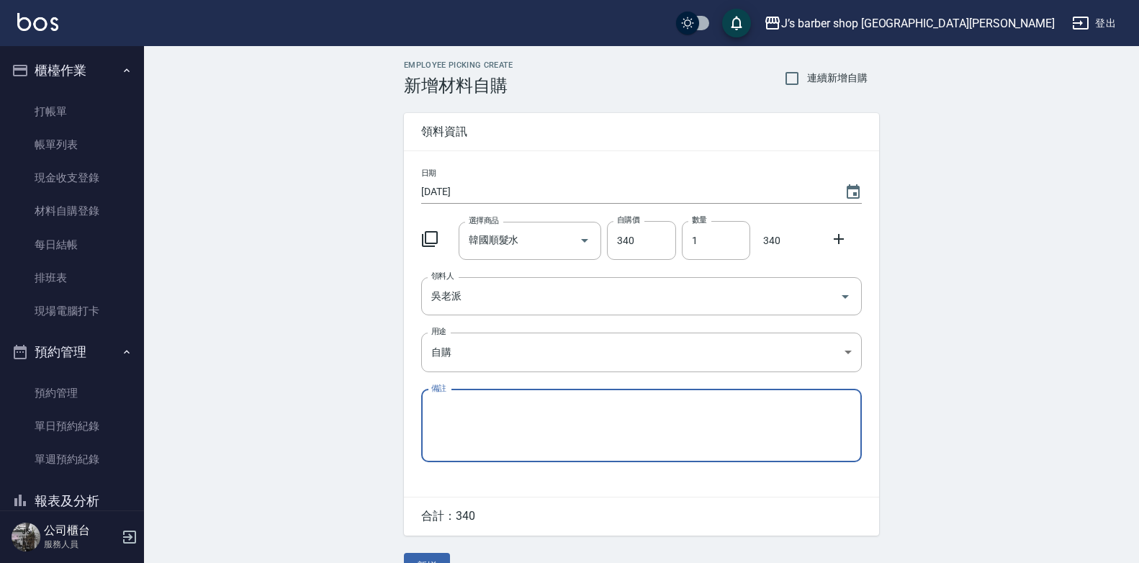
scroll to position [32, 0]
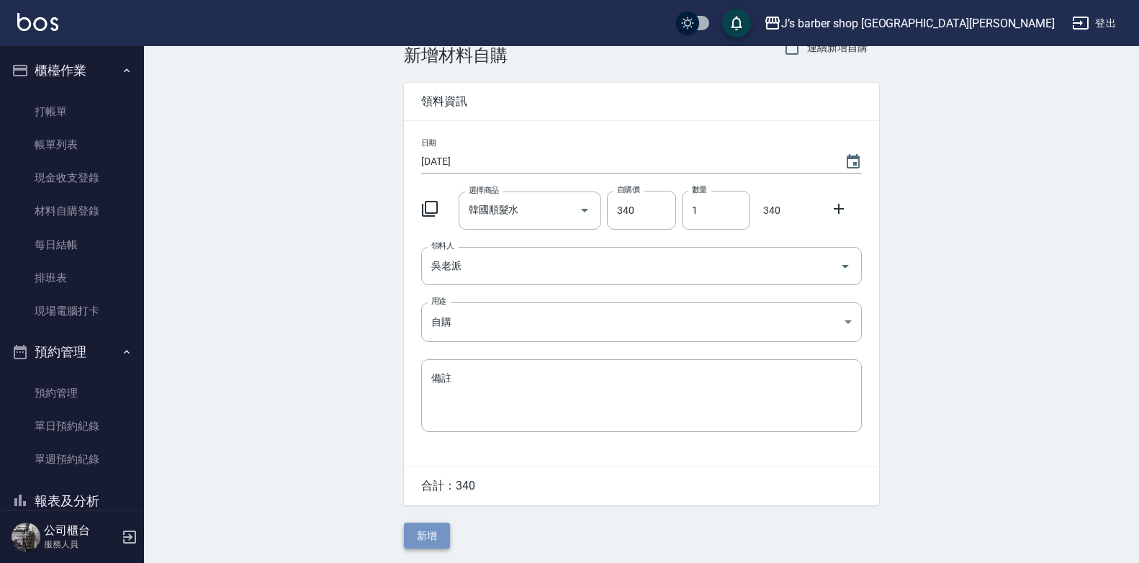
click at [432, 536] on button "新增" at bounding box center [427, 536] width 46 height 27
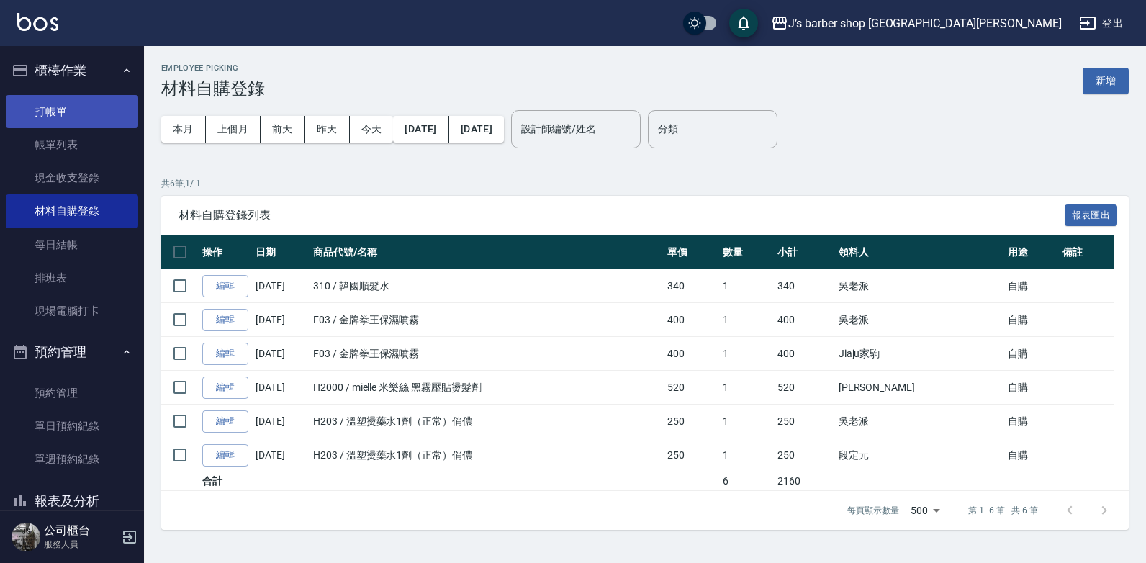
click at [43, 109] on link "打帳單" at bounding box center [72, 111] width 132 height 33
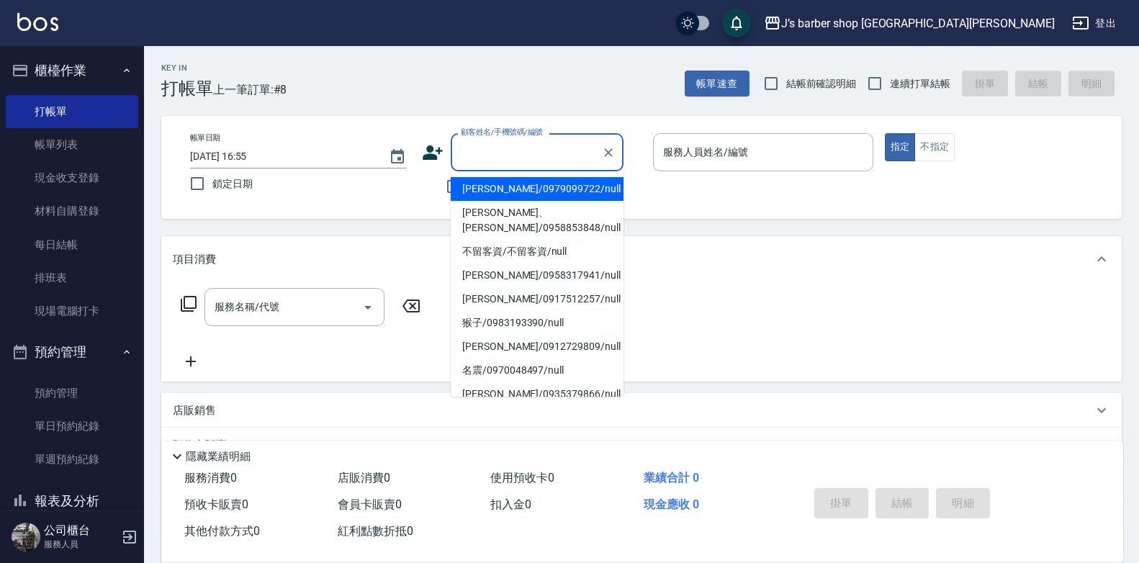
click at [489, 158] on input "顧客姓名/手機號碼/編號" at bounding box center [526, 152] width 138 height 25
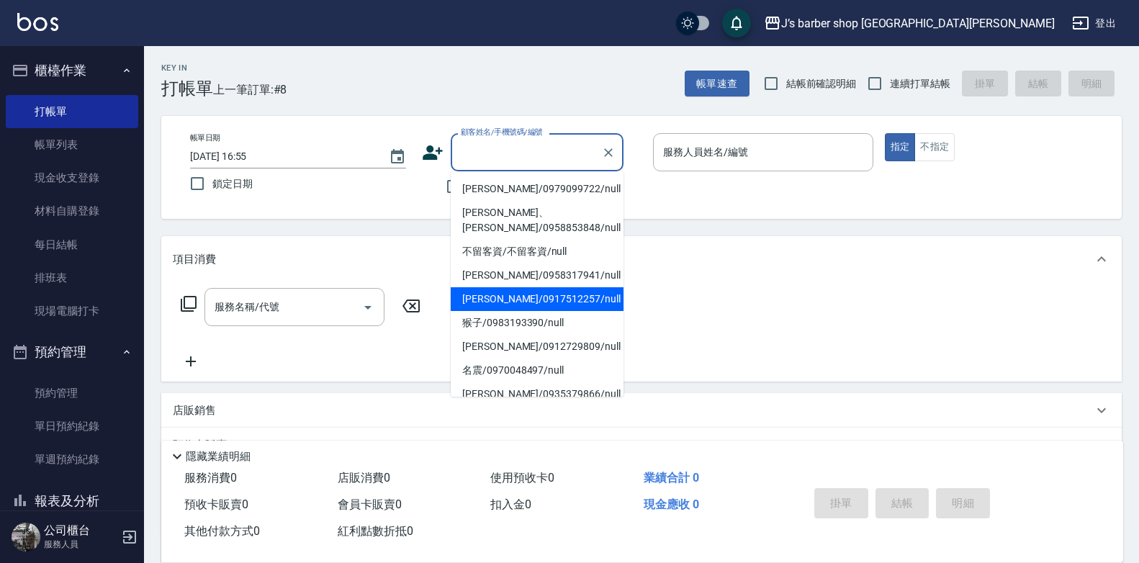
click at [487, 305] on li "[PERSON_NAME]/0917512257/null" at bounding box center [537, 299] width 173 height 24
type input "[PERSON_NAME]/0917512257/null"
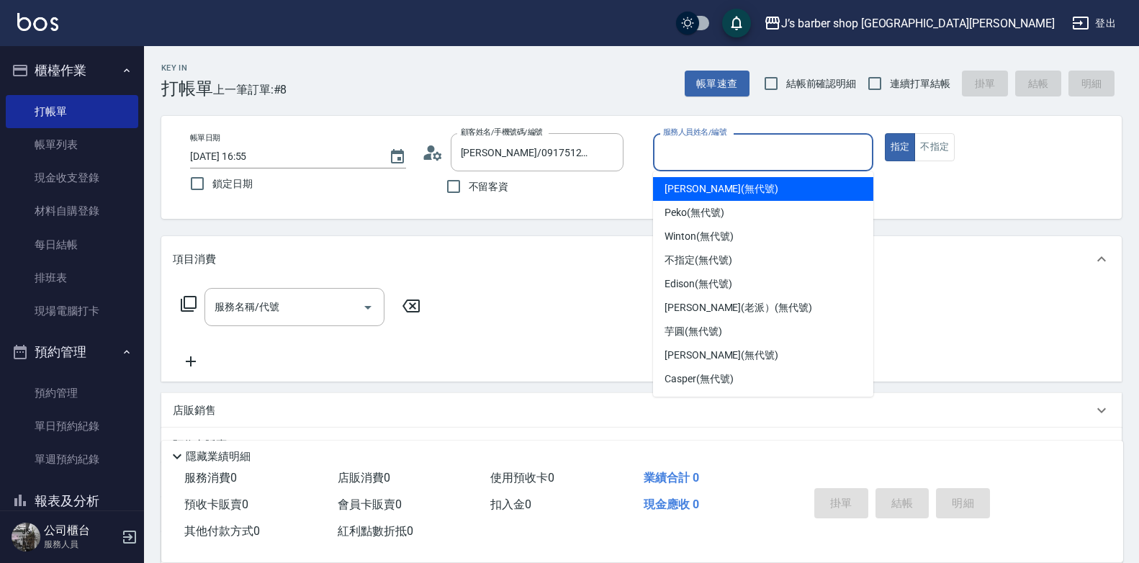
click at [808, 157] on input "服務人員姓名/編號" at bounding box center [762, 152] width 207 height 25
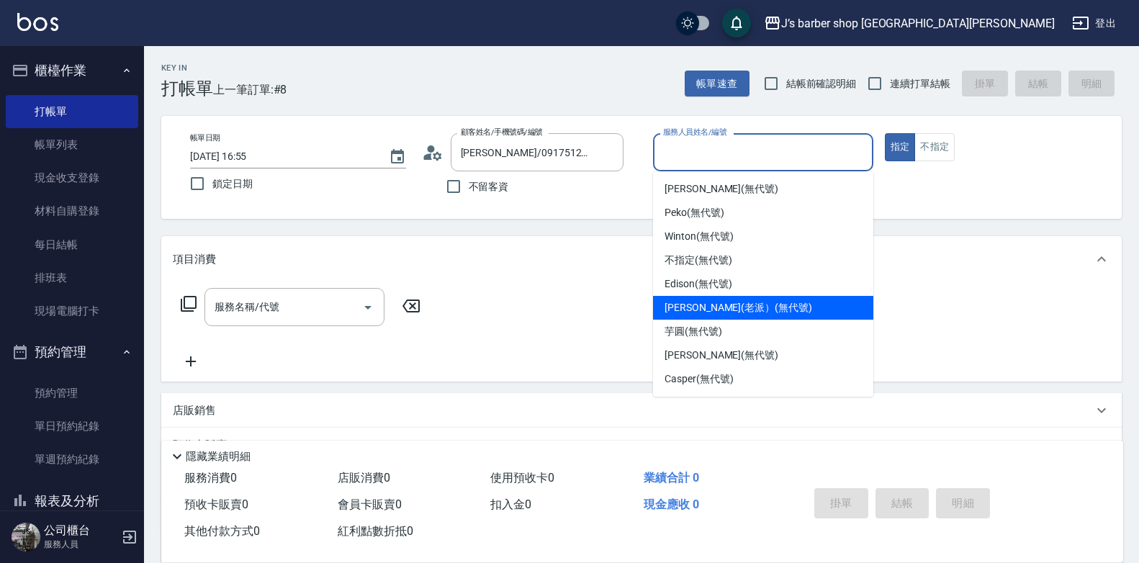
click at [704, 302] on span "[PERSON_NAME](老派） (無代號)" at bounding box center [738, 307] width 148 height 15
type input "[PERSON_NAME](老派）(無代號)"
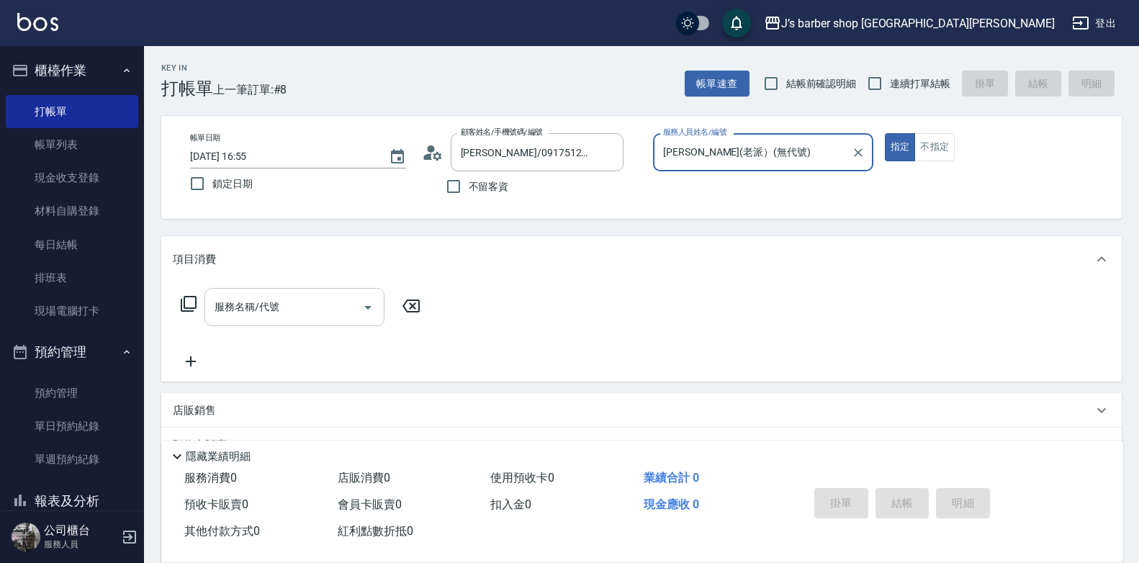
click at [283, 311] on input "服務名稱/代號" at bounding box center [283, 306] width 145 height 25
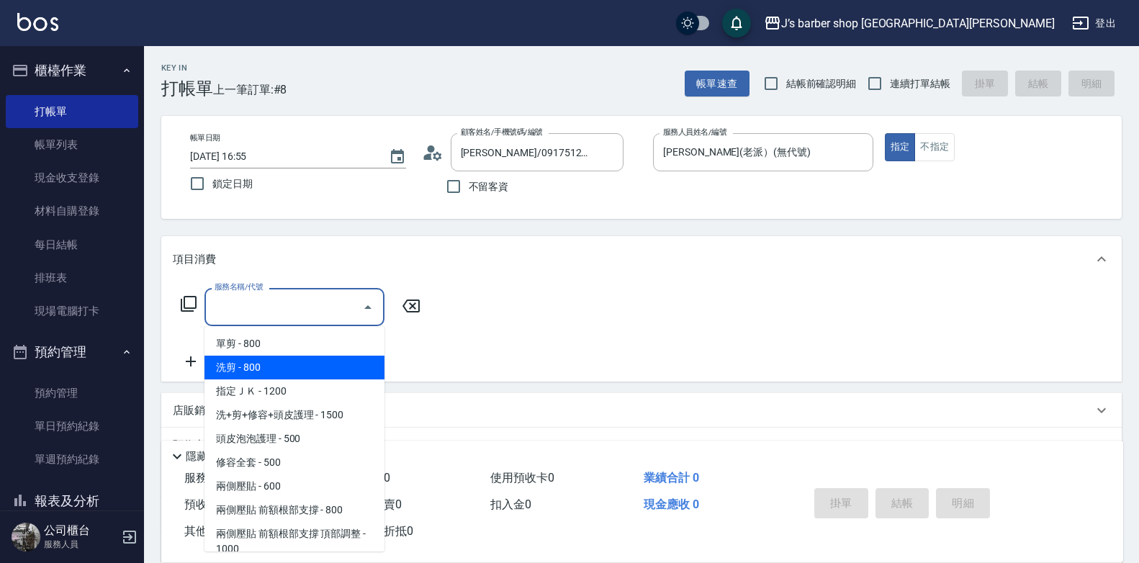
click at [279, 364] on span "洗剪 - 800" at bounding box center [294, 368] width 180 height 24
type input "洗剪(101)"
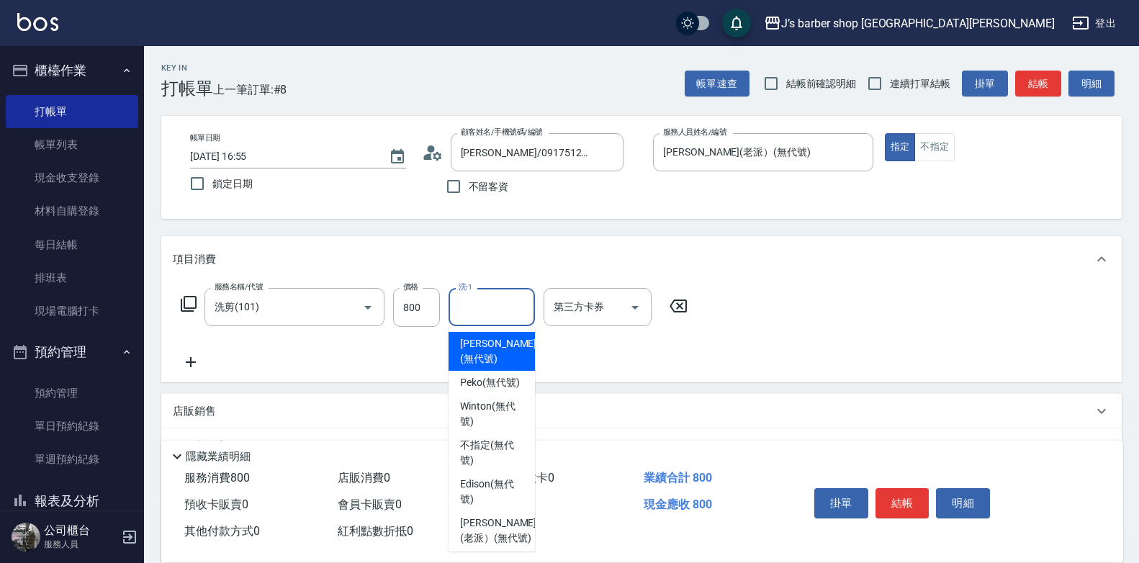
click at [509, 302] on input "洗-1" at bounding box center [491, 306] width 73 height 25
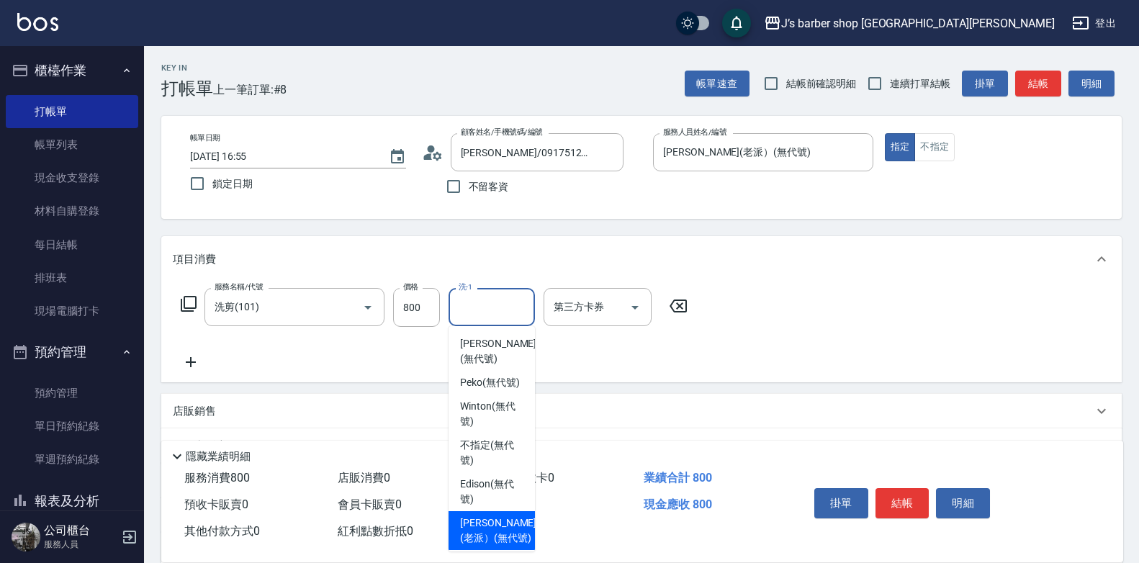
click at [483, 546] on span "[PERSON_NAME](老派） (無代號)" at bounding box center [498, 530] width 76 height 30
type input "[PERSON_NAME](老派）(無代號)"
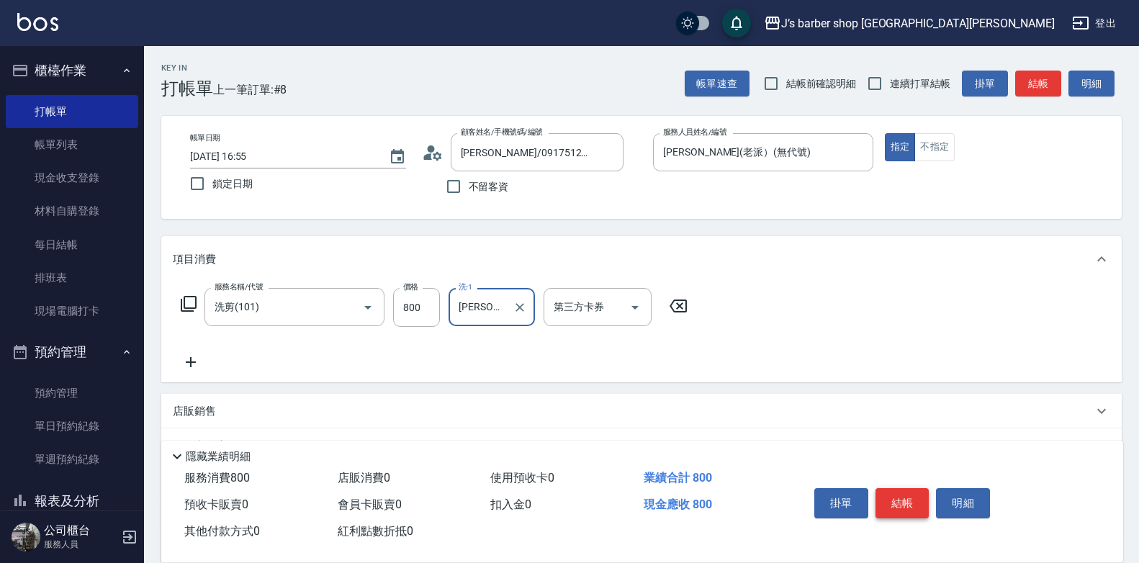
click at [907, 503] on button "結帳" at bounding box center [902, 503] width 54 height 30
